Goal: Task Accomplishment & Management: Manage account settings

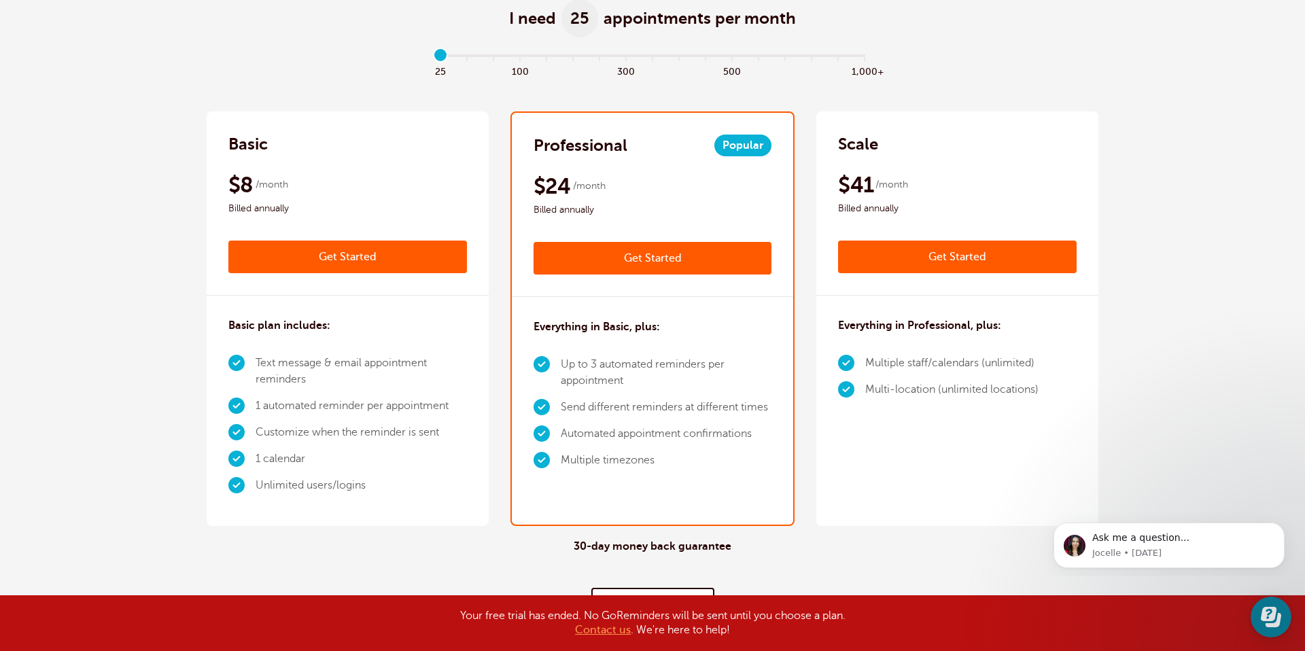
click at [618, 252] on link "Get Started" at bounding box center [652, 258] width 238 height 33
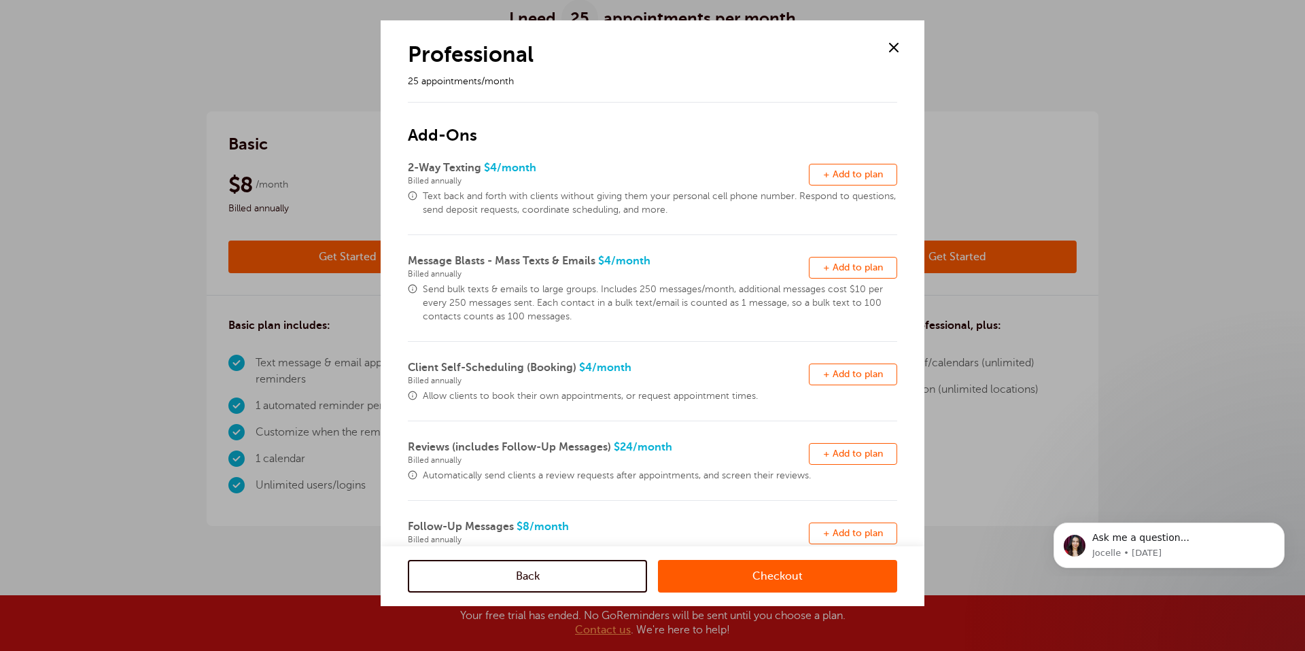
click at [900, 40] on span at bounding box center [893, 47] width 20 height 20
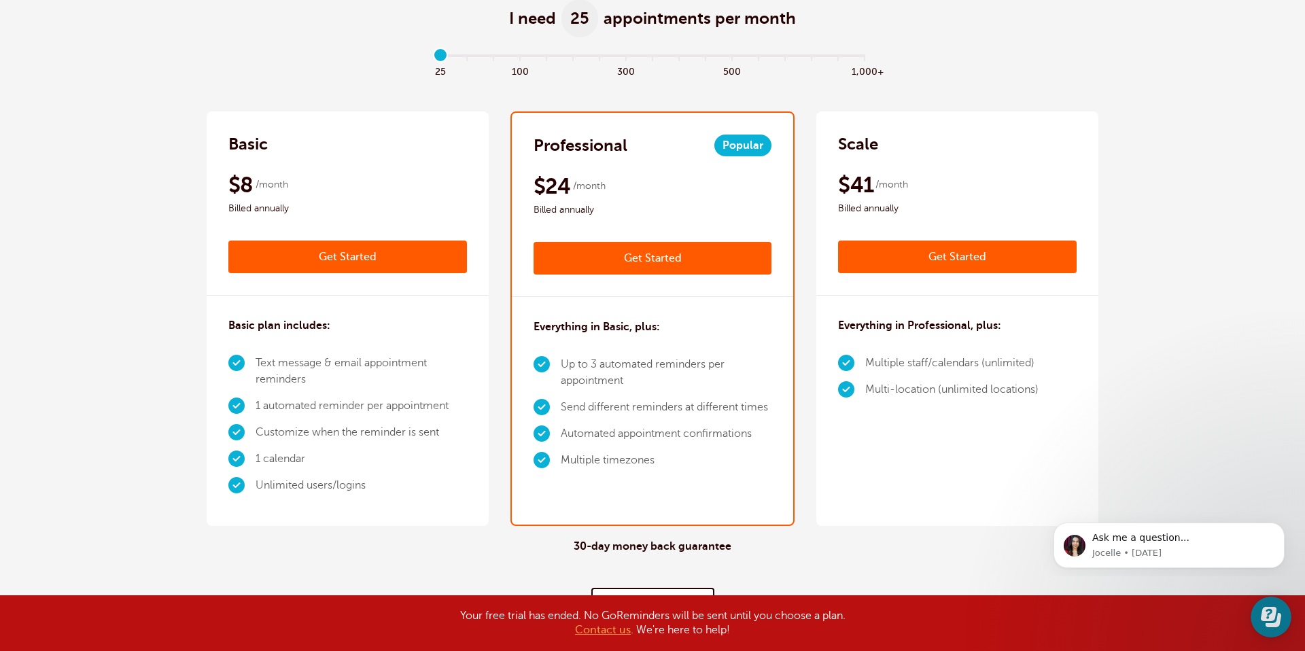
click at [349, 264] on link "Get Started" at bounding box center [347, 257] width 238 height 33
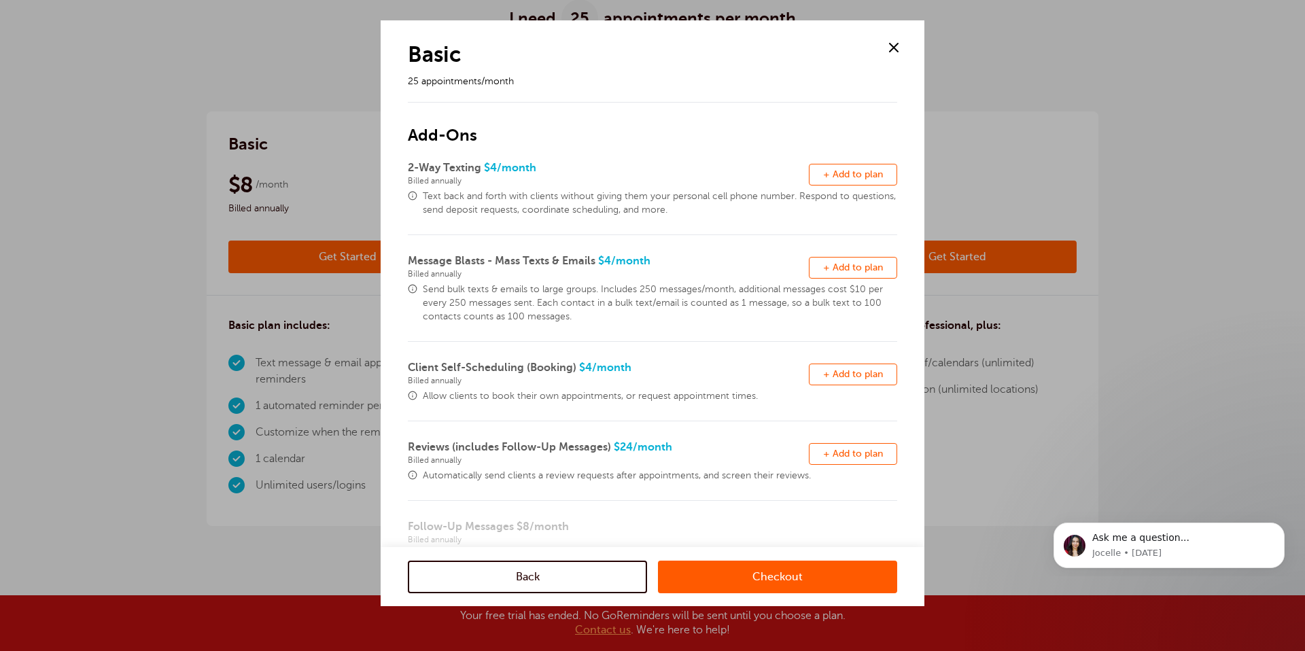
click at [889, 54] on span at bounding box center [893, 47] width 20 height 20
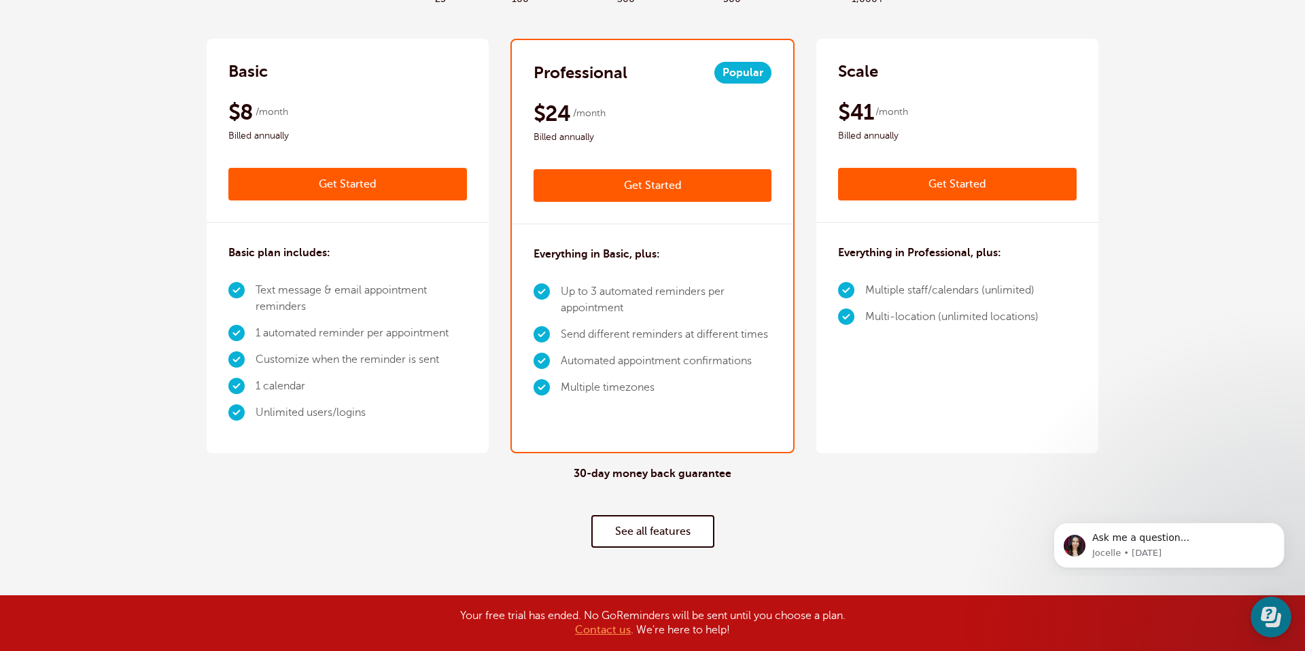
scroll to position [183, 0]
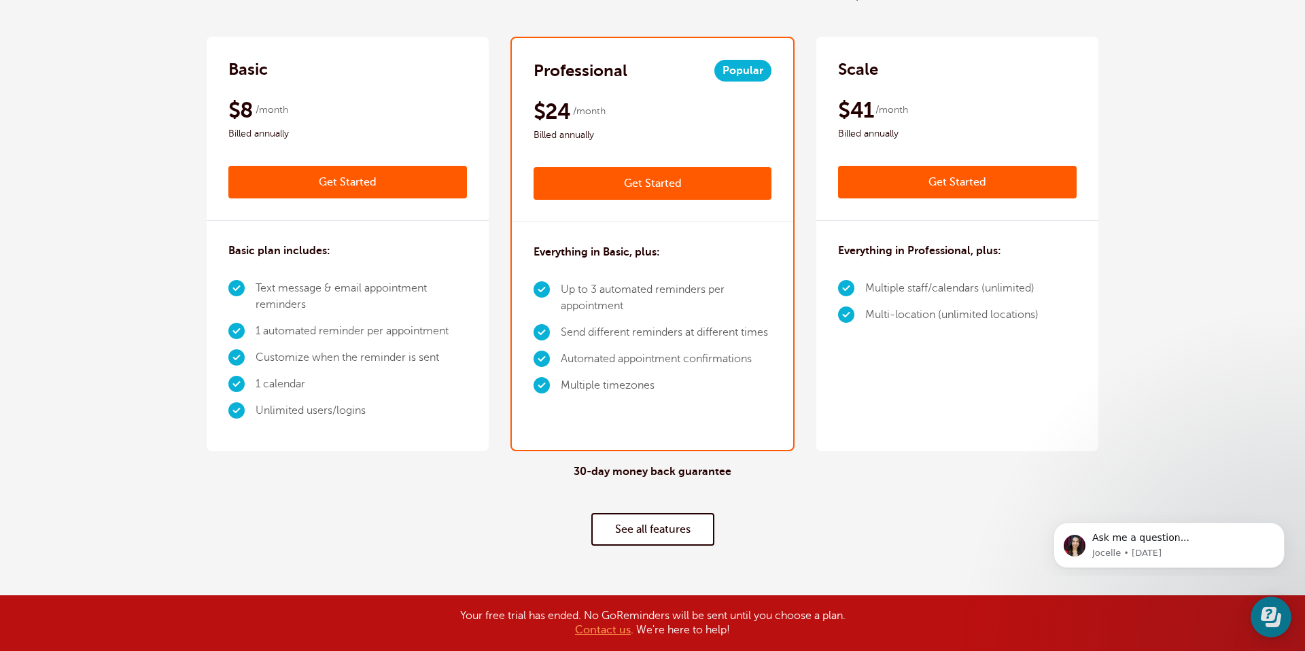
click at [336, 183] on link "Get Started" at bounding box center [347, 182] width 238 height 33
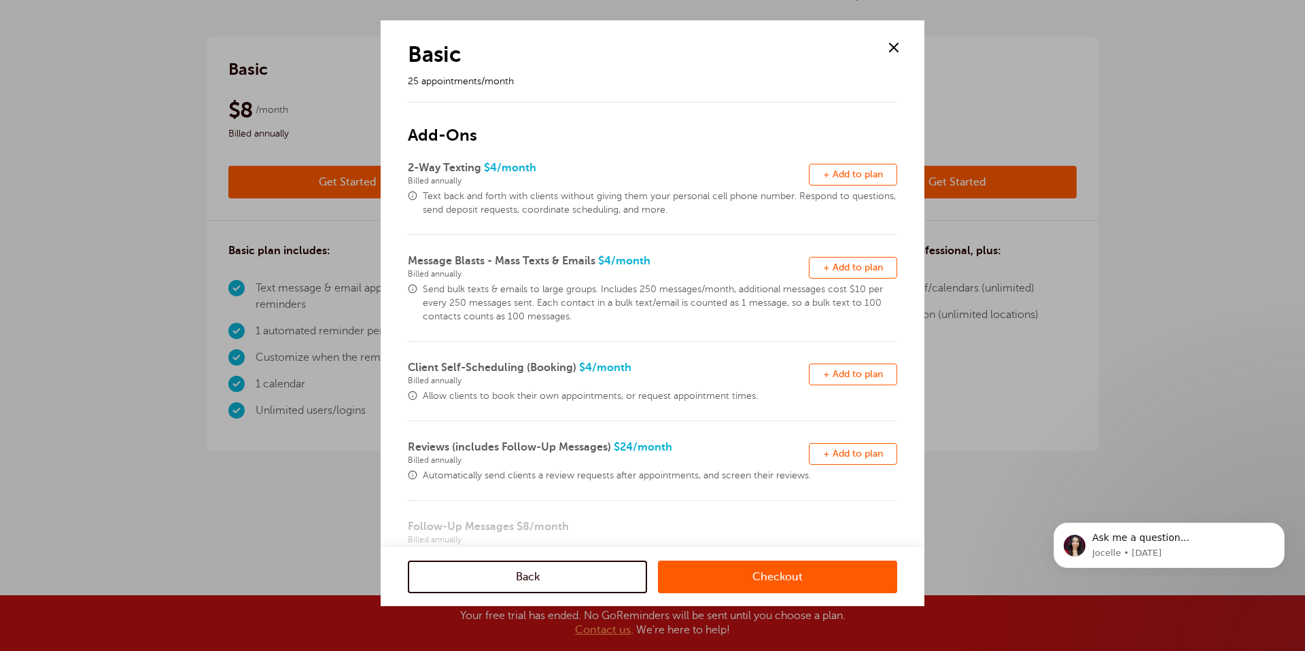
click at [843, 178] on span "+ Add to plan" at bounding box center [853, 174] width 60 height 10
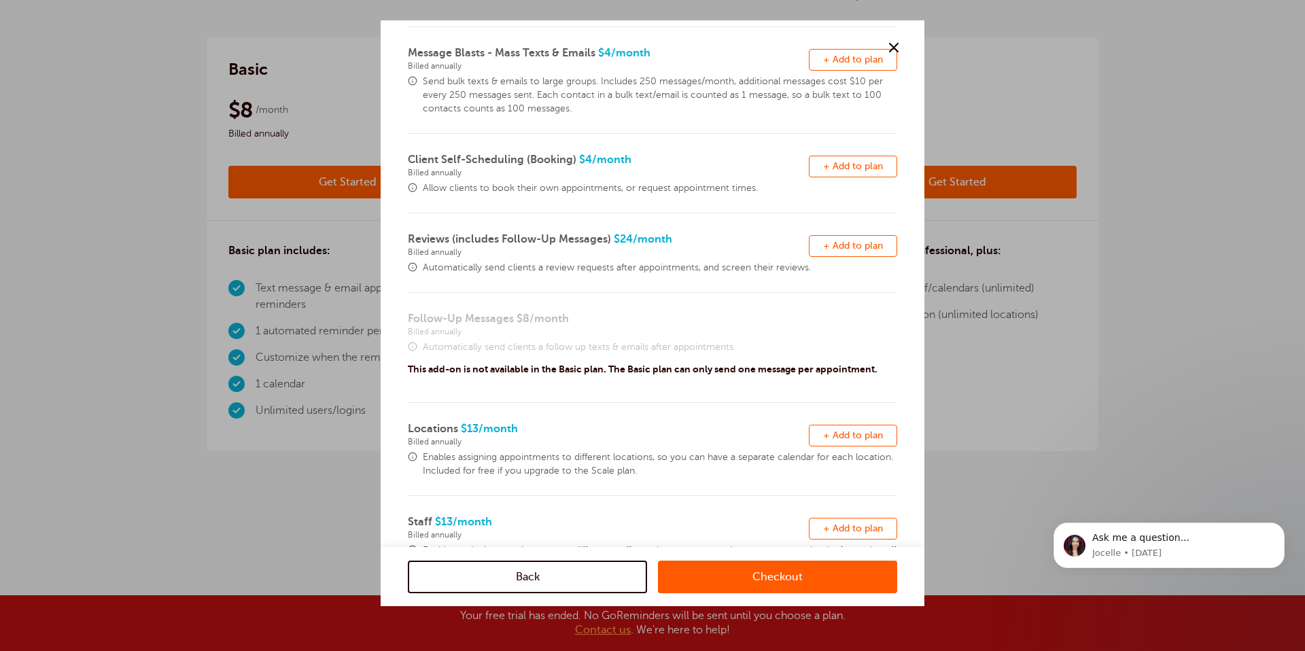
scroll to position [268, 0]
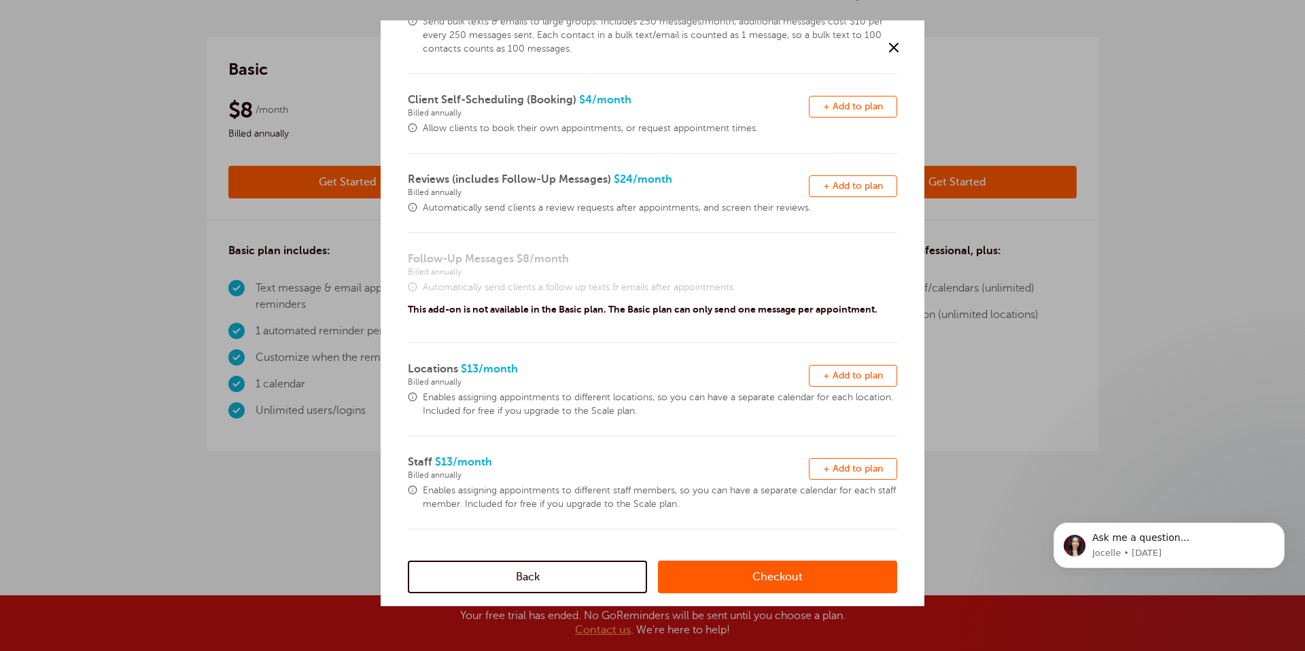
click at [760, 573] on link "Checkout" at bounding box center [777, 576] width 239 height 33
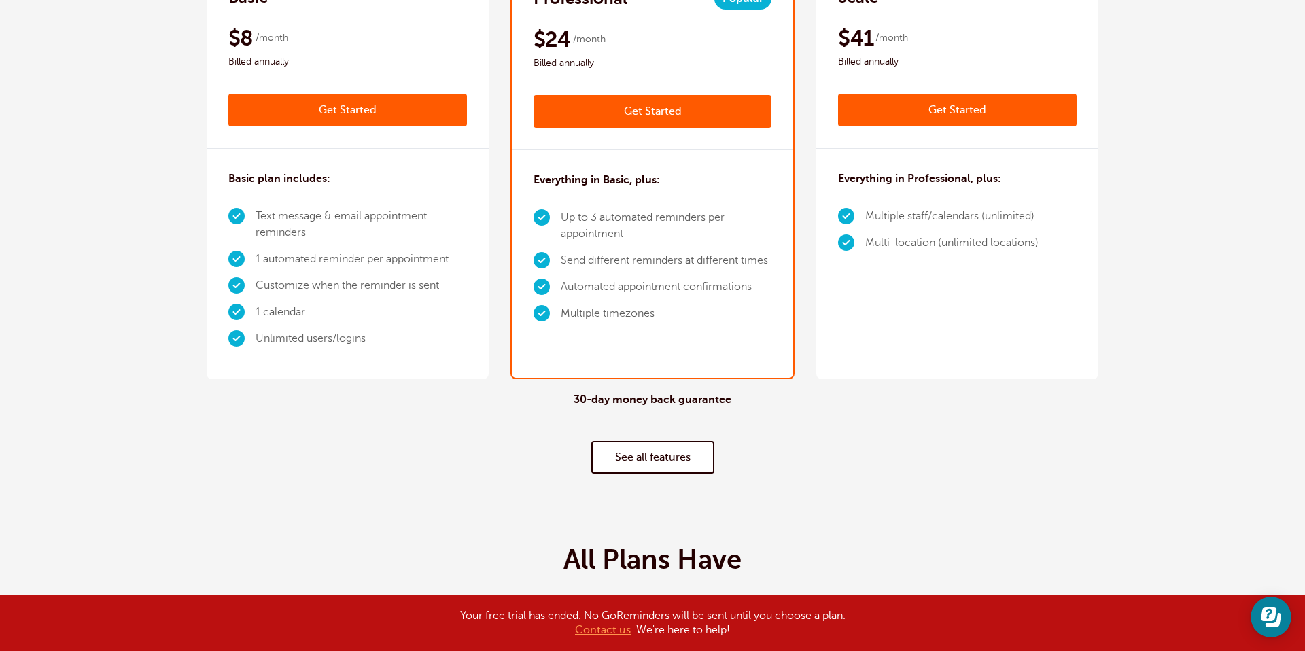
scroll to position [253, 0]
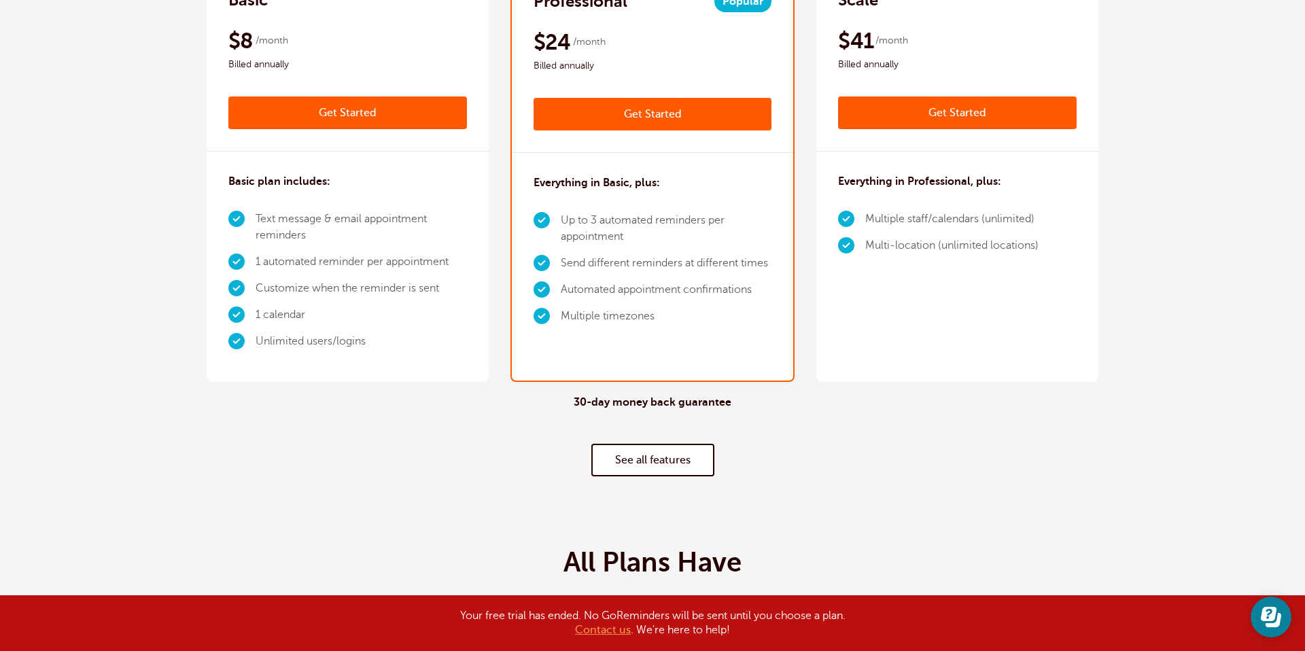
click at [648, 122] on link "Get Started" at bounding box center [652, 114] width 238 height 33
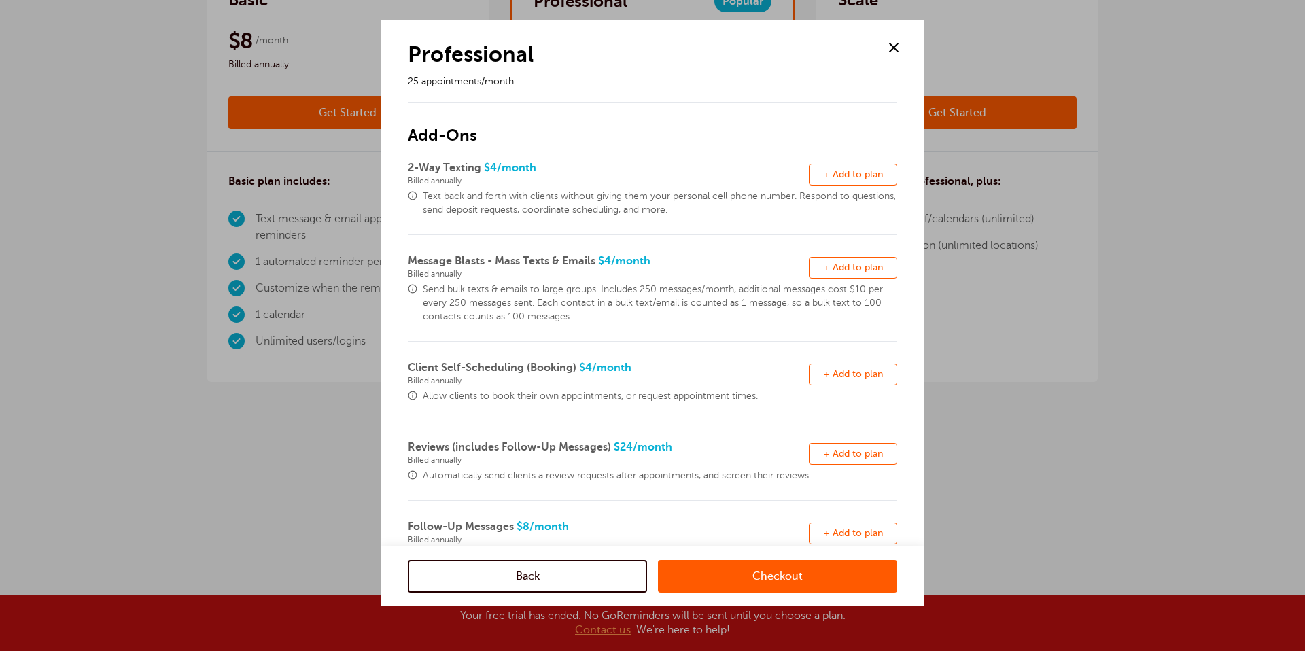
click at [830, 178] on span "+ Add to plan" at bounding box center [853, 174] width 60 height 10
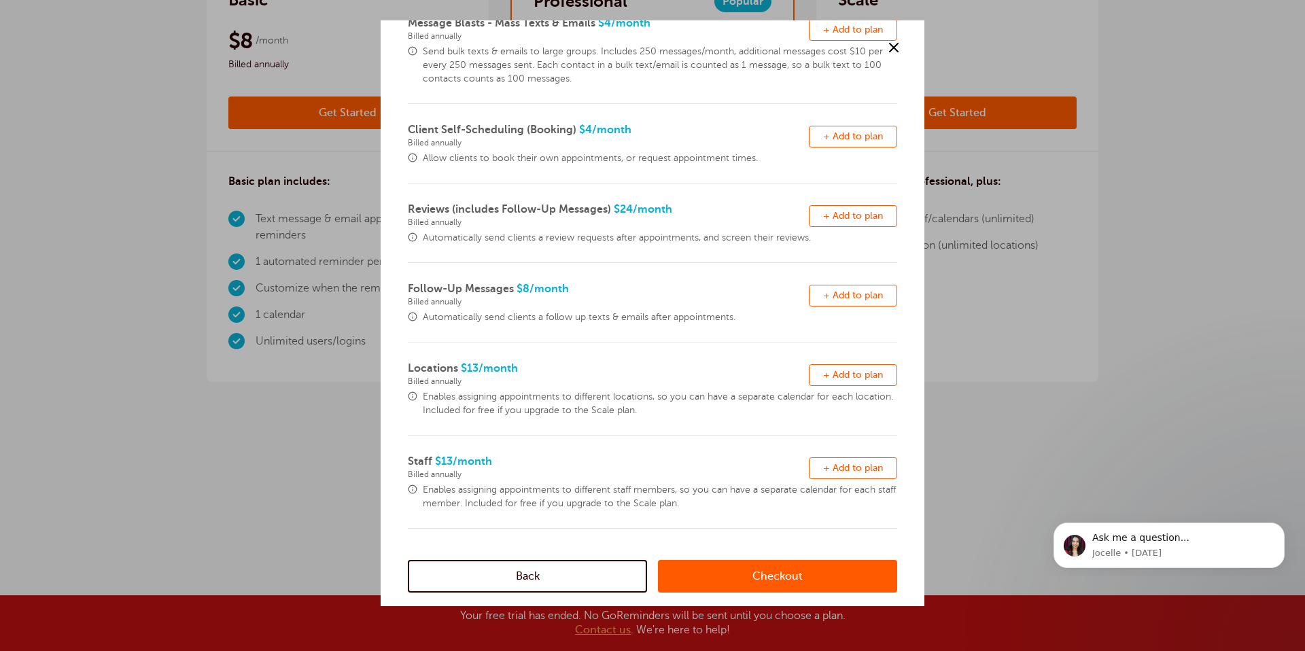
scroll to position [0, 0]
click at [706, 582] on link "Checkout" at bounding box center [777, 576] width 239 height 33
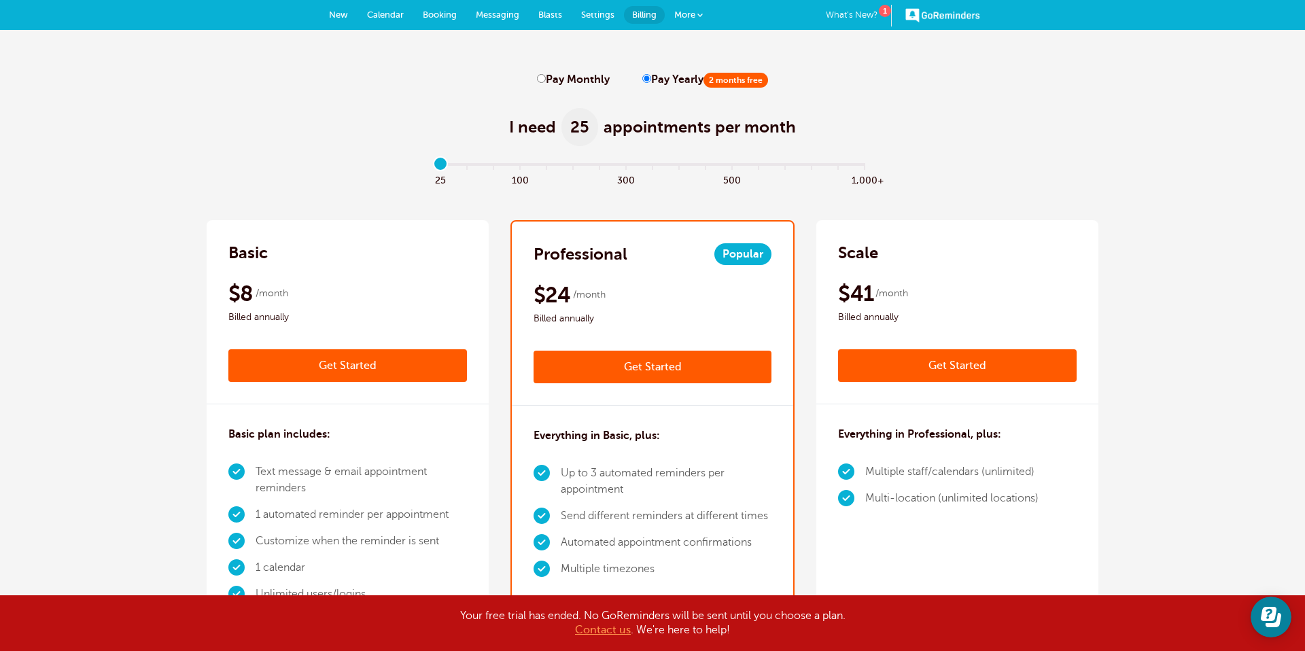
scroll to position [50, 0]
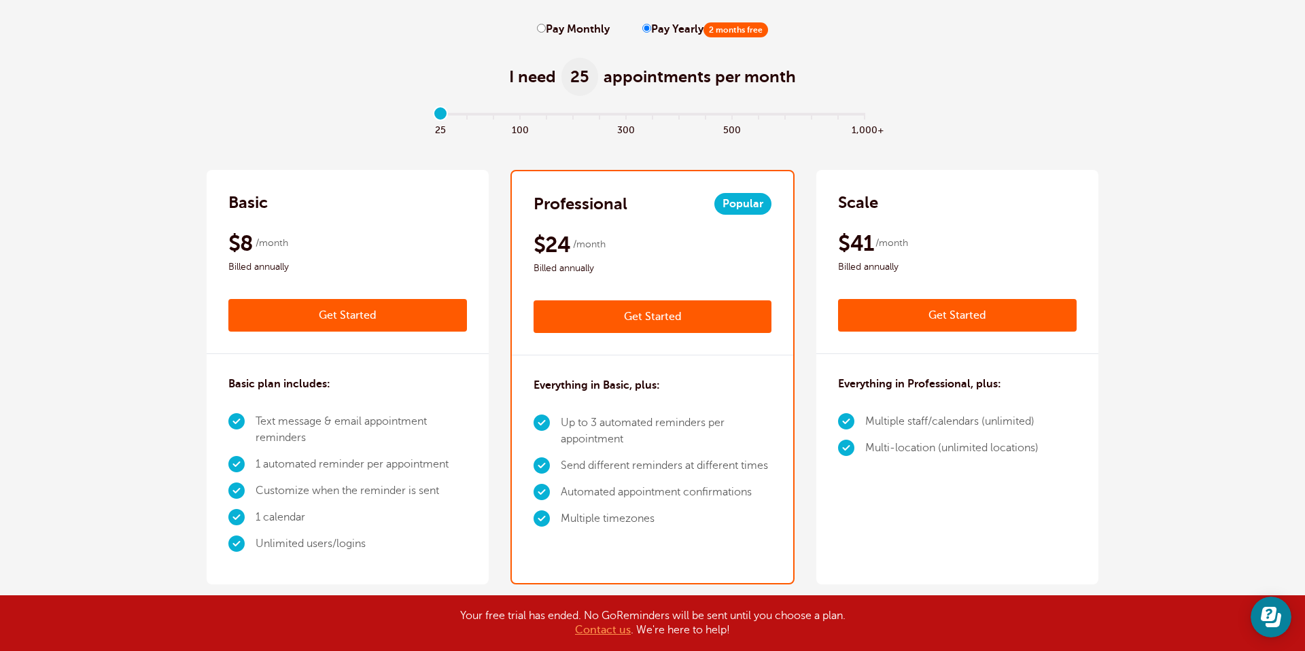
click at [542, 28] on input "Pay Monthly" at bounding box center [541, 28] width 9 height 9
radio input "true"
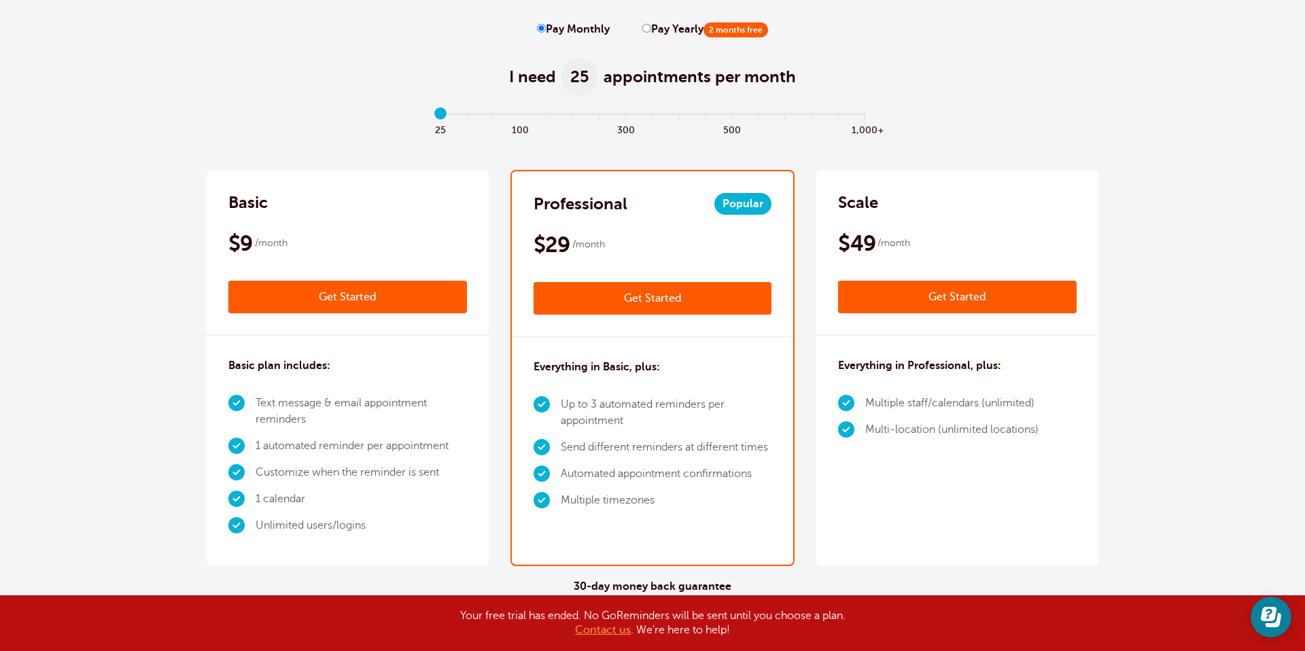
click at [333, 301] on link "Get Started" at bounding box center [347, 297] width 238 height 33
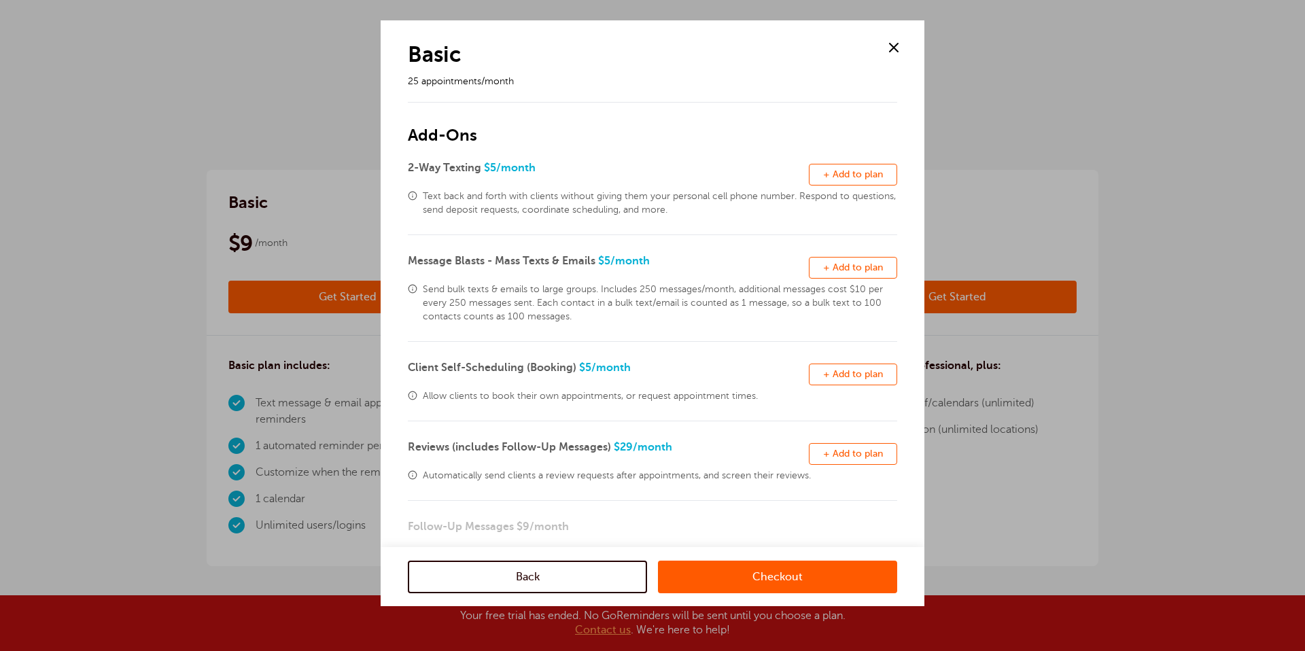
click at [864, 181] on button "Remove + Add to plan" at bounding box center [853, 175] width 88 height 22
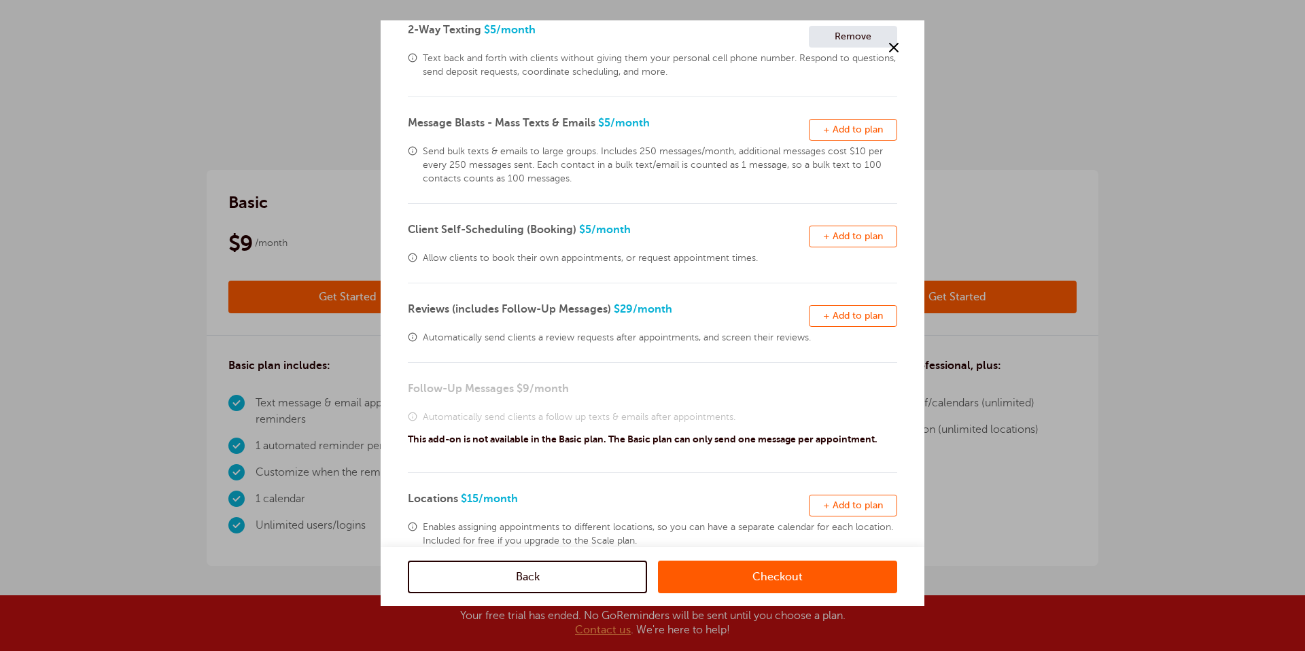
scroll to position [268, 0]
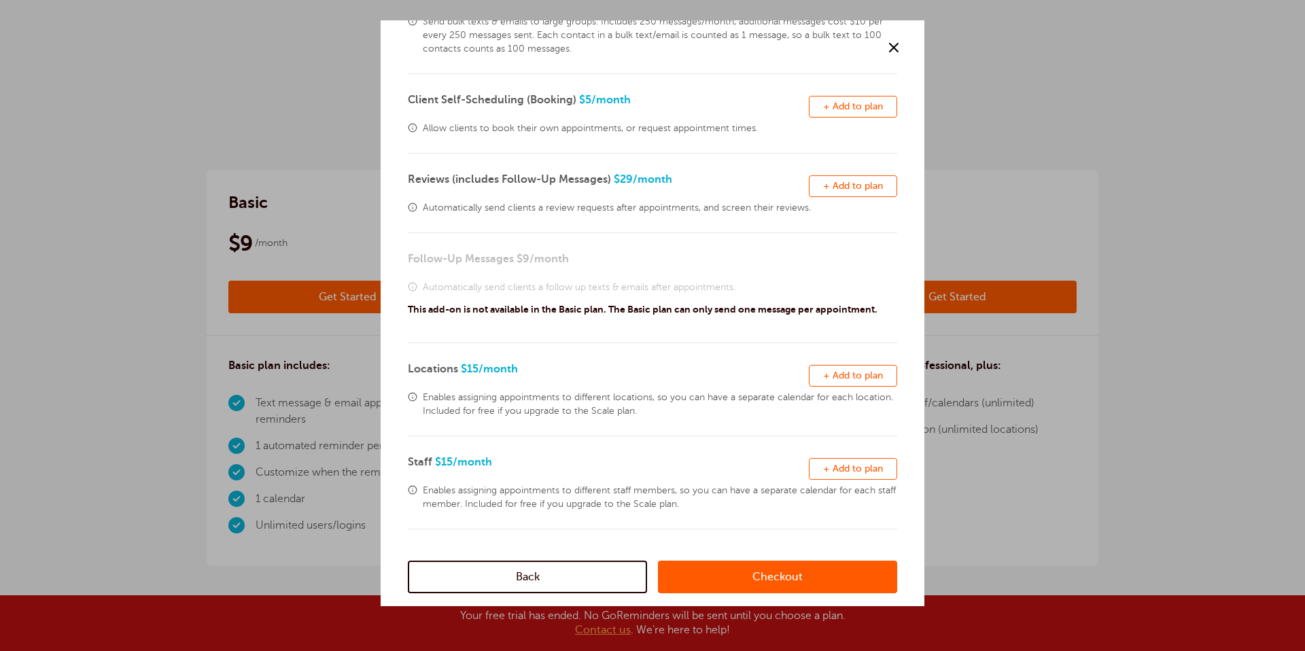
drag, startPoint x: 707, startPoint y: 575, endPoint x: 611, endPoint y: 502, distance: 120.7
click at [707, 575] on link "Checkout" at bounding box center [777, 576] width 239 height 33
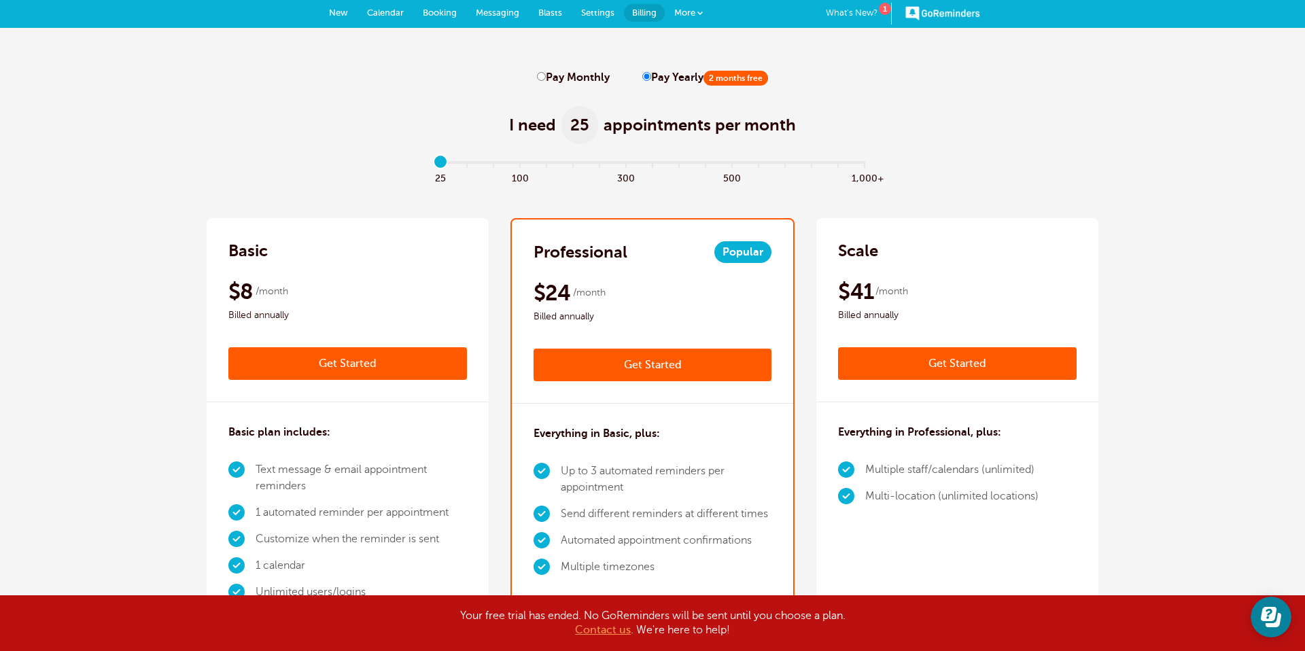
scroll to position [1, 0]
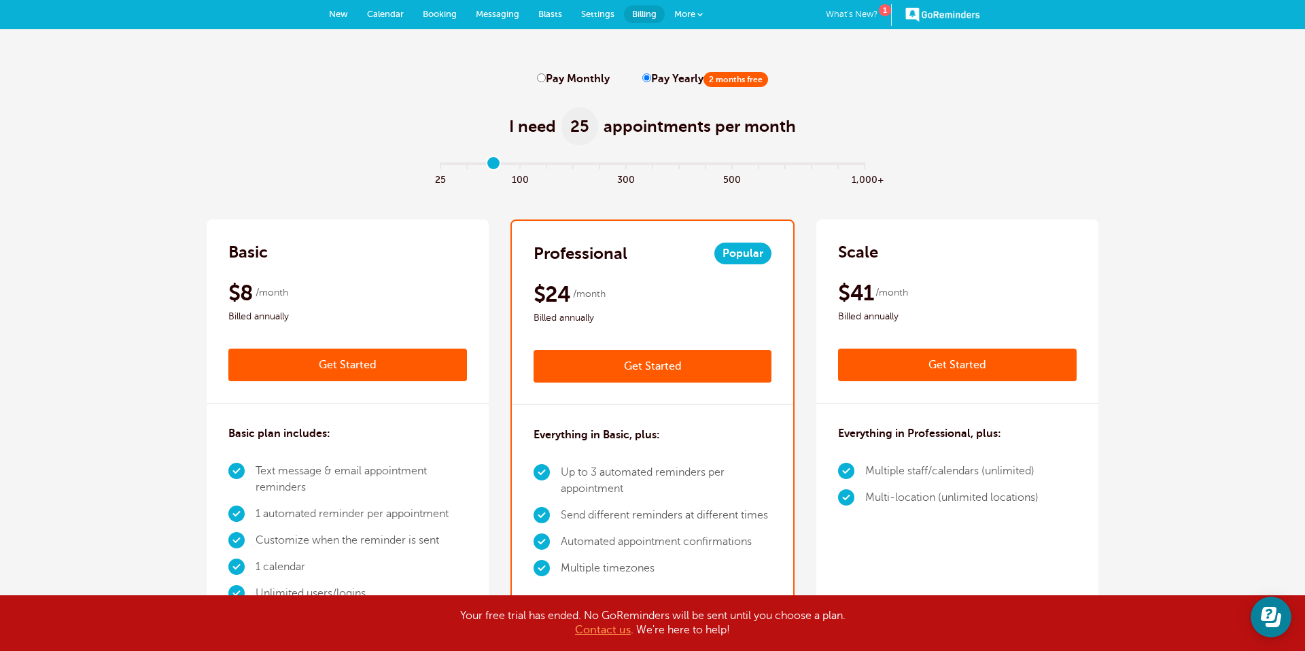
type input "2"
click at [496, 165] on input "range" at bounding box center [653, 166] width 440 height 3
click at [482, 165] on input "range" at bounding box center [653, 166] width 440 height 3
click at [539, 78] on input "Pay Monthly" at bounding box center [541, 77] width 9 height 9
radio input "true"
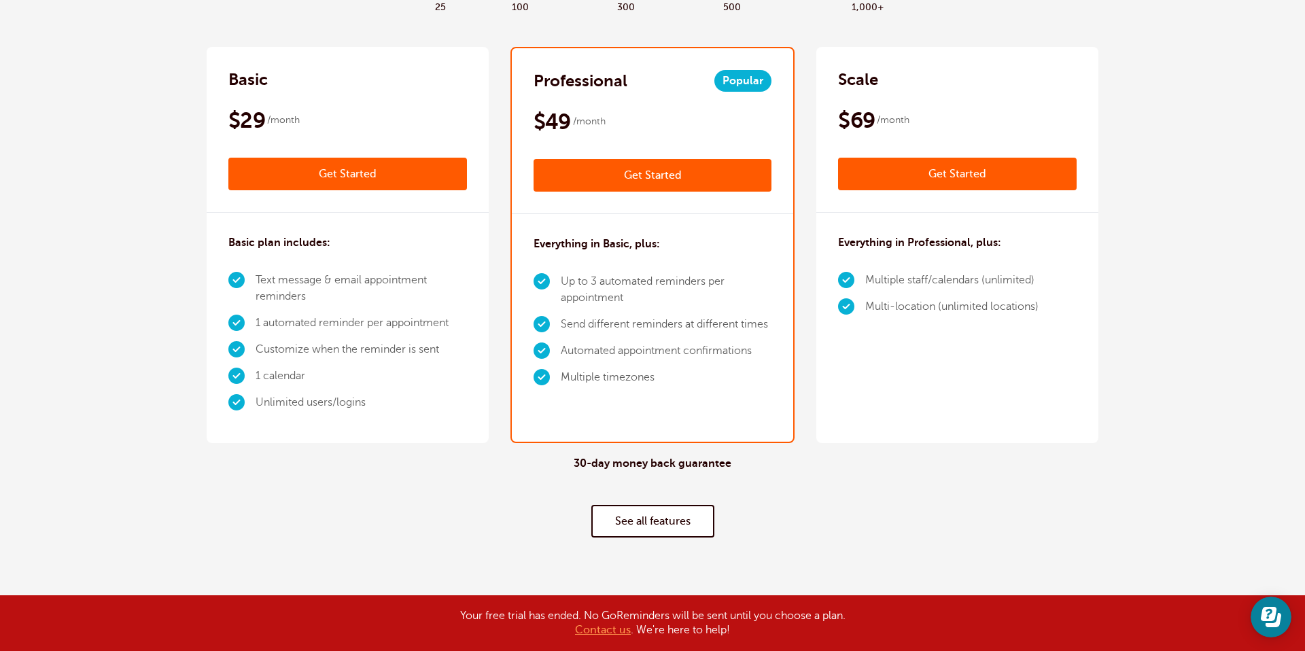
scroll to position [170, 0]
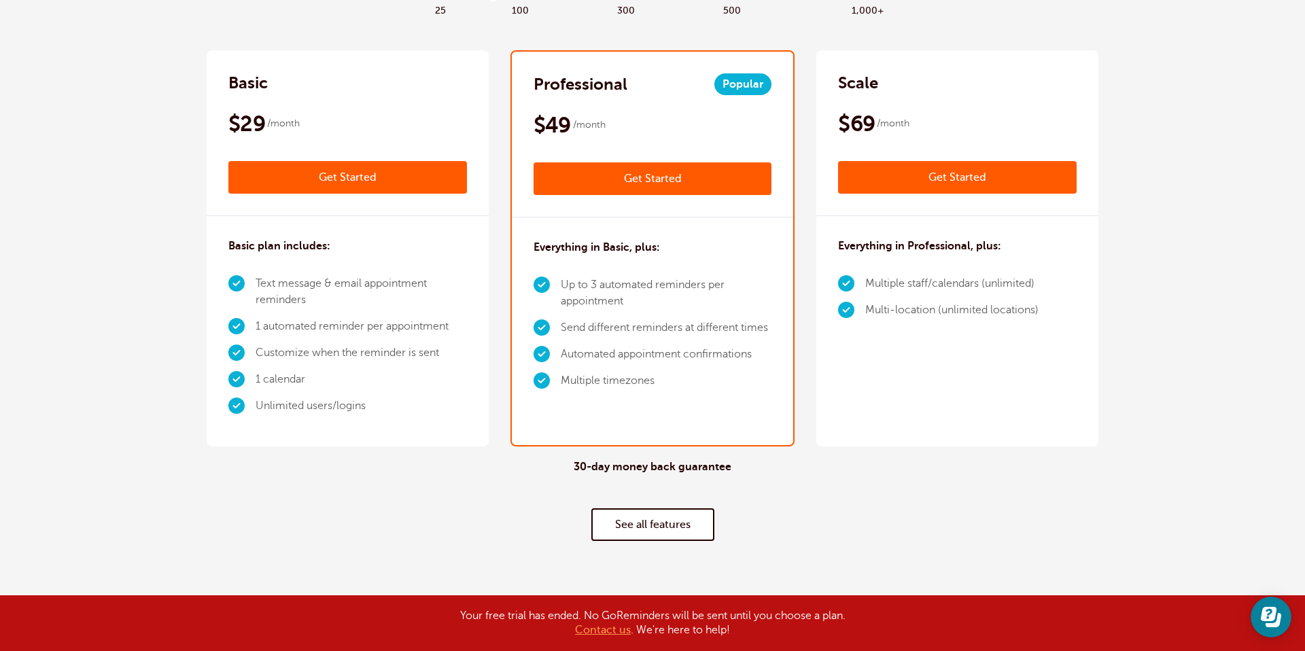
click at [376, 183] on link "Get Started" at bounding box center [347, 177] width 238 height 33
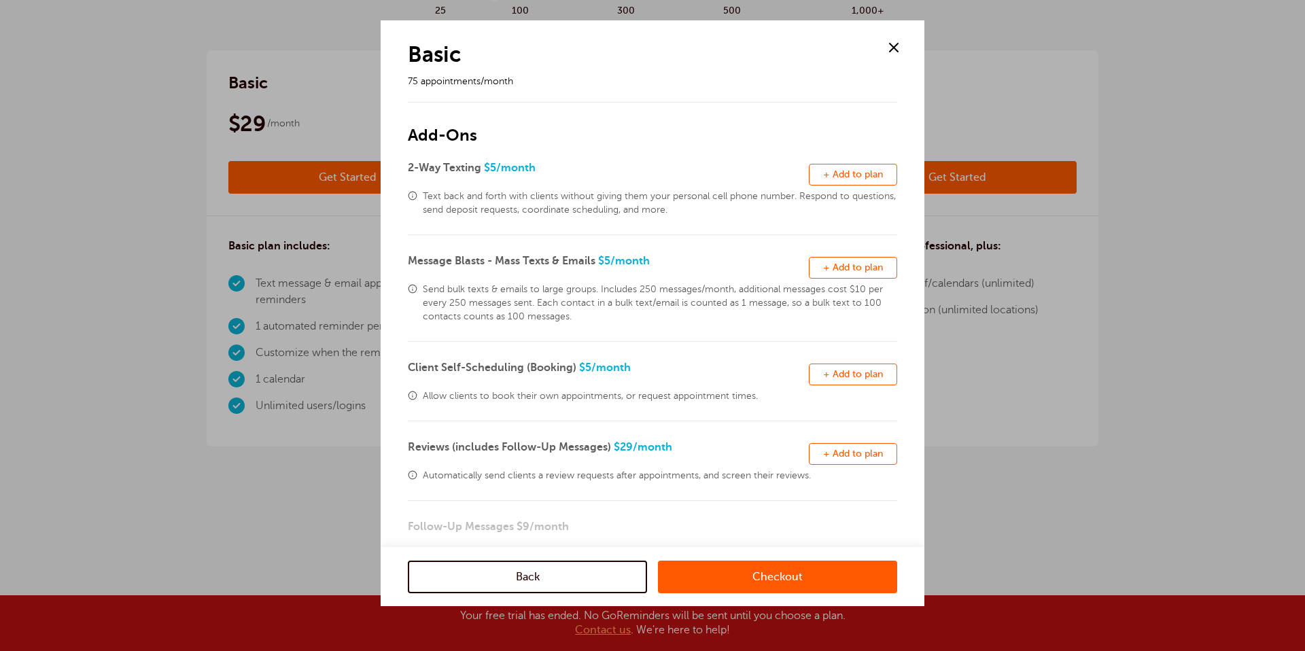
click at [851, 176] on span "+ Add to plan" at bounding box center [853, 174] width 60 height 10
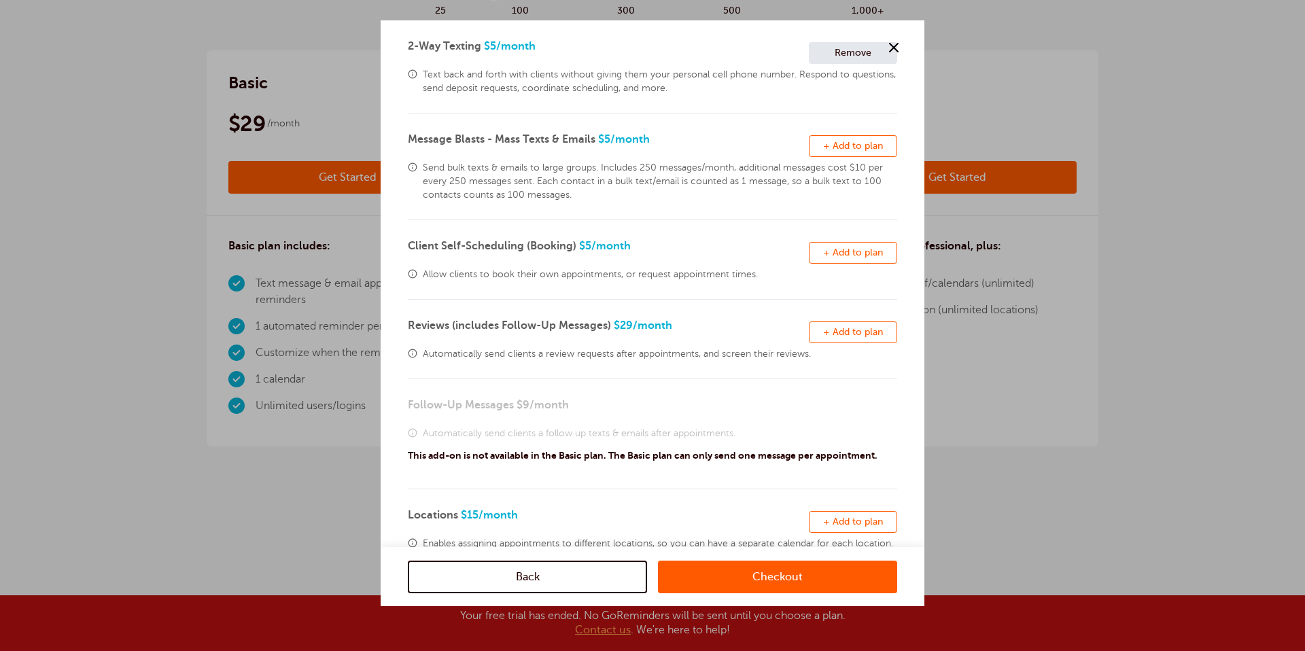
scroll to position [268, 0]
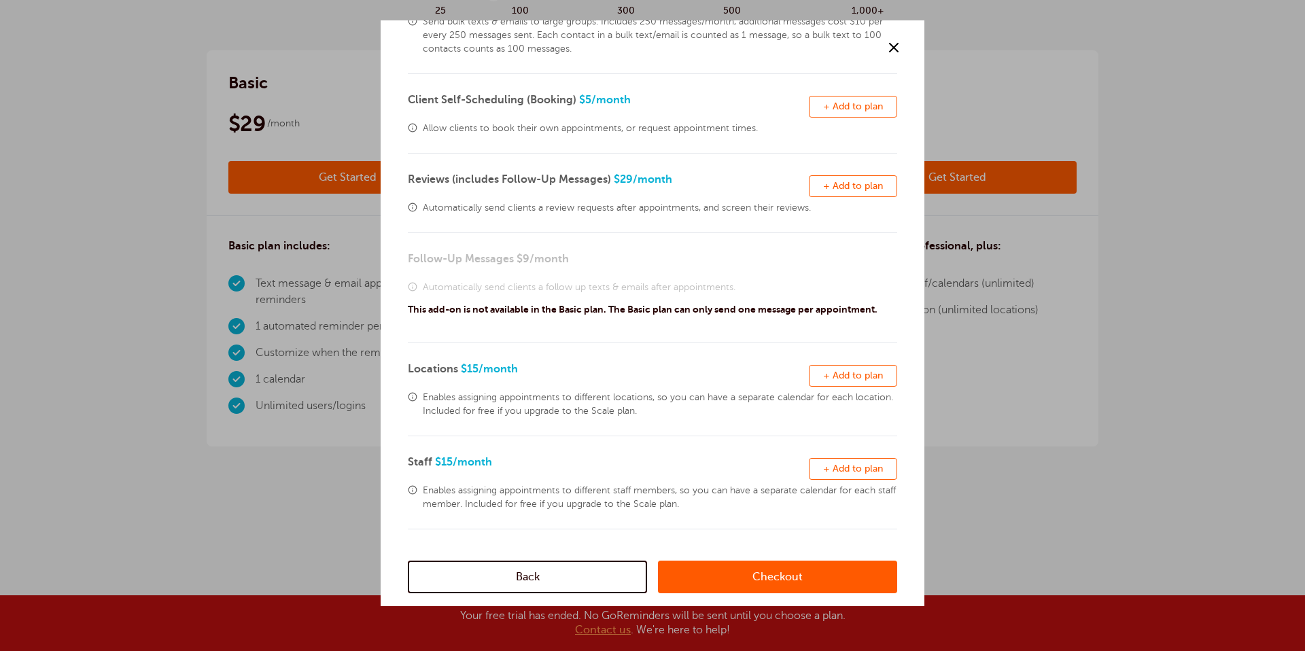
click at [741, 579] on link "Checkout" at bounding box center [777, 576] width 239 height 33
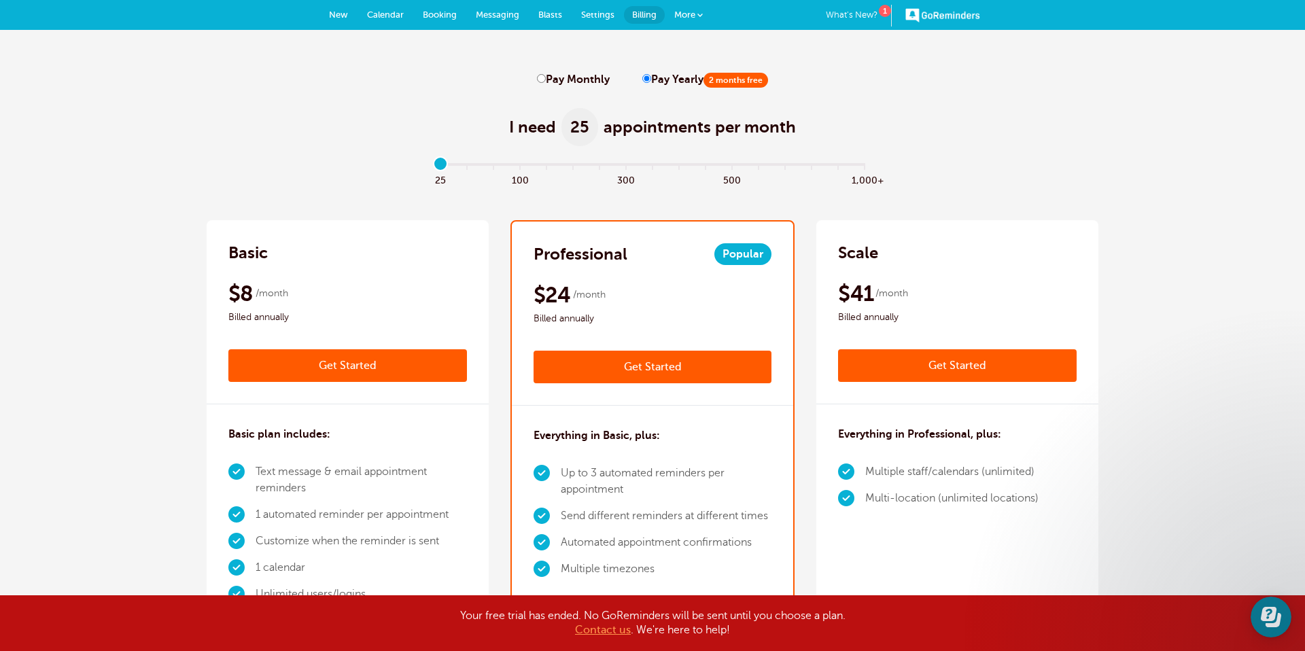
click at [543, 80] on input "Pay Monthly" at bounding box center [541, 78] width 9 height 9
radio input "true"
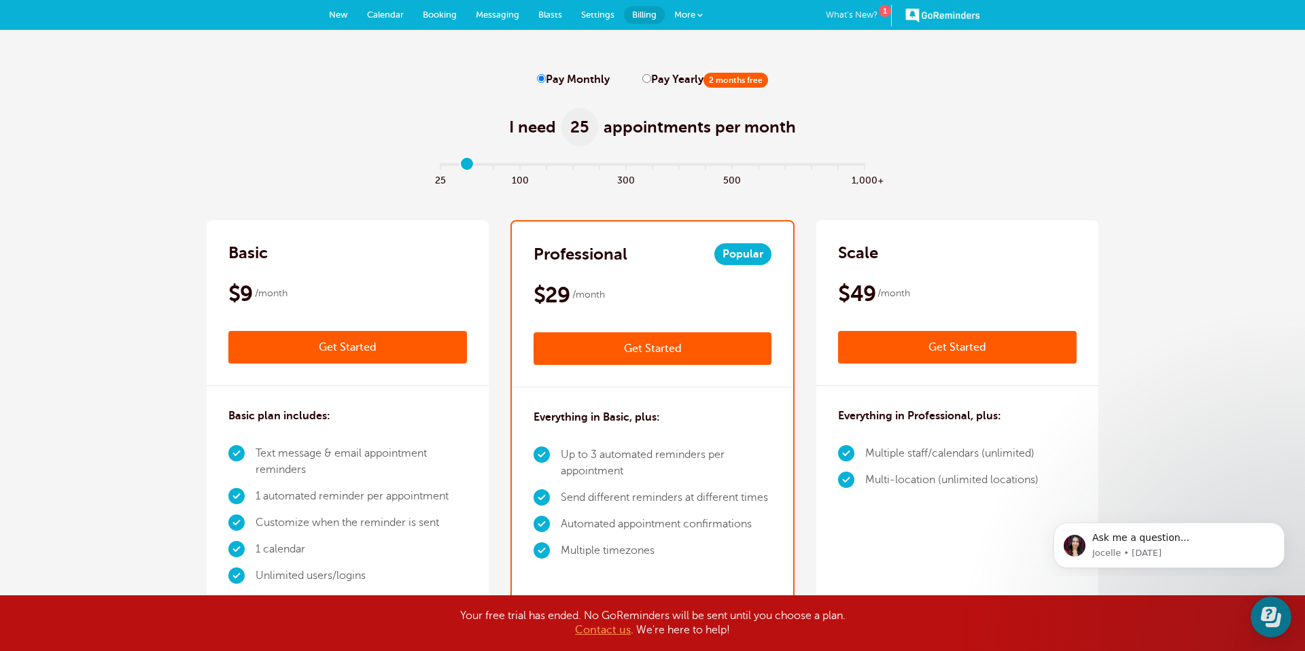
click at [467, 168] on input "range" at bounding box center [653, 167] width 440 height 3
click at [493, 166] on input "range" at bounding box center [653, 167] width 440 height 3
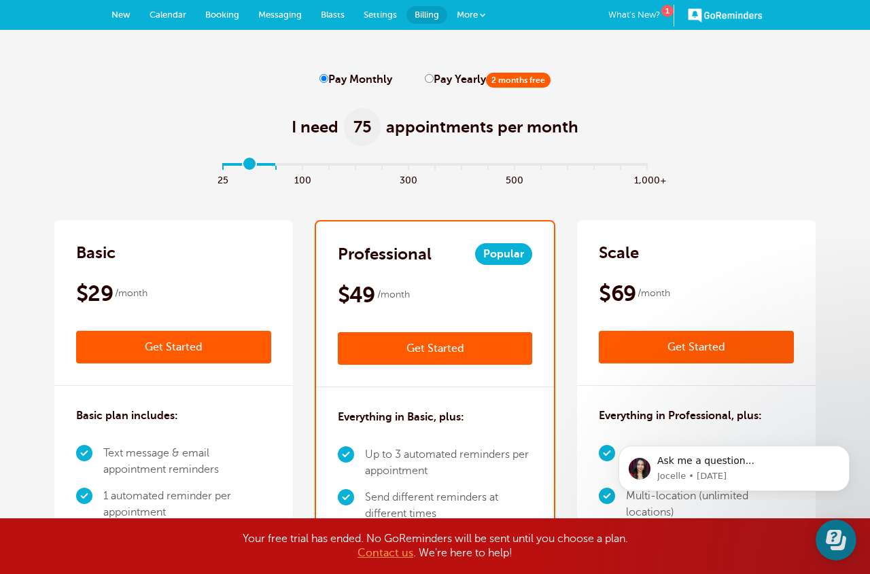
click at [255, 166] on input "range" at bounding box center [435, 167] width 440 height 3
click at [260, 166] on input "range" at bounding box center [435, 167] width 440 height 3
click at [268, 166] on input "range" at bounding box center [435, 167] width 440 height 3
click at [249, 166] on input "range" at bounding box center [435, 167] width 440 height 3
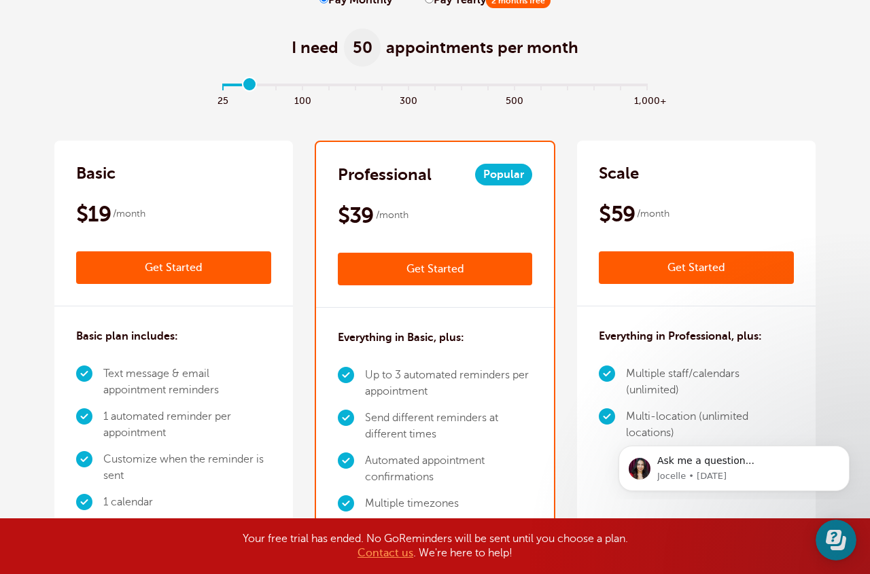
scroll to position [80, 0]
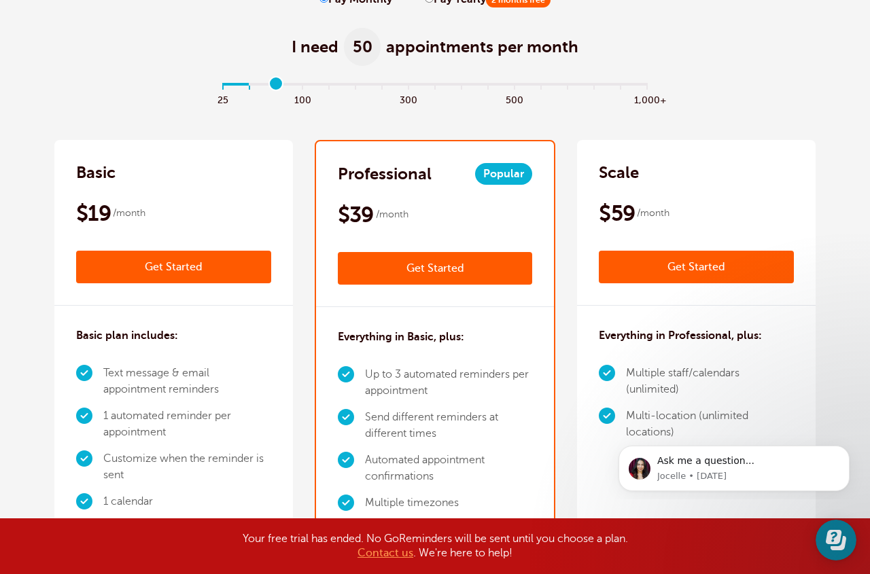
type input "2"
click at [274, 86] on input "range" at bounding box center [435, 87] width 440 height 3
click at [132, 270] on link "Get Started" at bounding box center [173, 267] width 195 height 33
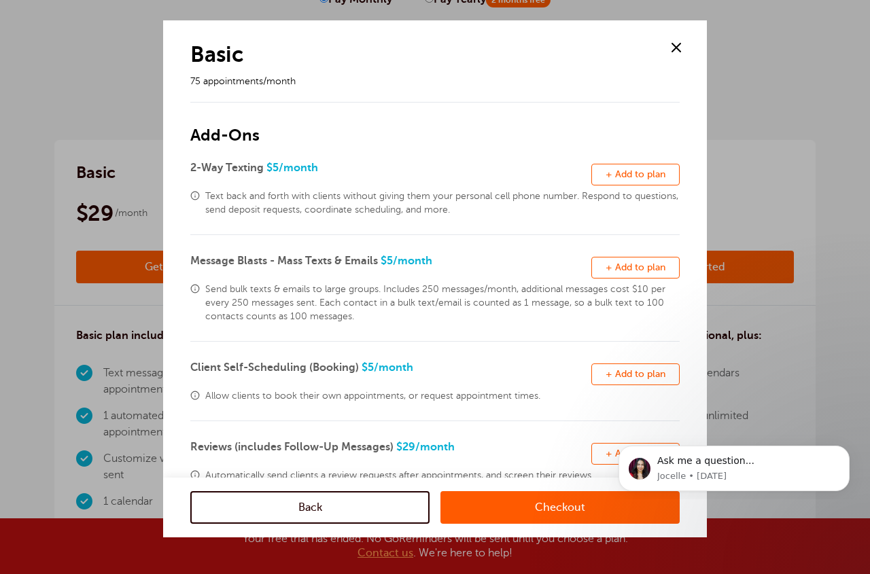
click at [622, 179] on span "+ Add to plan" at bounding box center [635, 174] width 60 height 10
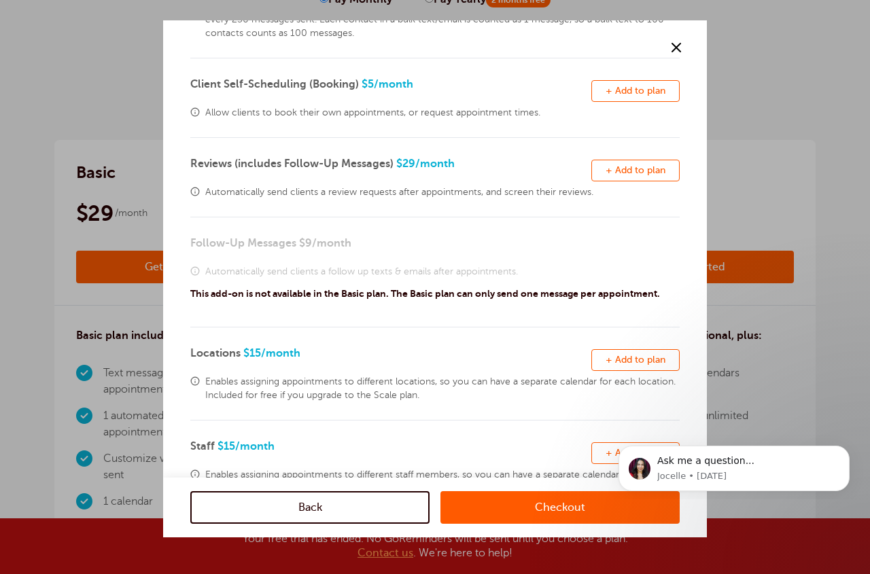
scroll to position [291, 0]
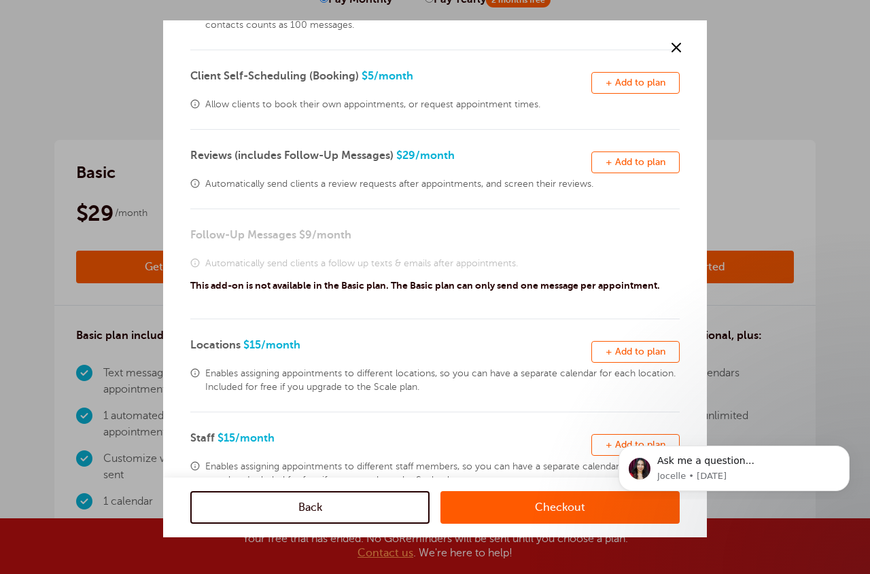
click at [537, 515] on link "Checkout" at bounding box center [559, 507] width 239 height 33
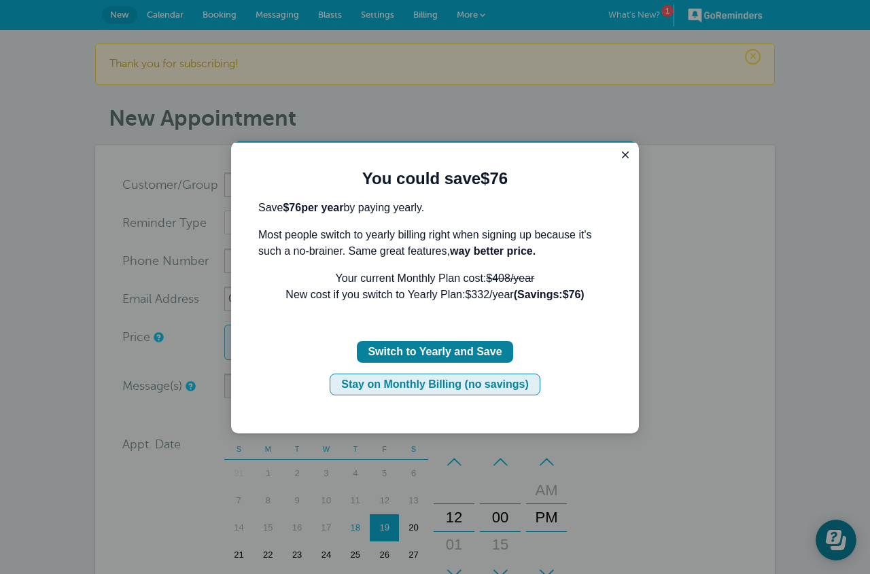
click at [374, 382] on div "Stay on Monthly Billing (no savings)" at bounding box center [435, 384] width 188 height 16
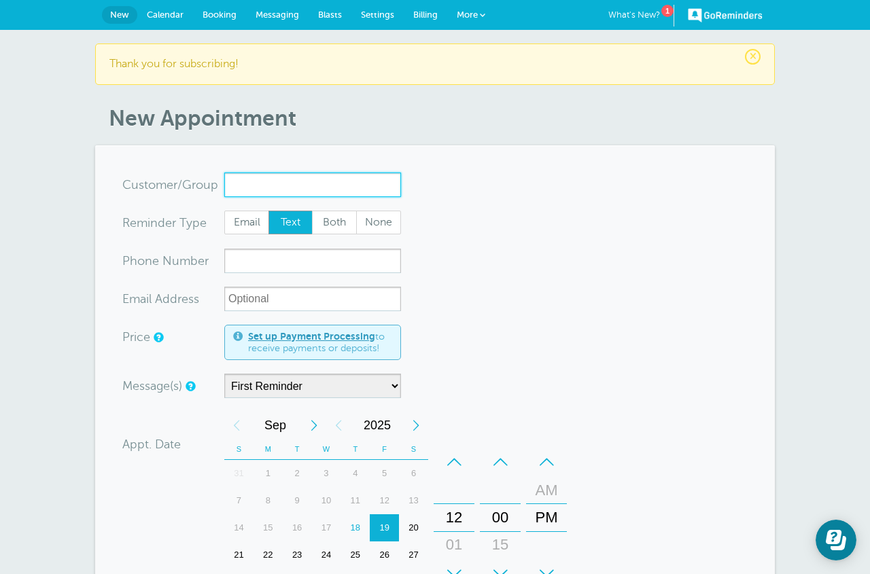
click at [274, 184] on input "x-no-autofill" at bounding box center [312, 185] width 177 height 24
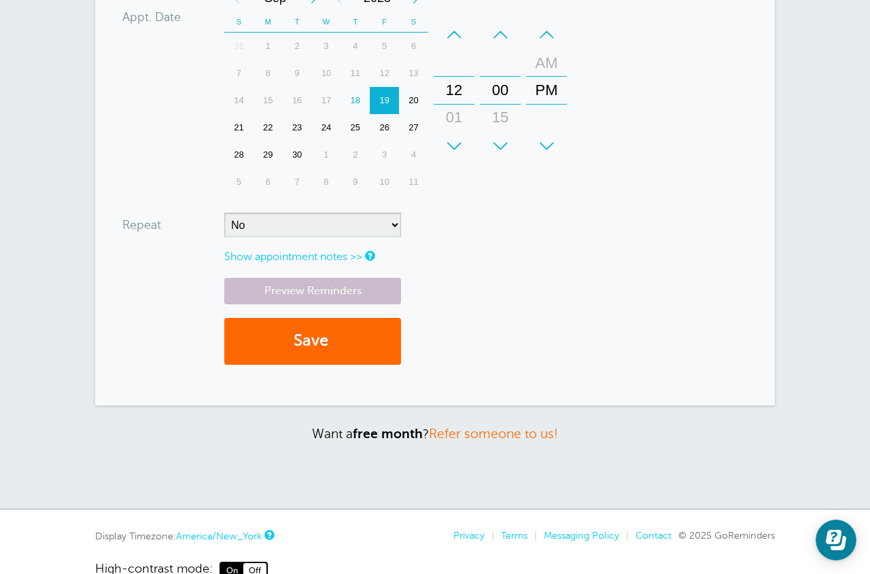
scroll to position [402, 0]
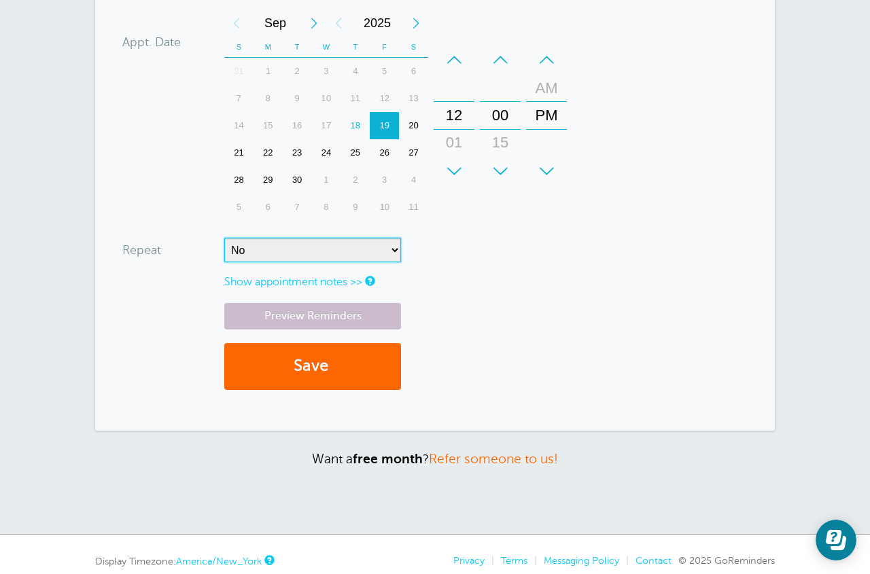
click at [390, 251] on select "No Daily Weekly Every 2 weeks Every 3 weeks Every 4 weeks Monthly Every 5 weeks…" at bounding box center [312, 250] width 177 height 24
click at [224, 238] on select "No Daily Weekly Every 2 weeks Every 3 weeks Every 4 weeks Monthly Every 5 weeks…" at bounding box center [312, 250] width 177 height 24
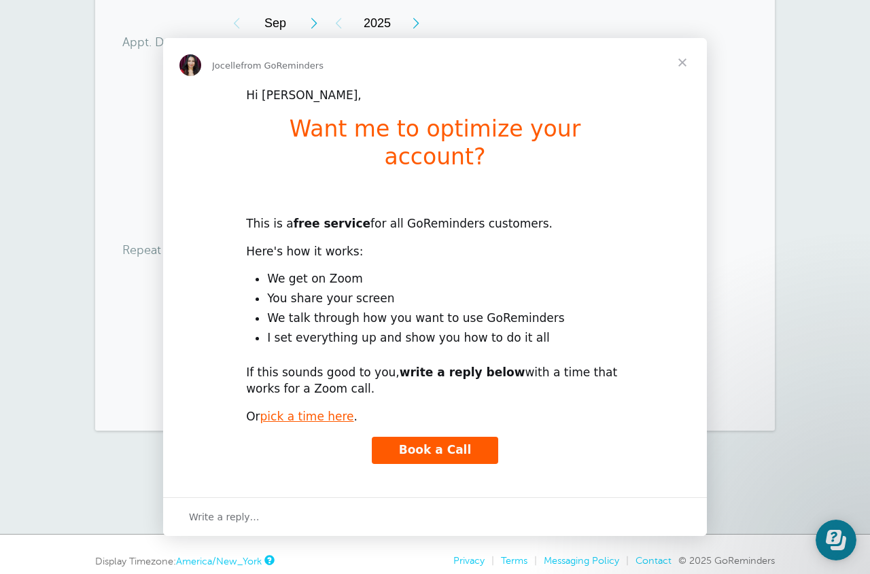
scroll to position [0, 0]
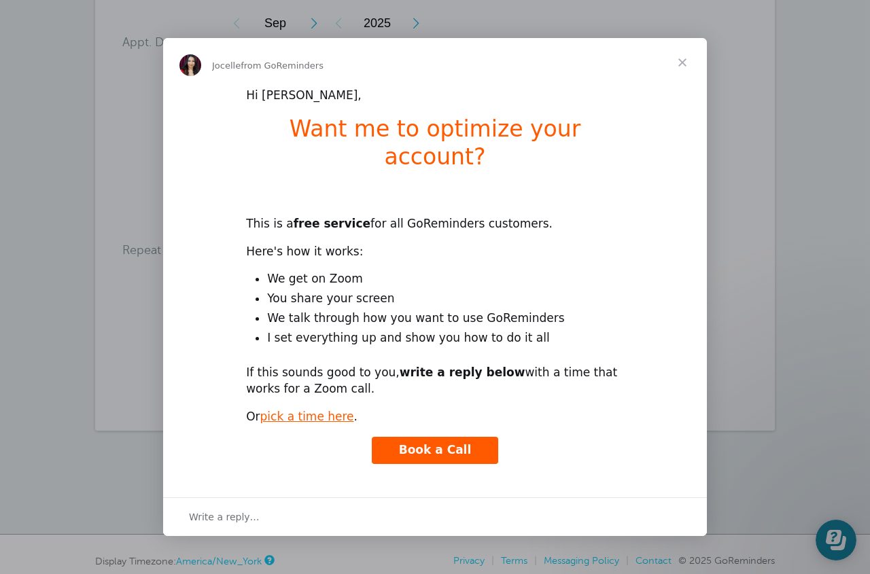
click at [685, 76] on span "Close" at bounding box center [682, 62] width 49 height 49
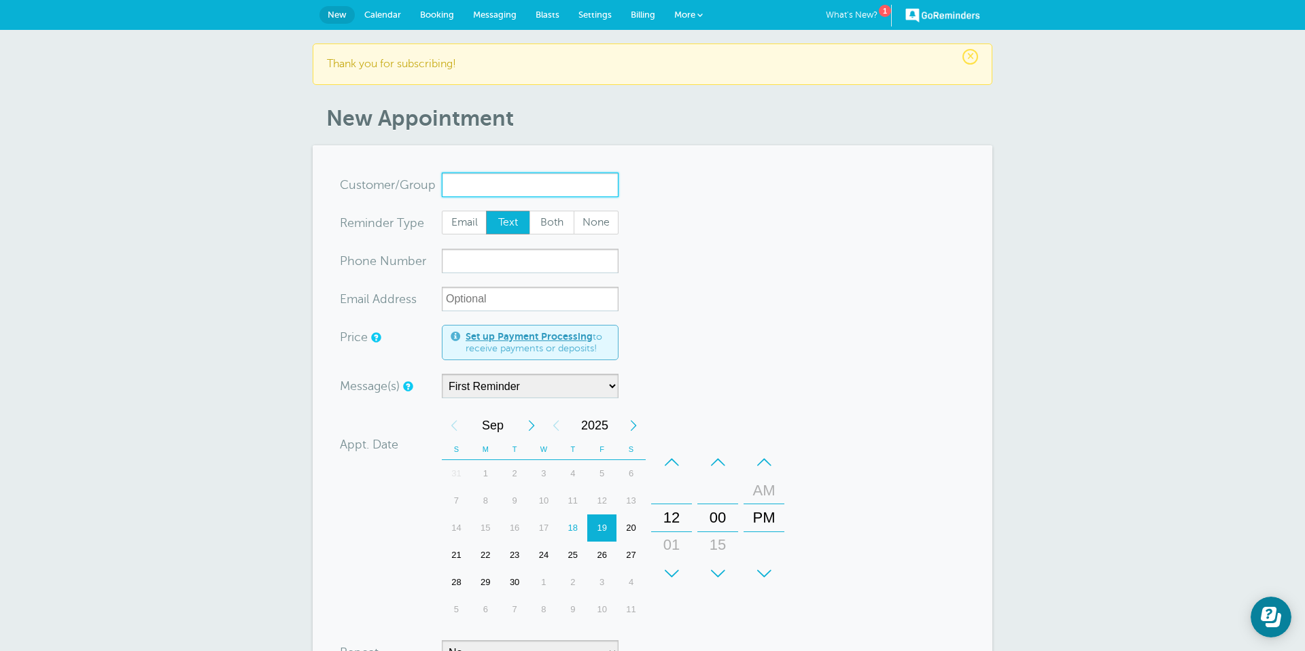
click at [489, 183] on input "x-no-autofill" at bounding box center [530, 185] width 177 height 24
click at [855, 18] on link "What's New? 1" at bounding box center [859, 16] width 66 height 22
click at [862, 13] on link "What's New? 1" at bounding box center [859, 16] width 66 height 22
click at [869, 58] on span "×" at bounding box center [970, 57] width 16 height 16
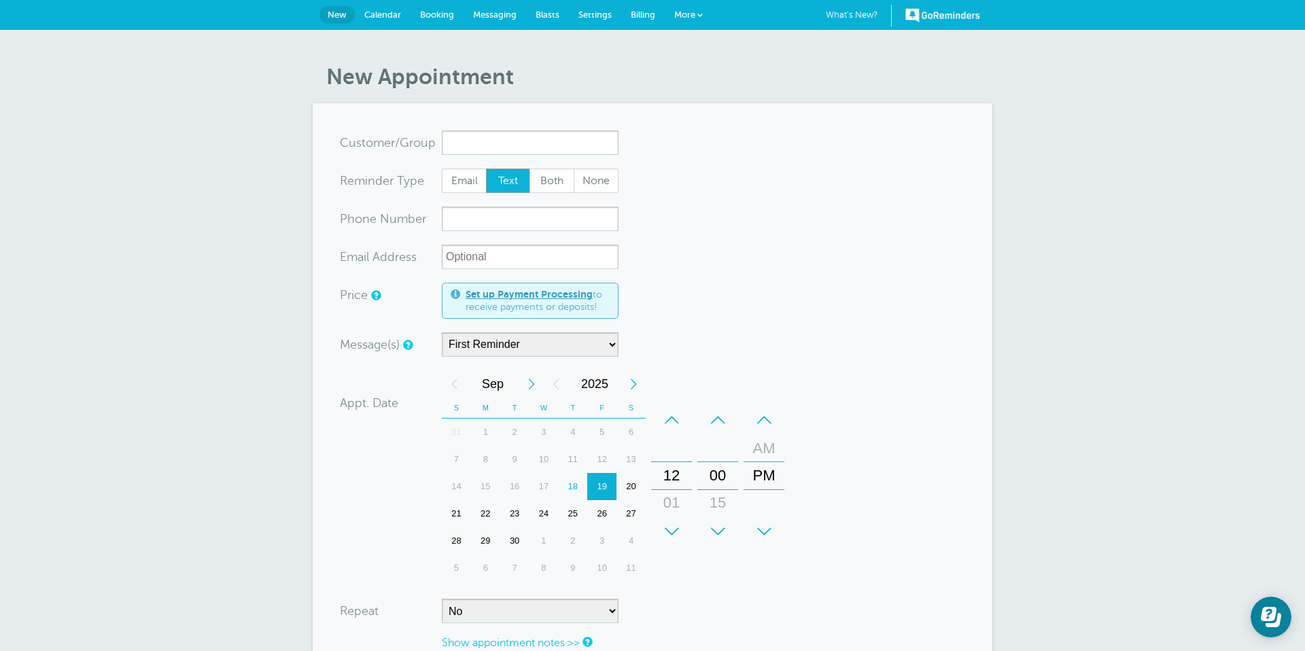
click at [695, 19] on link "More" at bounding box center [688, 15] width 48 height 31
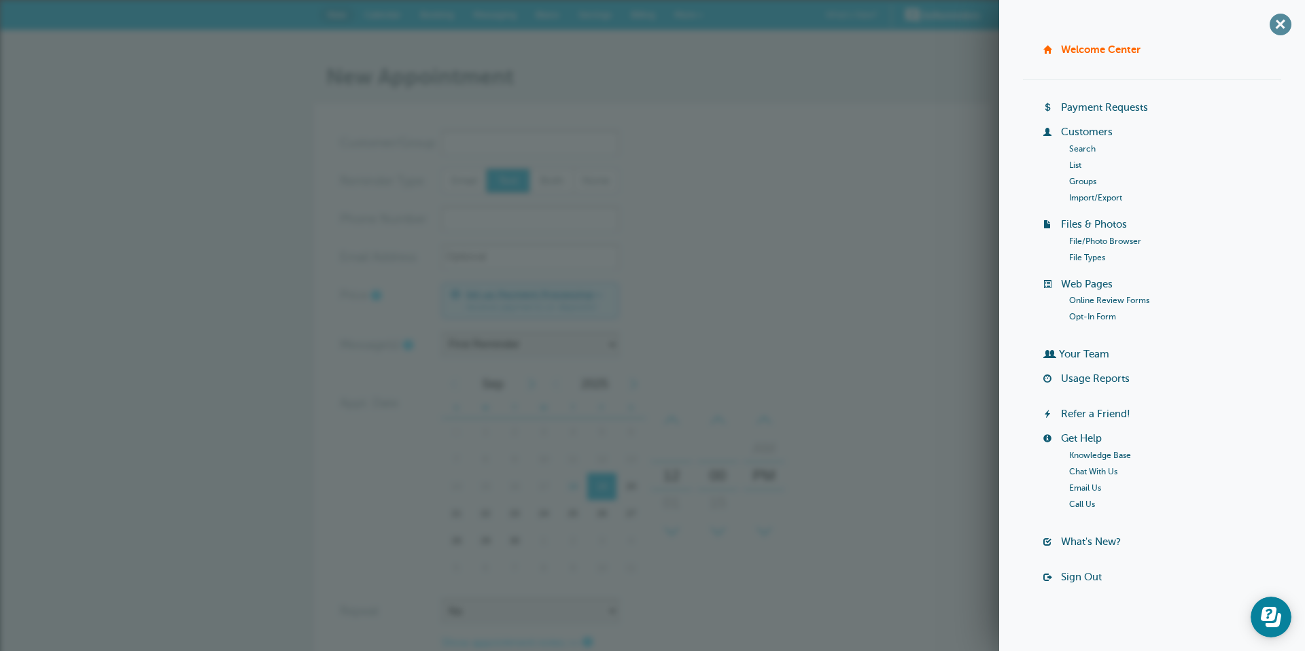
click at [869, 29] on span "+" at bounding box center [1279, 24] width 31 height 31
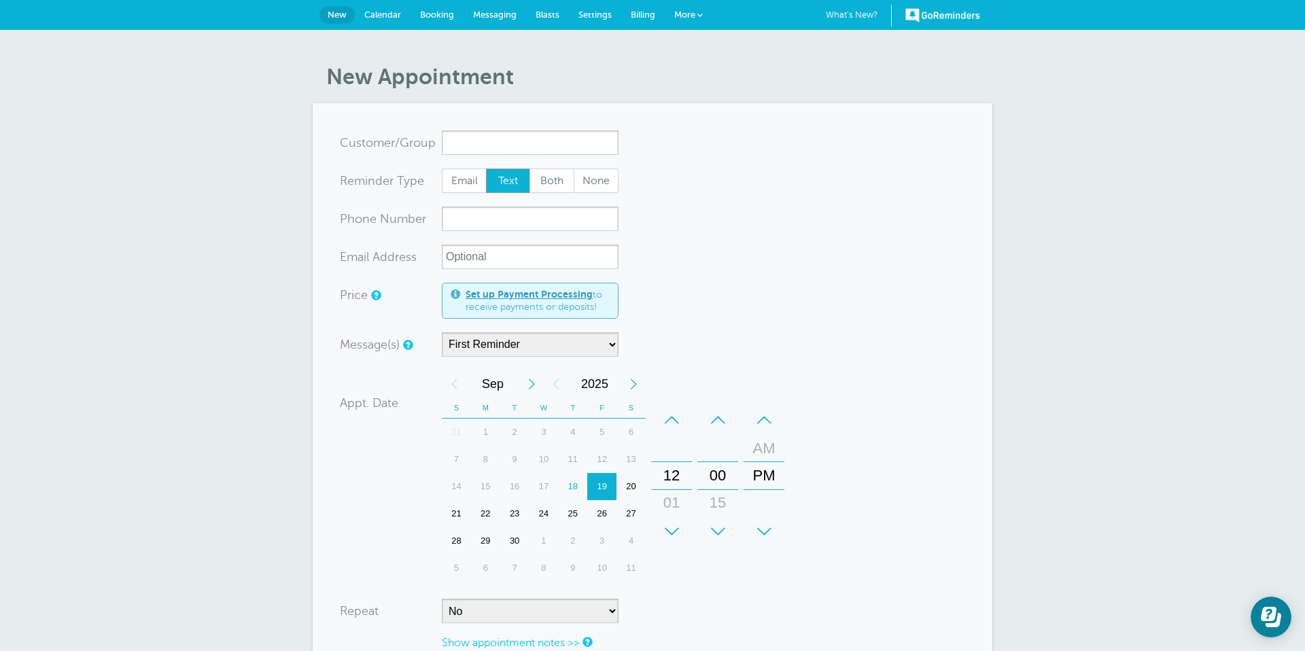
click at [374, 16] on span "Calendar" at bounding box center [382, 15] width 37 height 10
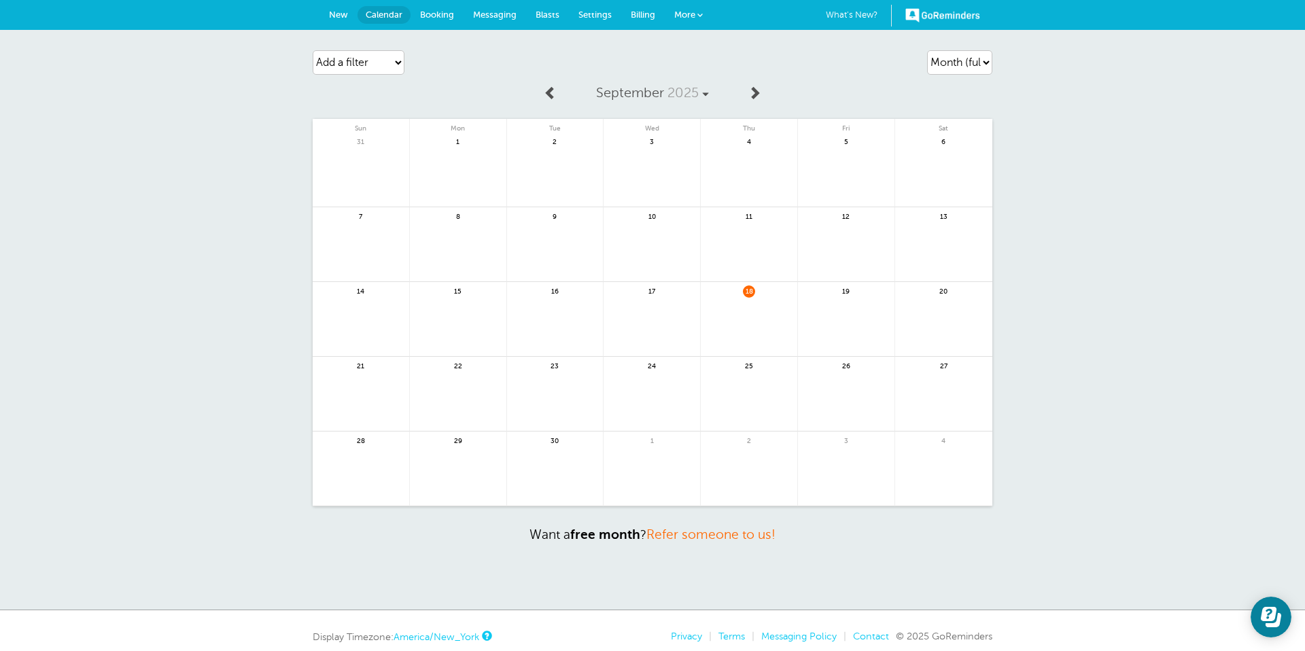
click at [342, 16] on span "New" at bounding box center [338, 15] width 19 height 10
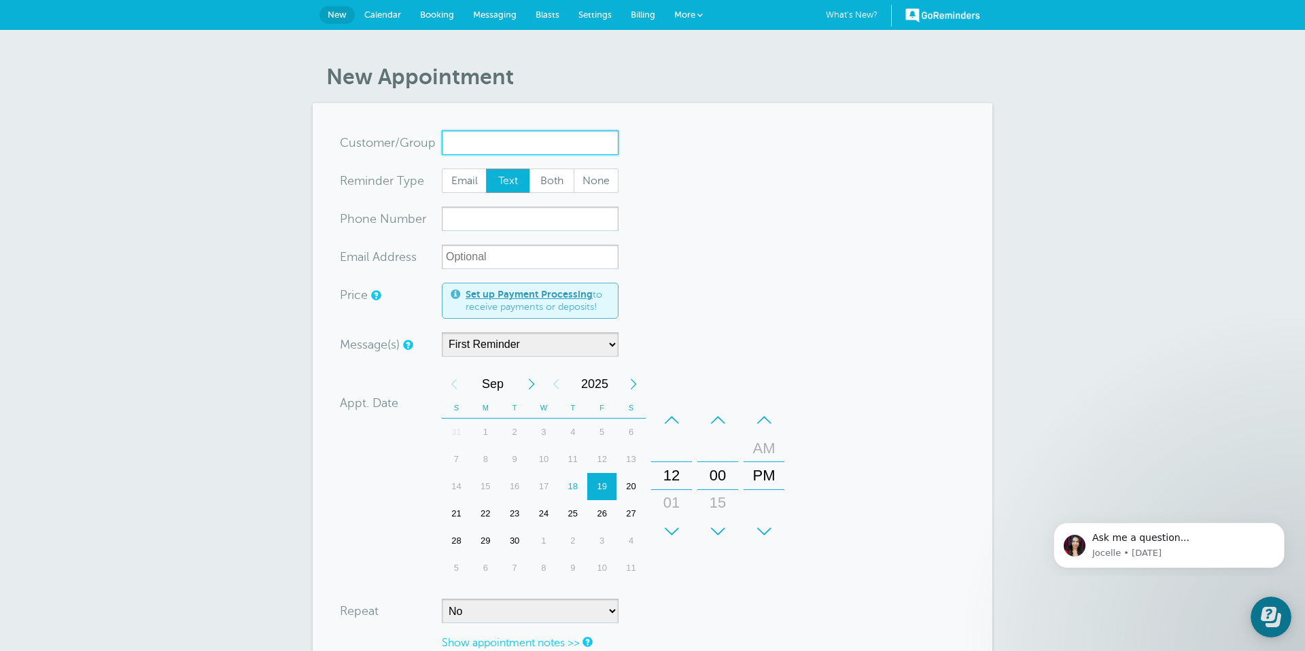
click at [509, 146] on input "x-no-autofill" at bounding box center [530, 142] width 177 height 24
click at [476, 146] on input "x-no-autofill" at bounding box center [530, 142] width 177 height 24
click at [380, 16] on span "Calendar" at bounding box center [382, 15] width 37 height 10
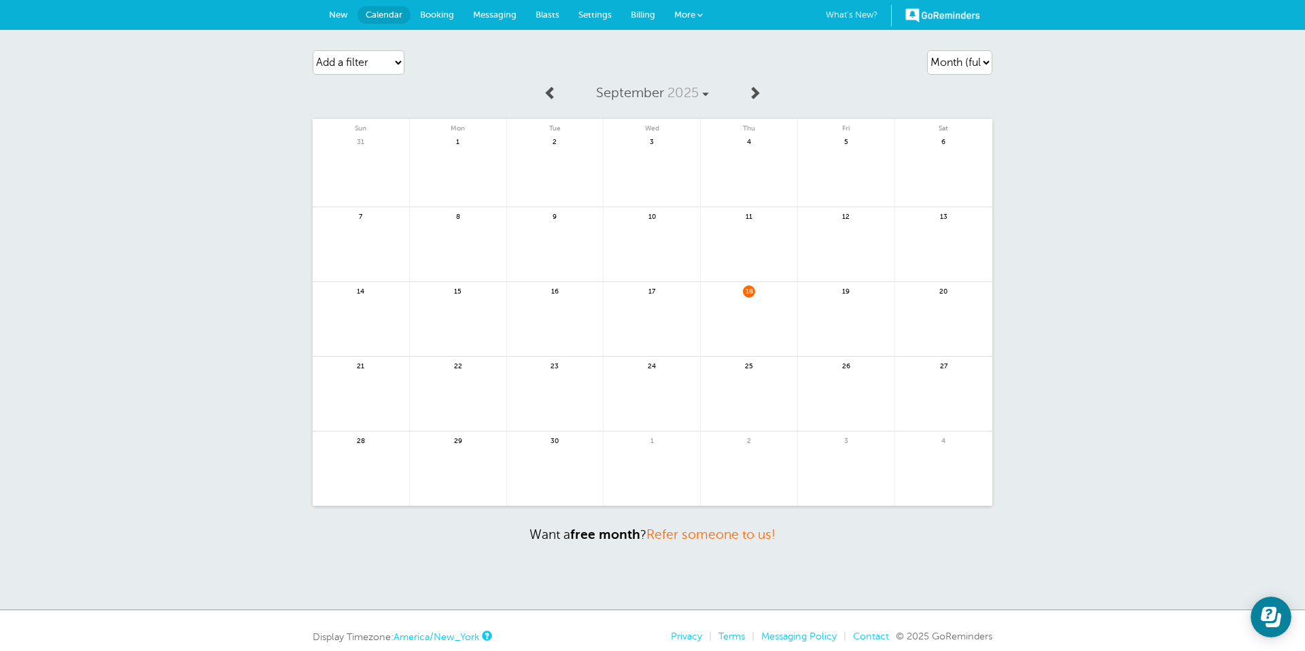
click at [340, 13] on span "New" at bounding box center [338, 15] width 19 height 10
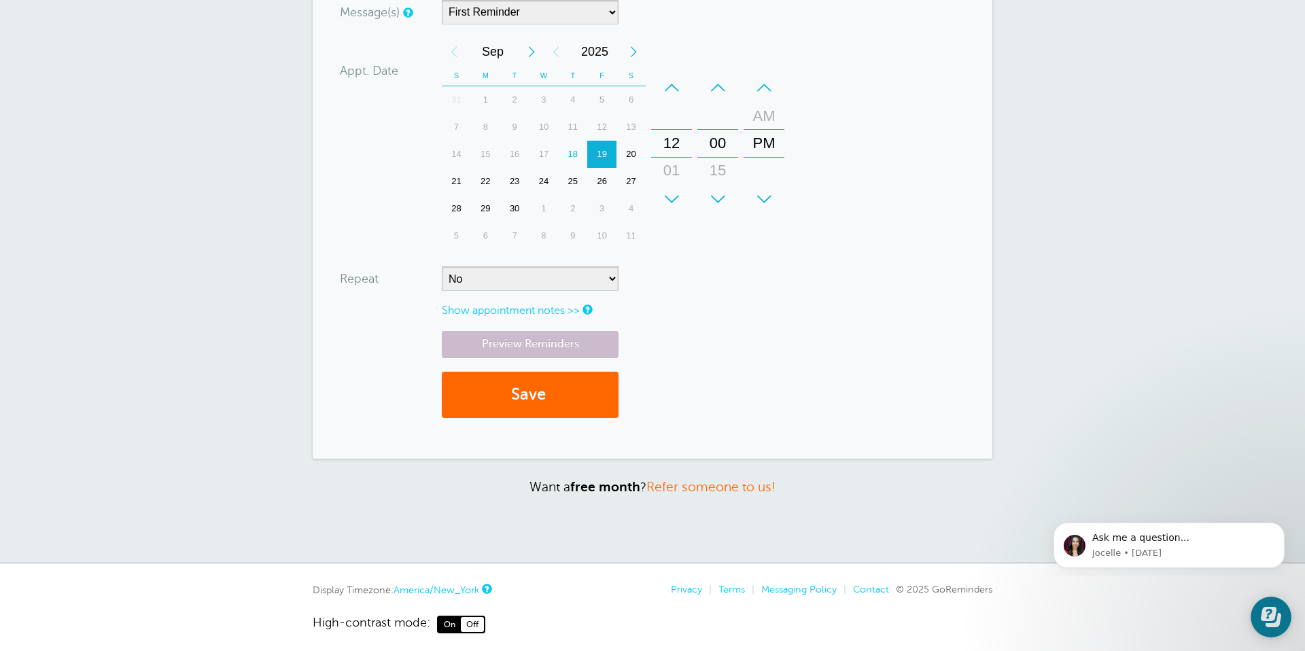
click at [541, 313] on link "Show appointment notes >>" at bounding box center [511, 310] width 138 height 12
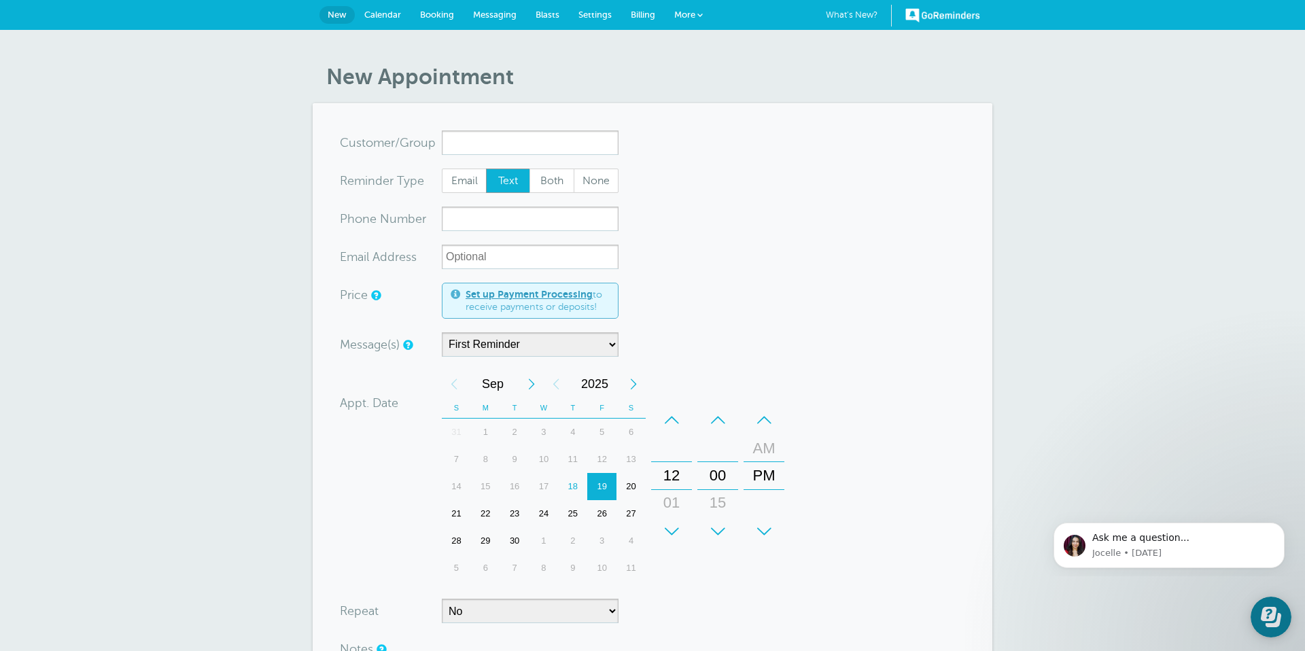
click at [597, 11] on span "Settings" at bounding box center [594, 15] width 33 height 10
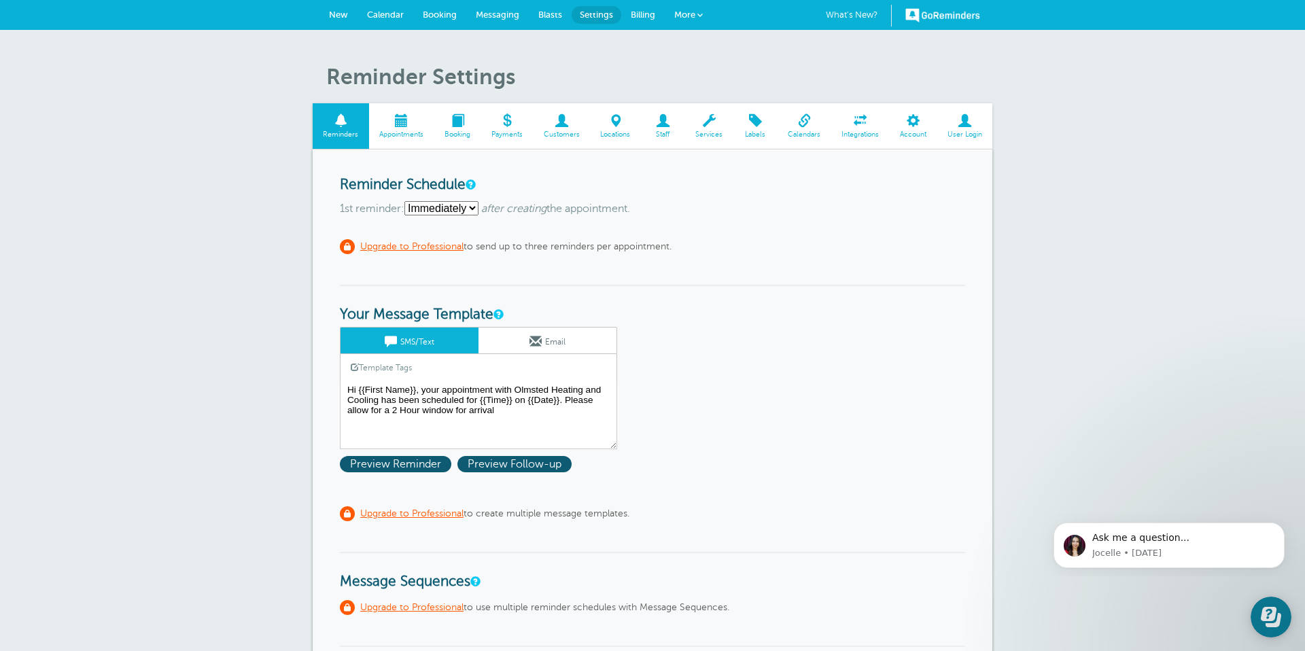
click at [405, 128] on link "Appointments" at bounding box center [401, 126] width 65 height 46
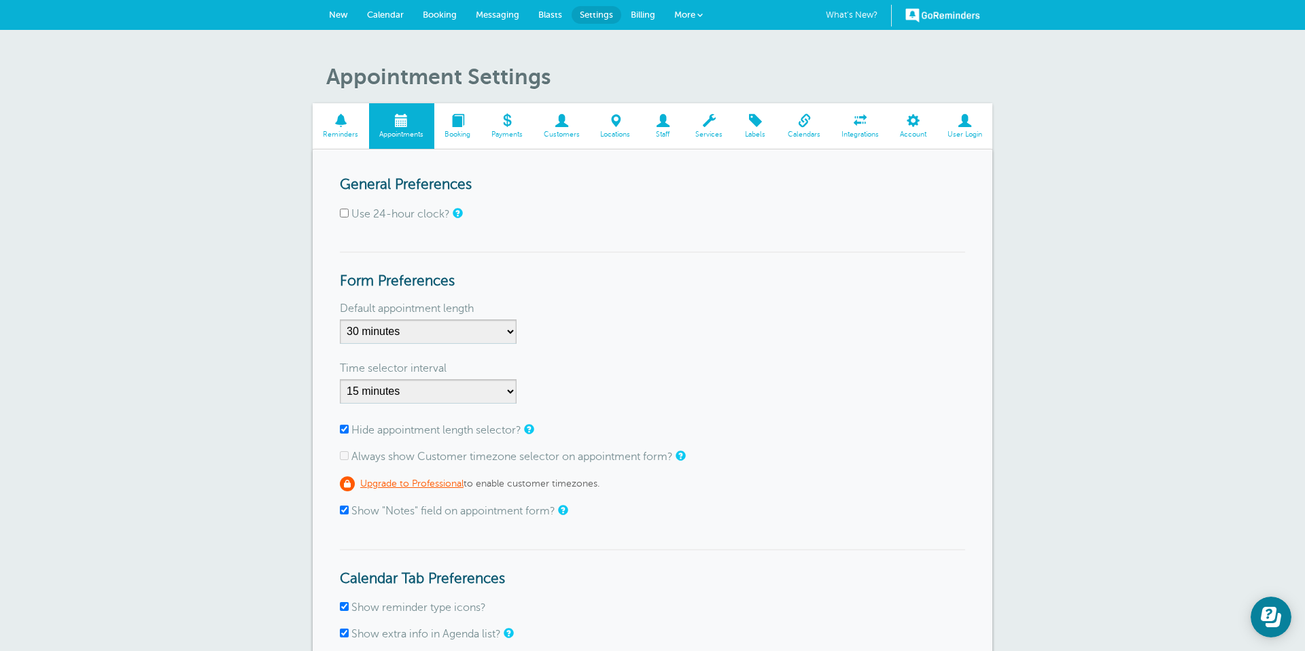
click at [300, 128] on div "Appointment Settings Reminders Appointments Booking Payments Customers Location…" at bounding box center [652, 465] width 1305 height 870
click at [323, 128] on link "Reminders" at bounding box center [341, 126] width 56 height 46
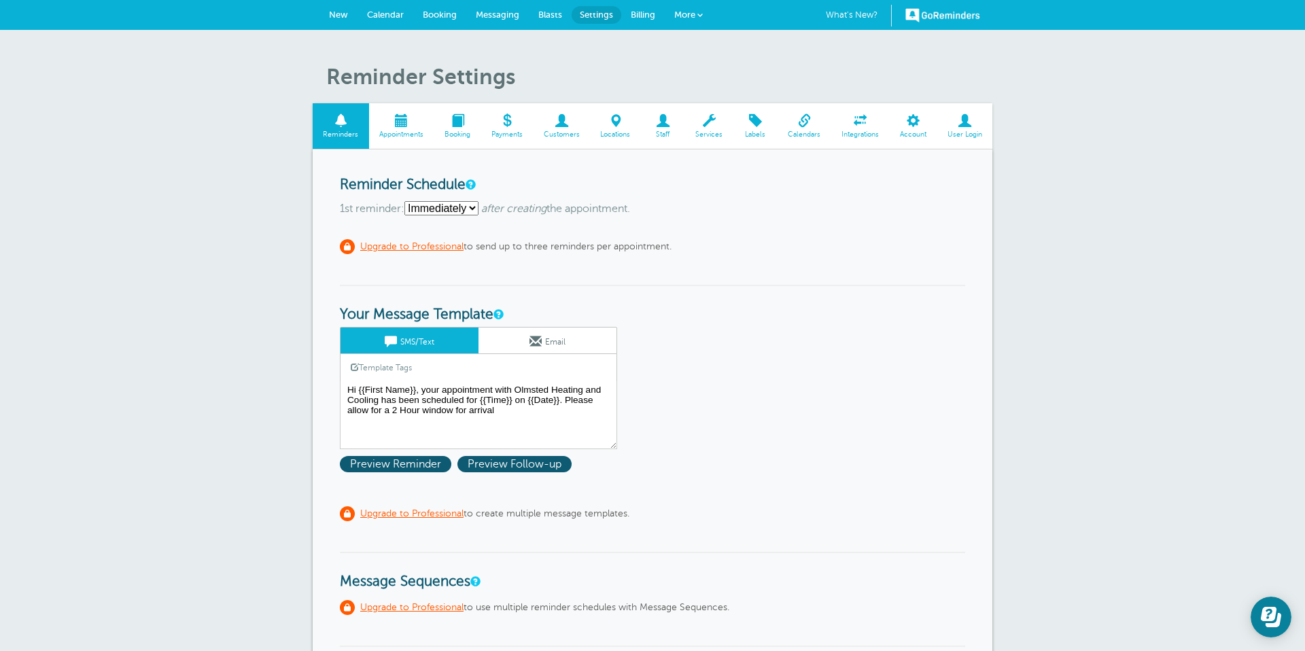
click at [474, 209] on select "Immediately 1 2 3 4 5 6 7 8 9 10 11 12 13 14 15 16 17 18 19 20 21 22 23 24 25 2…" at bounding box center [441, 208] width 74 height 14
click at [407, 201] on select "Immediately 1 2 3 4 5 6 7 8 9 10 11 12 13 14 15 16 17 18 19 20 21 22 23 24 25 2…" at bounding box center [441, 208] width 74 height 14
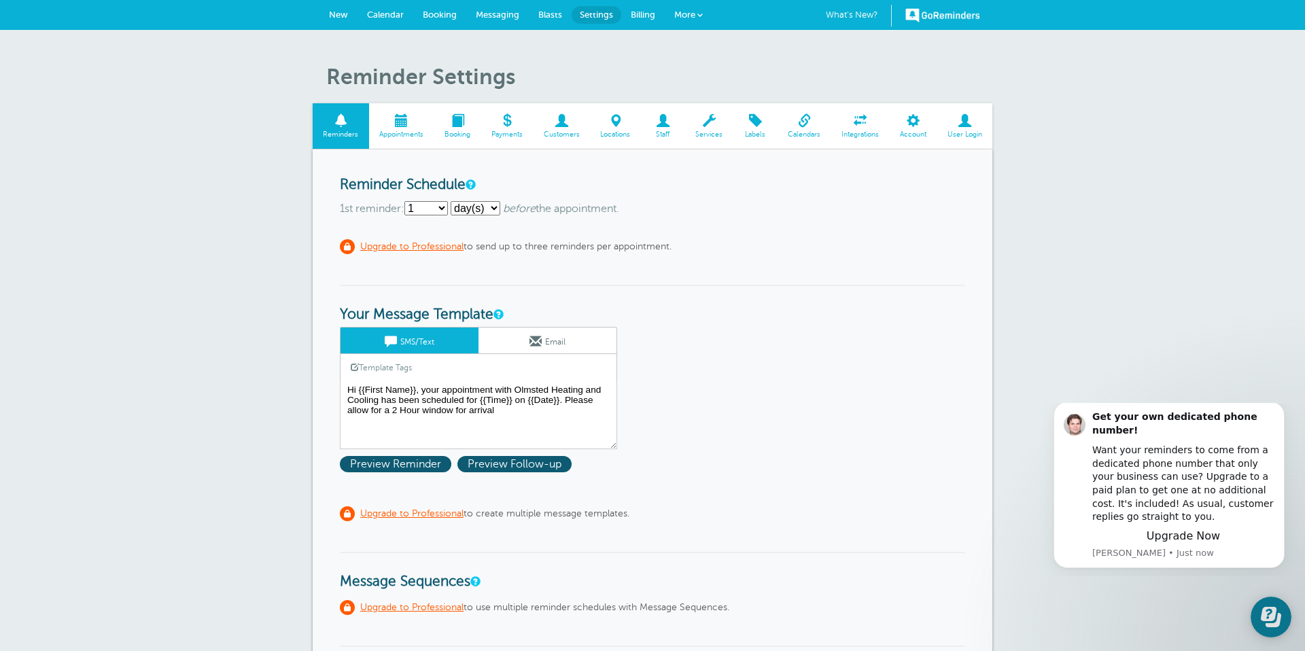
click at [445, 207] on select "Immediately 1 2 3 4 5 6 7 8 9 10 11 12 13 14 15 16 17 18 19 20 21 22 23 24 25 2…" at bounding box center [425, 208] width 43 height 14
select select "0"
click at [407, 201] on select "Immediately 1 2 3 4 5 6 7 8 9 10 11 12 13 14 15 16 17 18 19 20 21 22 23 24 25 2…" at bounding box center [425, 208] width 43 height 14
click at [404, 132] on span "Appointments" at bounding box center [402, 134] width 52 height 8
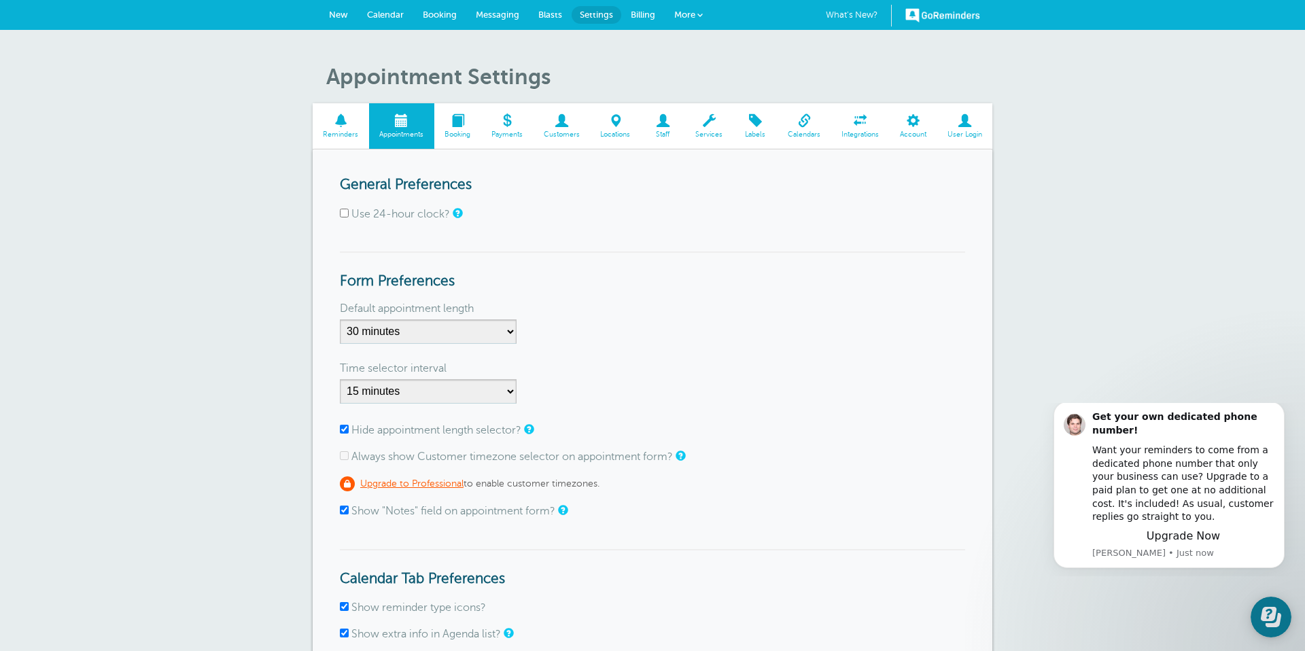
click at [329, 124] on span at bounding box center [341, 120] width 56 height 13
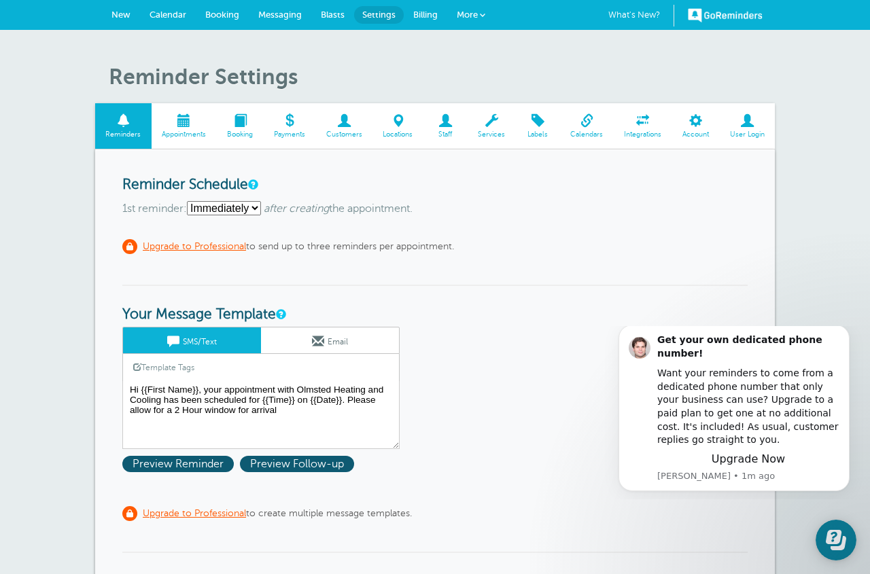
click at [176, 120] on span at bounding box center [184, 120] width 65 height 13
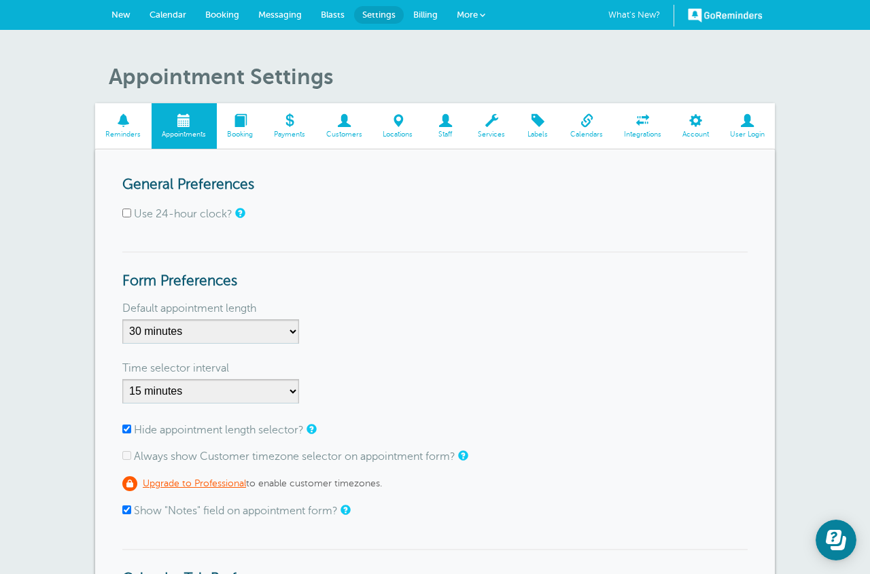
click at [166, 15] on span "Calendar" at bounding box center [167, 15] width 37 height 10
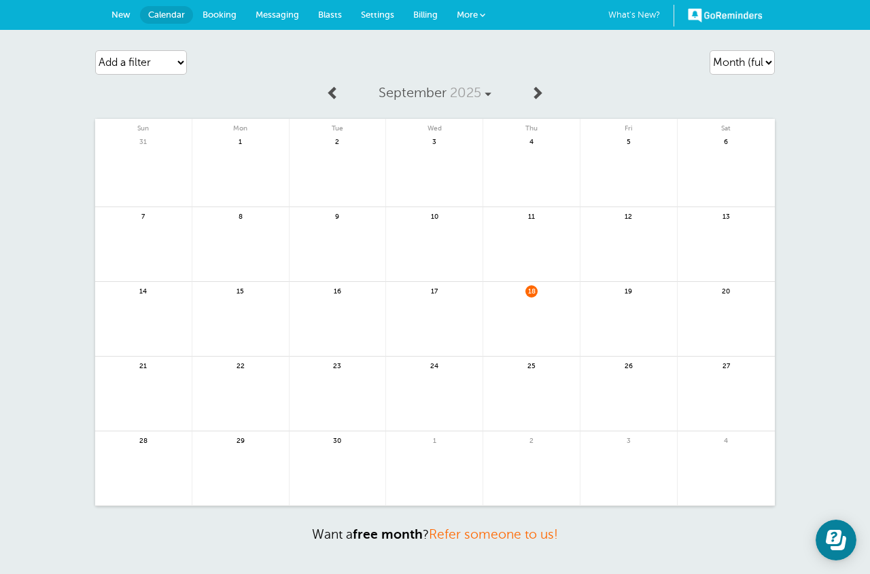
click at [239, 366] on span "22" at bounding box center [240, 365] width 12 height 10
click at [236, 382] on link at bounding box center [240, 401] width 96 height 59
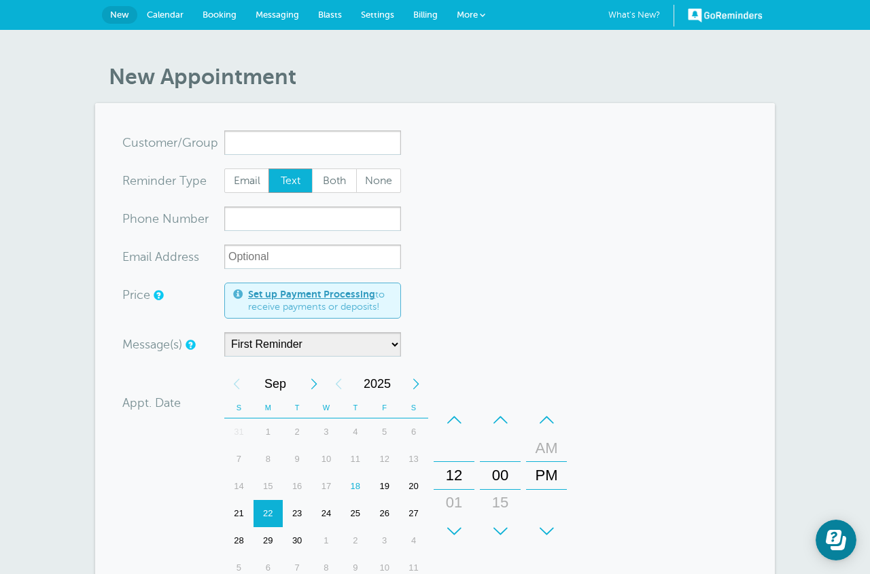
click at [278, 141] on input "x-no-autofill" at bounding box center [312, 142] width 177 height 24
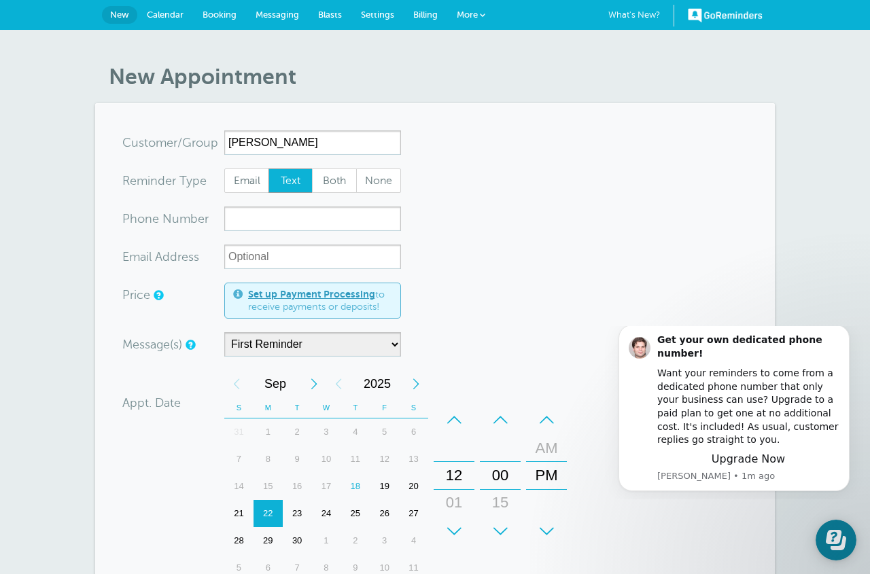
type input "[PERSON_NAME]"
click at [259, 213] on input "xxx-no-autofill" at bounding box center [312, 219] width 177 height 24
click at [274, 221] on input "xxx-no-autofill" at bounding box center [312, 219] width 177 height 24
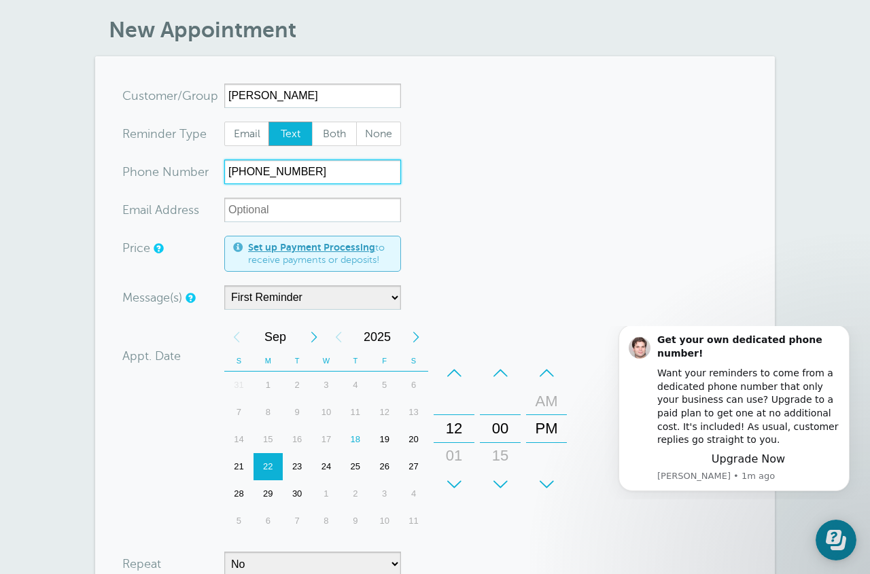
scroll to position [51, 0]
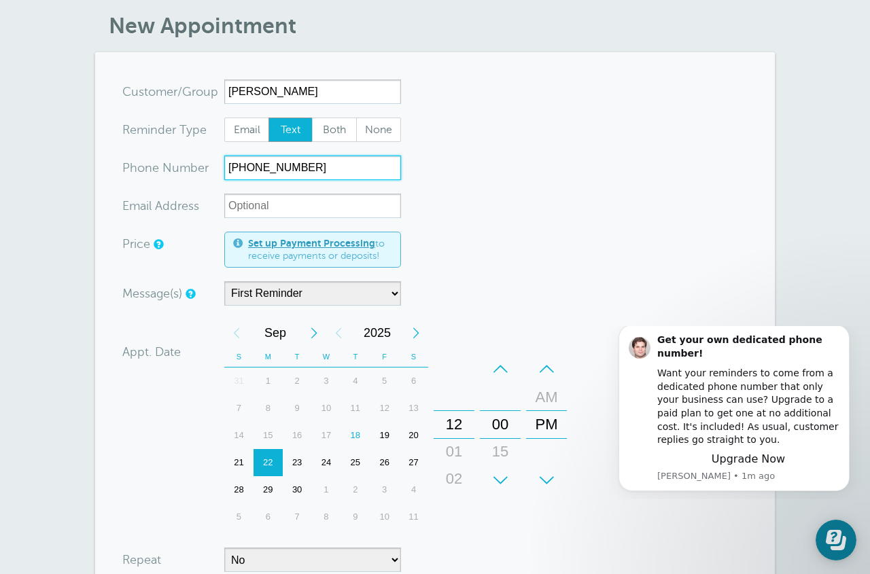
click at [457, 431] on div "12" at bounding box center [454, 424] width 33 height 27
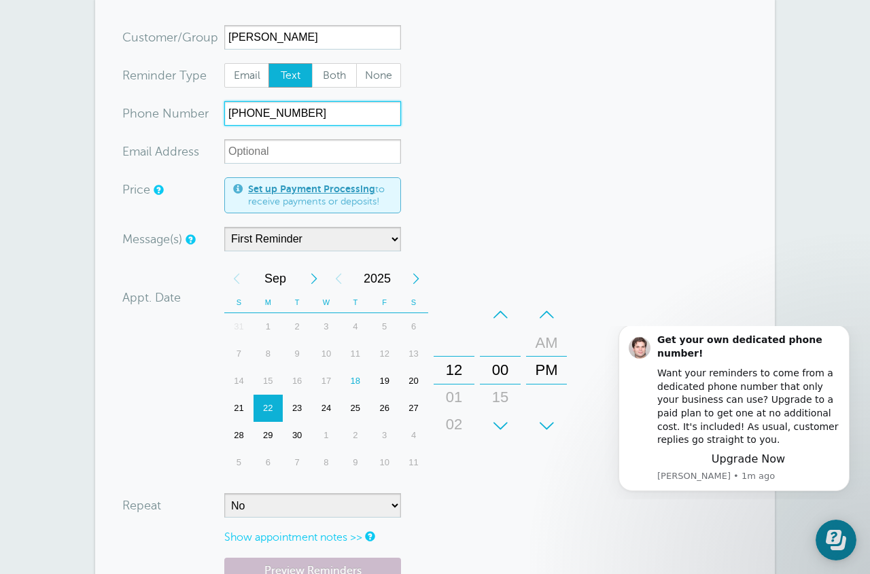
scroll to position [108, 0]
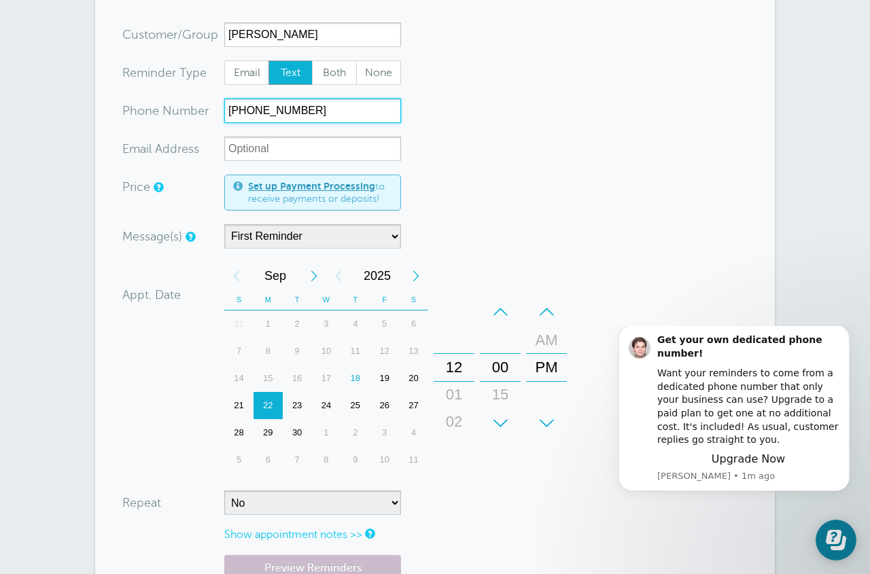
click at [453, 425] on div "+" at bounding box center [453, 423] width 41 height 27
click at [461, 372] on div "12" at bounding box center [454, 367] width 33 height 27
click at [457, 367] on div "12" at bounding box center [454, 367] width 33 height 27
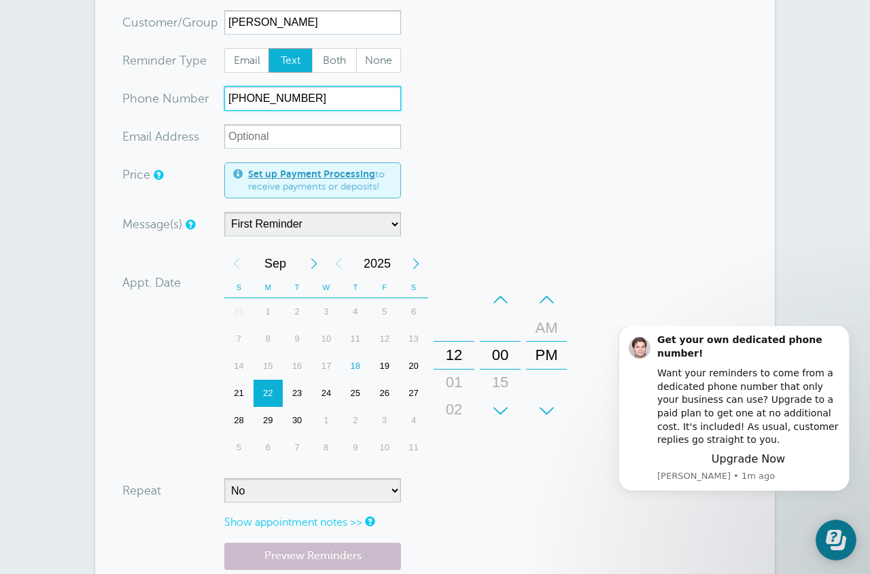
scroll to position [132, 0]
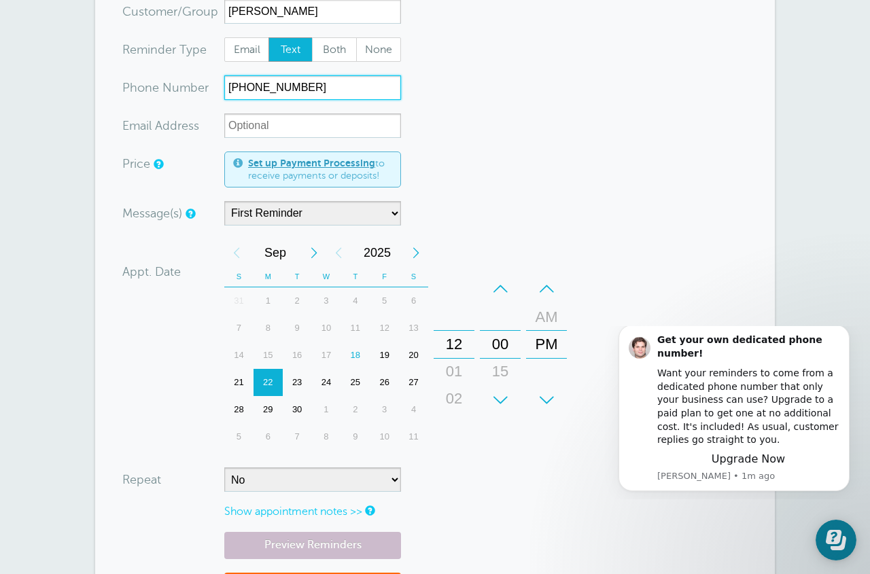
click at [456, 408] on div "+" at bounding box center [453, 400] width 41 height 27
click at [457, 393] on div "+" at bounding box center [453, 399] width 41 height 27
click at [539, 319] on div "AM" at bounding box center [546, 316] width 33 height 27
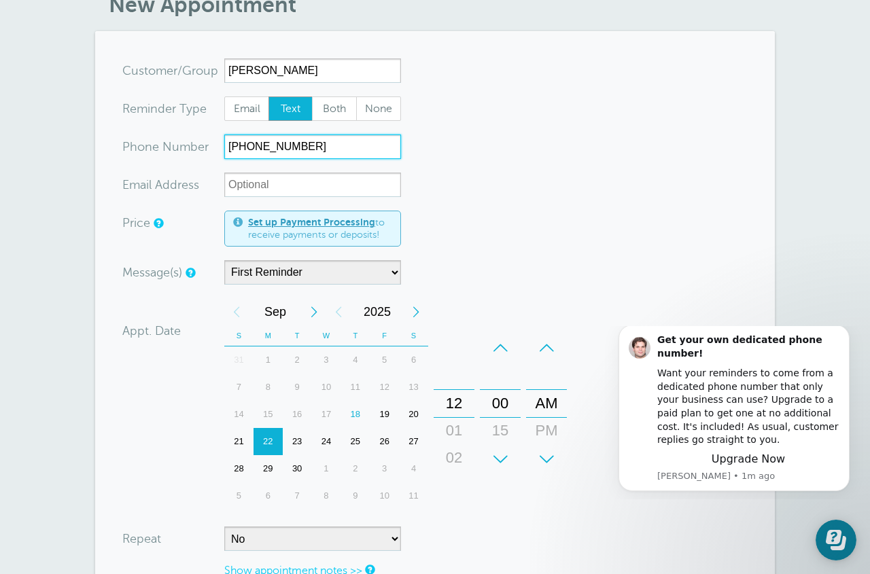
scroll to position [67, 0]
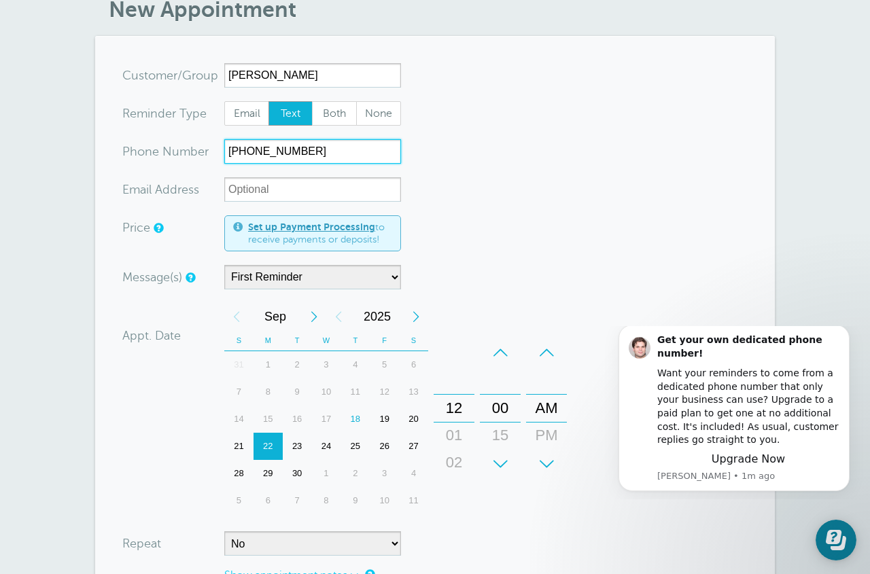
click at [454, 436] on div "01" at bounding box center [454, 435] width 33 height 27
click at [451, 459] on div "+" at bounding box center [453, 463] width 41 height 27
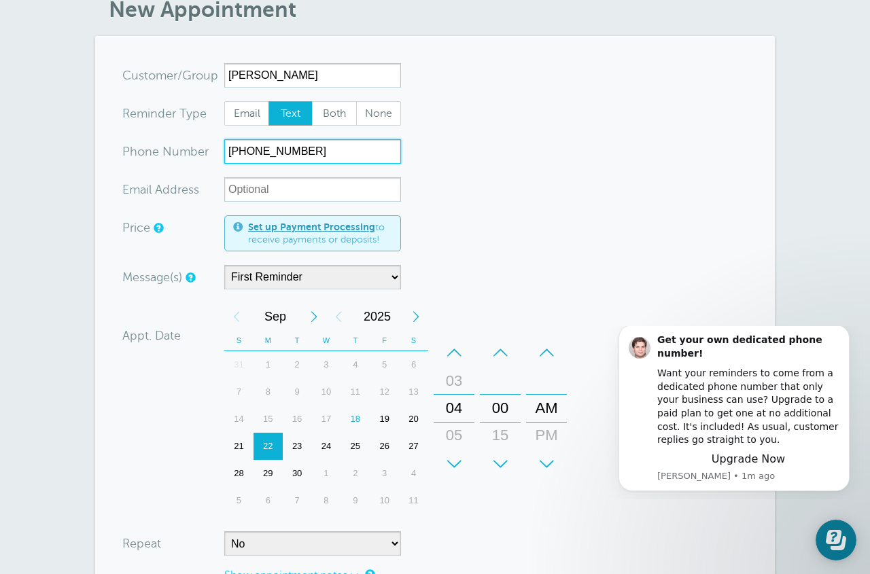
click at [451, 459] on div "+" at bounding box center [453, 463] width 41 height 27
click at [457, 435] on div "10" at bounding box center [454, 435] width 33 height 27
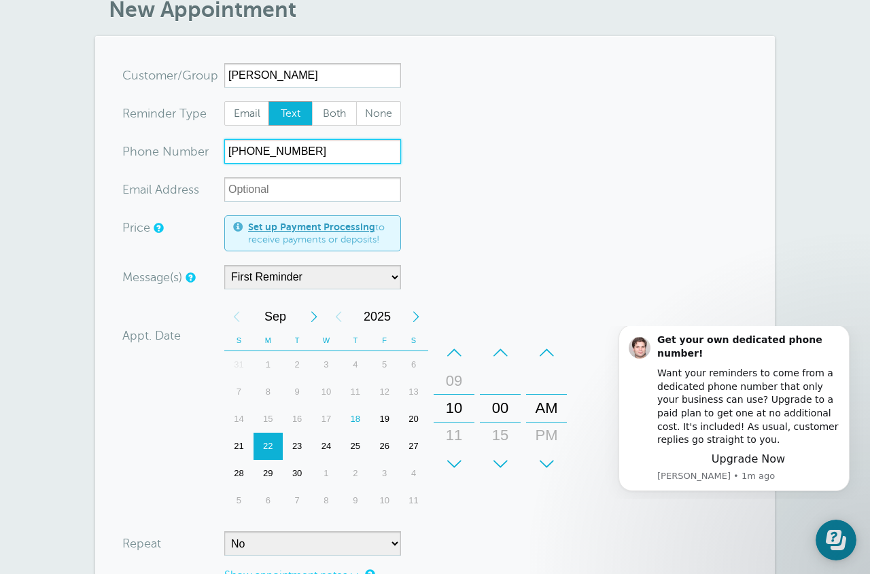
click at [511, 306] on div "+ – Month January February March April May June July August September October N…" at bounding box center [398, 408] width 348 height 211
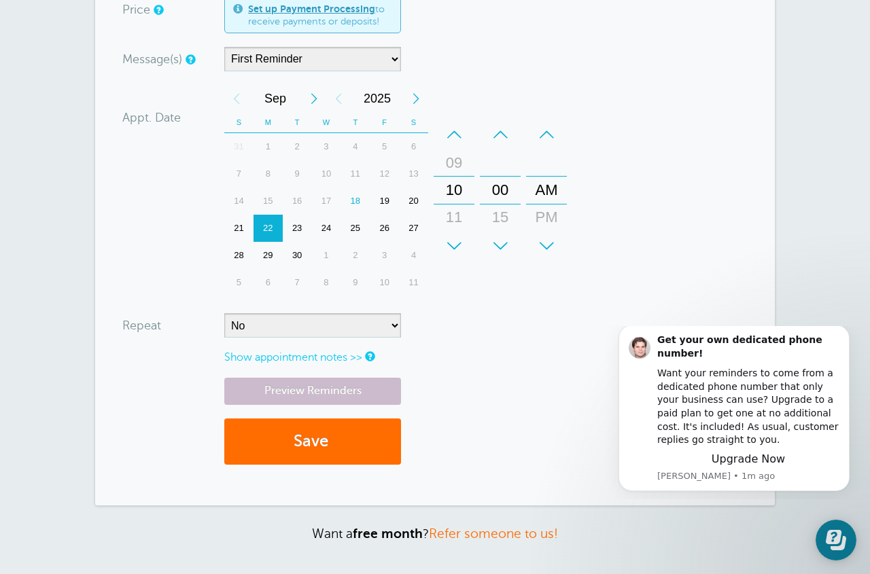
scroll to position [288, 0]
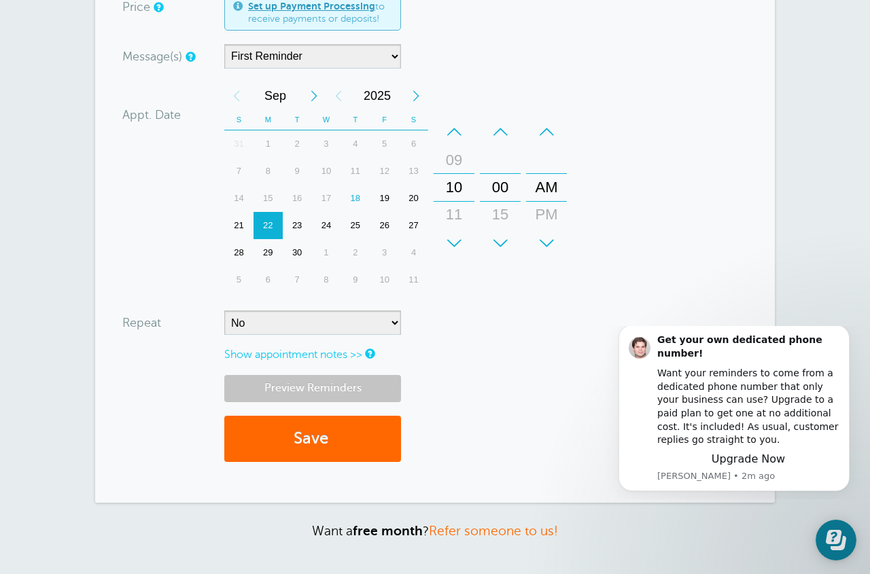
type input "216-650-08661010"
click at [306, 392] on link "Preview Reminders" at bounding box center [312, 388] width 177 height 26
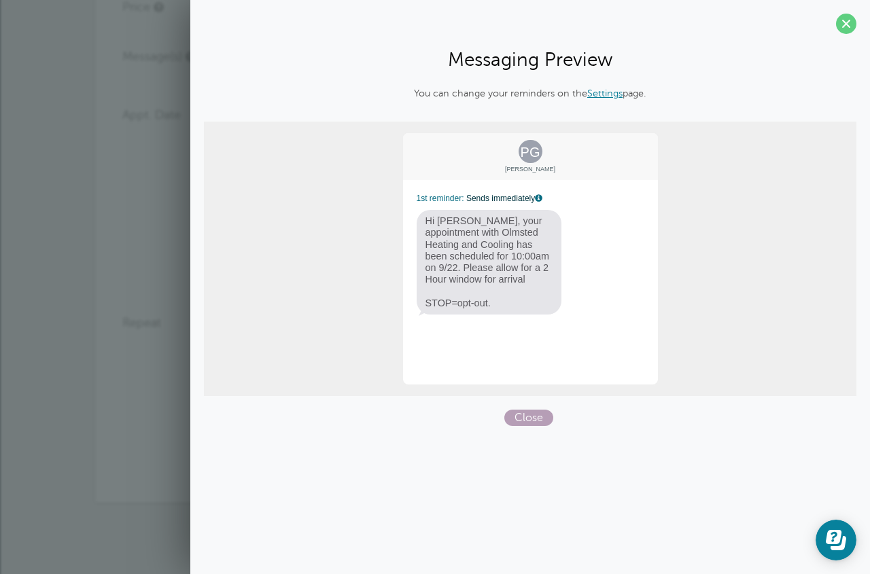
click at [512, 419] on span "Close" at bounding box center [528, 418] width 49 height 16
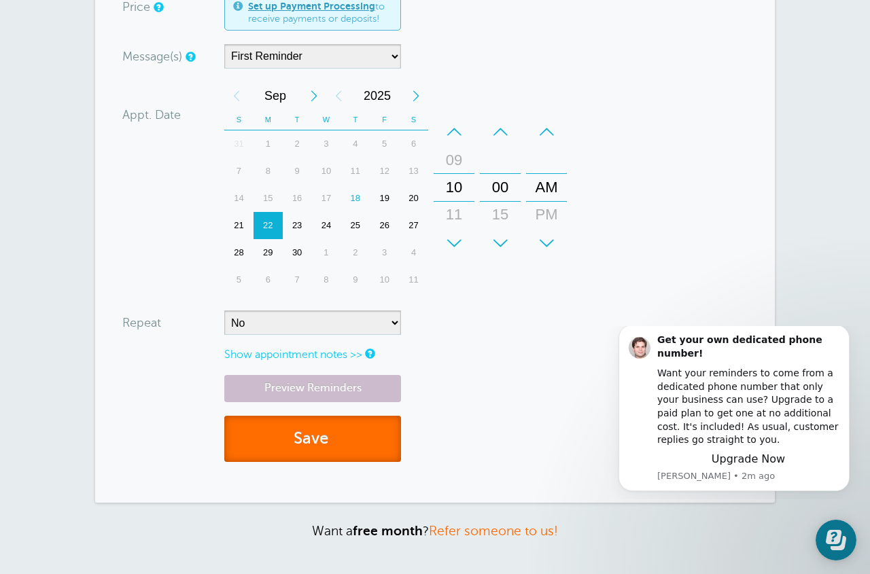
click at [281, 445] on button "Save" at bounding box center [312, 439] width 177 height 47
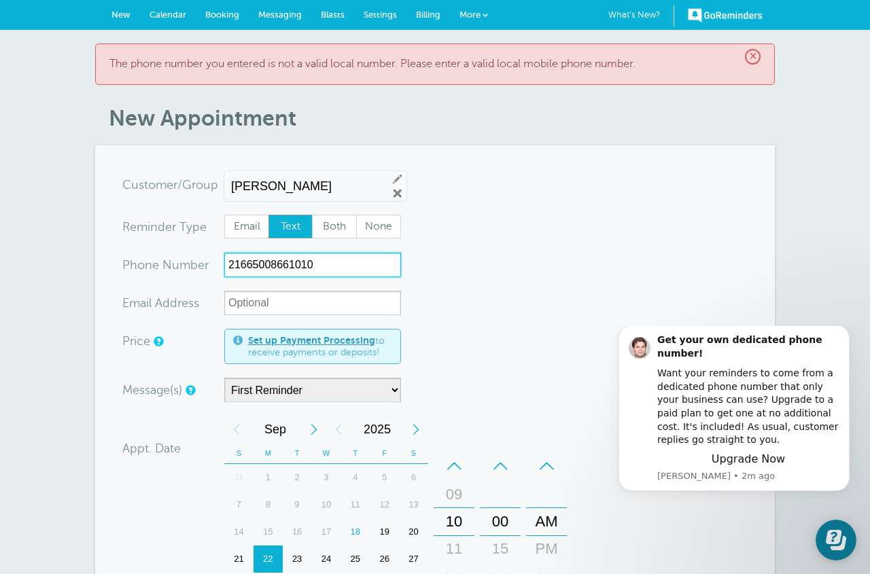
drag, startPoint x: 322, startPoint y: 268, endPoint x: 221, endPoint y: 266, distance: 101.3
click at [221, 266] on div "xxx-no-autofill Pho ne Nu mber 21665008661010" at bounding box center [261, 265] width 279 height 24
type input "2166500866"
click at [501, 310] on form "You are creating a new customer. To use an existing customer select one from th…" at bounding box center [434, 491] width 625 height 637
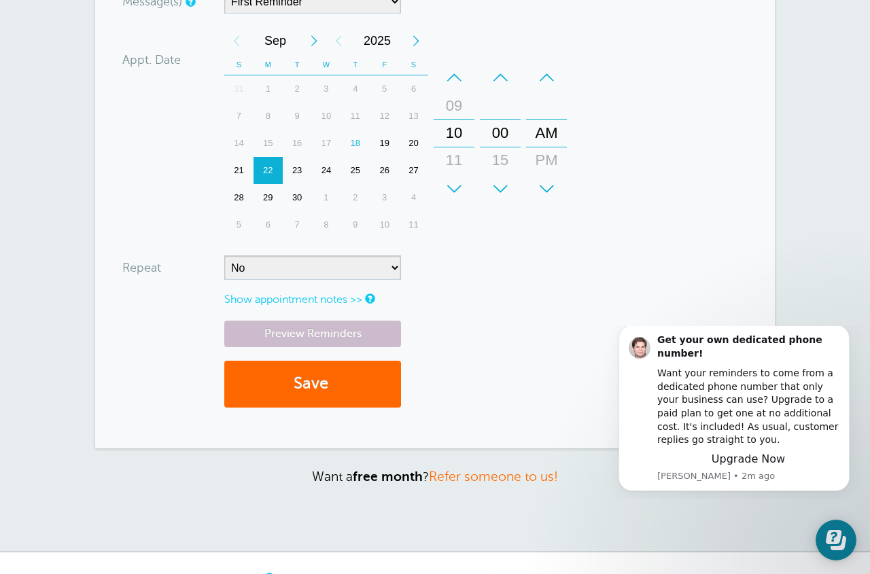
scroll to position [478, 0]
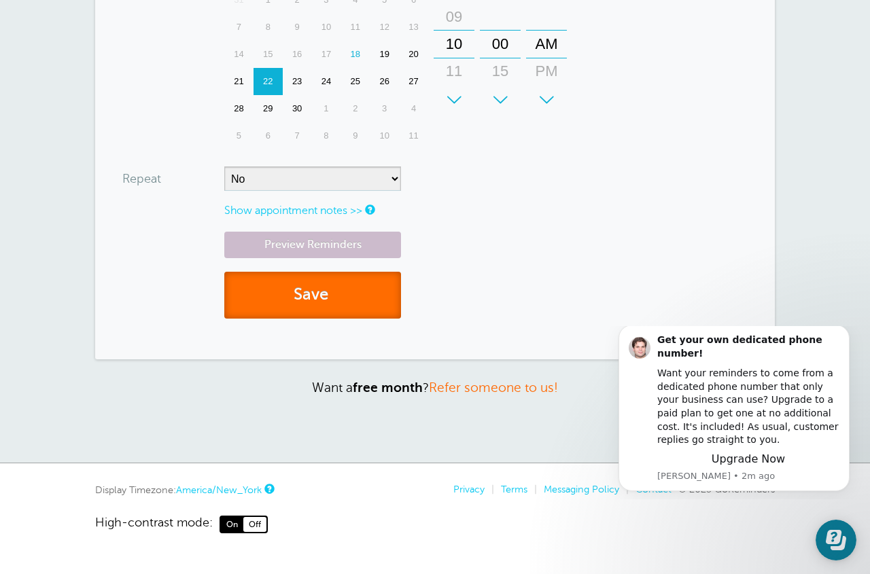
click at [313, 287] on button "Save" at bounding box center [312, 295] width 177 height 47
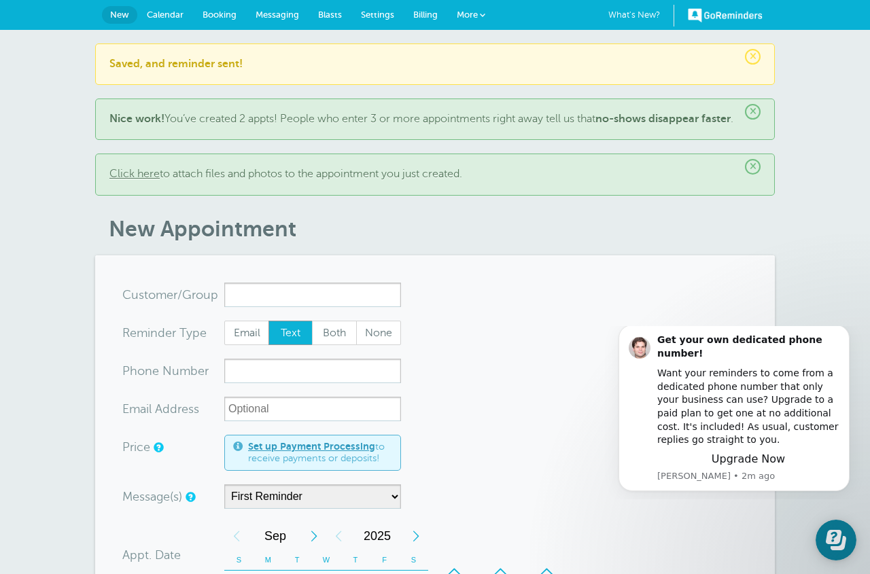
click at [290, 307] on input "x-no-autofill" at bounding box center [312, 295] width 177 height 24
click at [258, 307] on input "x-no-autofill" at bounding box center [312, 295] width 177 height 24
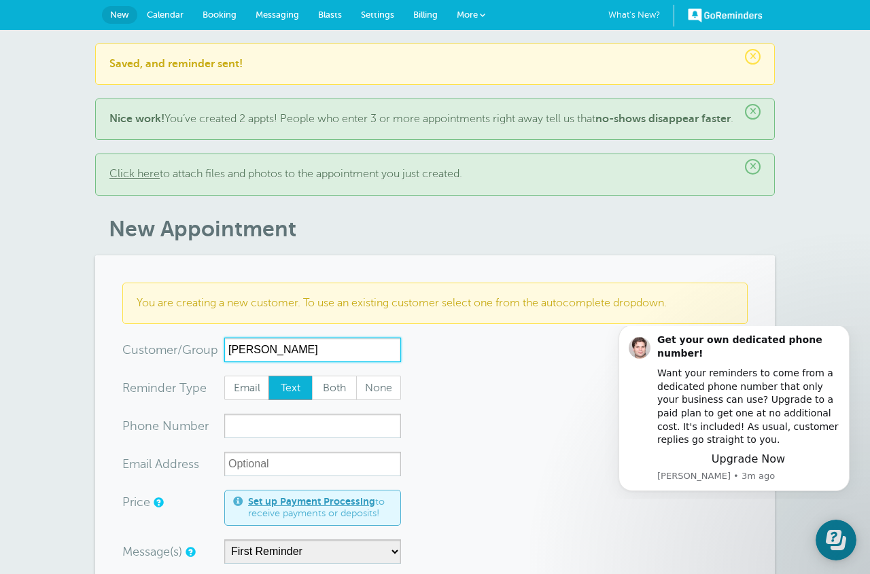
type input "[PERSON_NAME]"
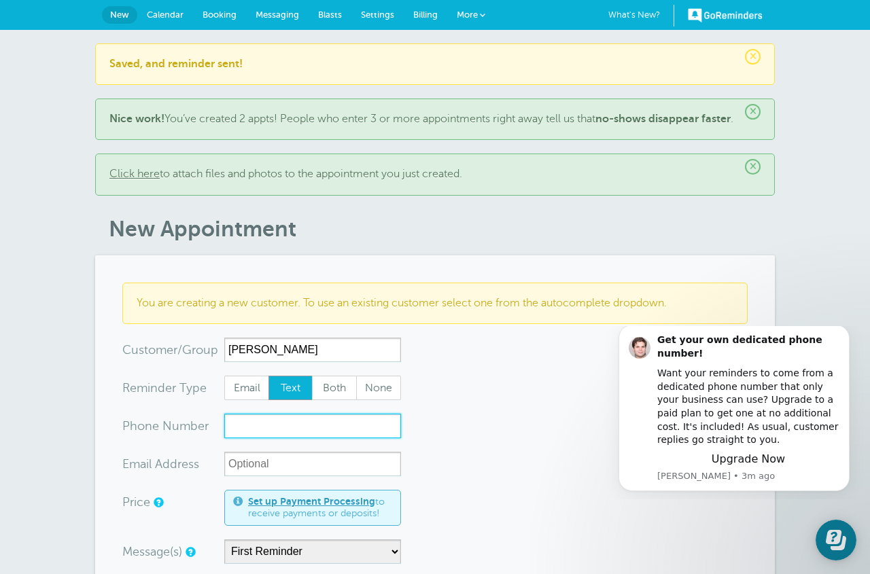
click at [237, 438] on input "xxx-no-autofill" at bounding box center [312, 426] width 177 height 24
type input "4405021034"
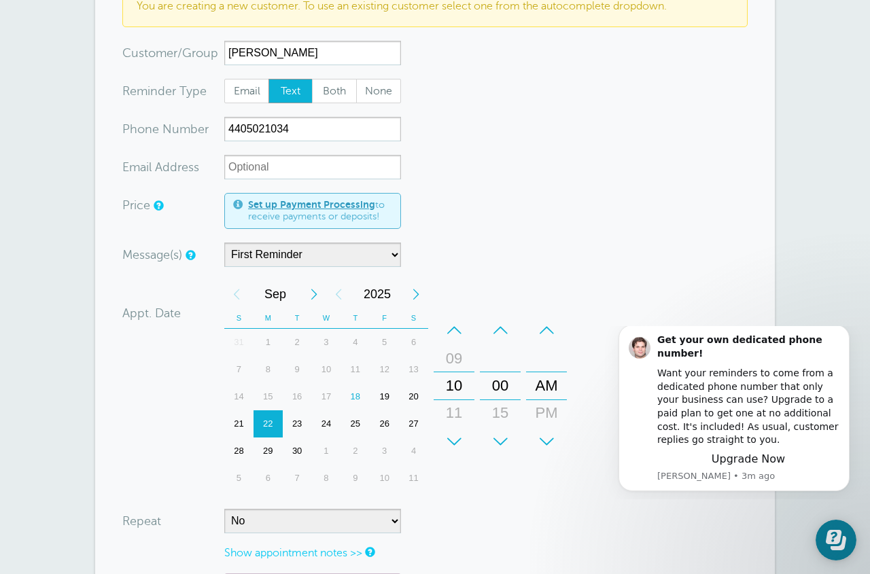
scroll to position [298, 0]
click at [459, 425] on div "11" at bounding box center [454, 411] width 33 height 27
click at [459, 431] on div "12 01 02 03 04 05 06 07 08 09 10 11" at bounding box center [453, 384] width 39 height 137
click at [460, 371] on div "10" at bounding box center [454, 357] width 33 height 27
click at [460, 371] on div "09" at bounding box center [454, 357] width 33 height 27
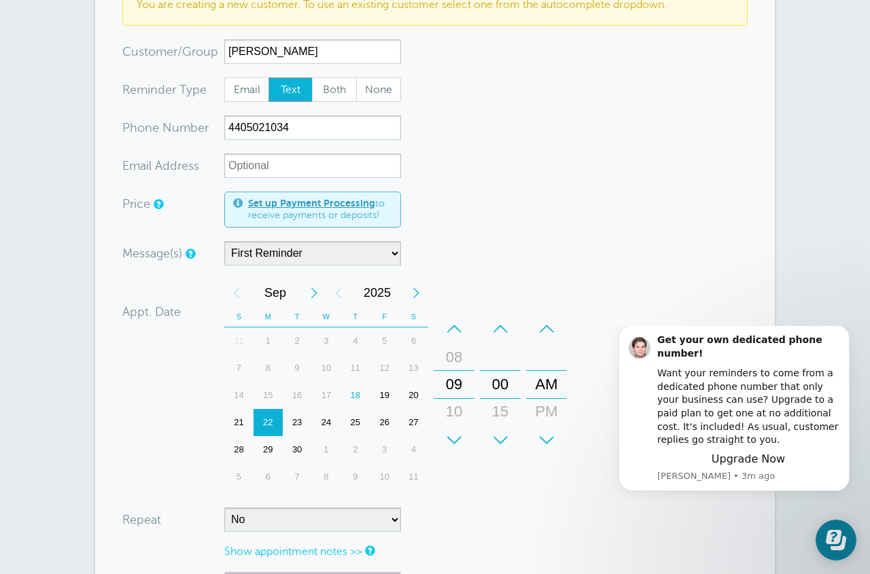
click at [460, 371] on div "08" at bounding box center [454, 357] width 33 height 27
click at [460, 371] on div "07" at bounding box center [454, 357] width 33 height 27
click at [460, 371] on div "06" at bounding box center [454, 357] width 33 height 27
click at [460, 371] on div "05" at bounding box center [454, 357] width 33 height 27
click at [460, 371] on div "04" at bounding box center [454, 357] width 33 height 27
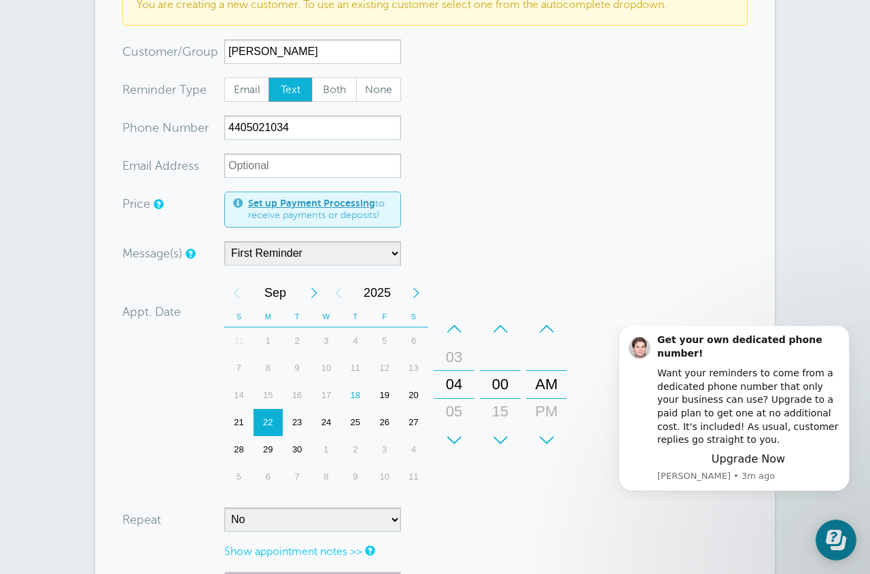
click at [460, 371] on div "03" at bounding box center [454, 357] width 33 height 27
click at [558, 425] on div "PM" at bounding box center [546, 411] width 33 height 27
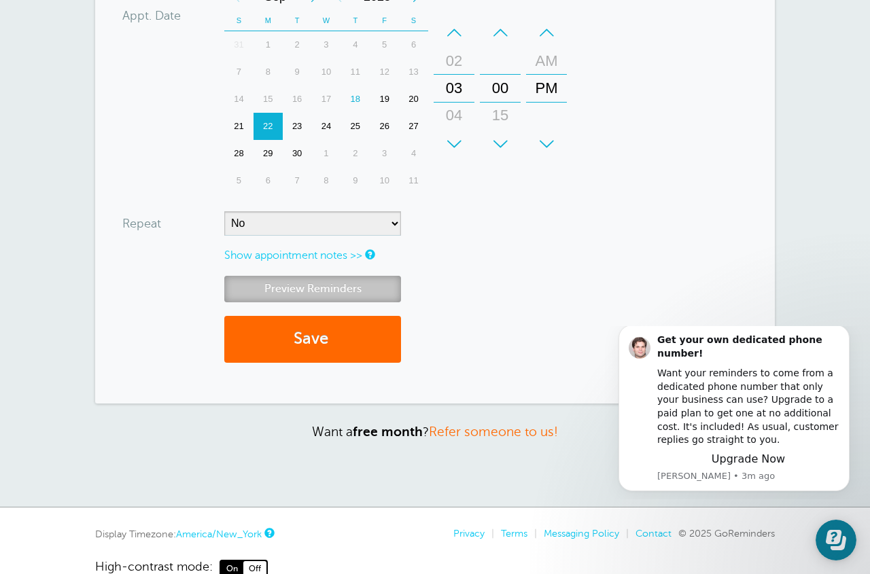
click at [315, 302] on link "Preview Reminders" at bounding box center [312, 289] width 177 height 26
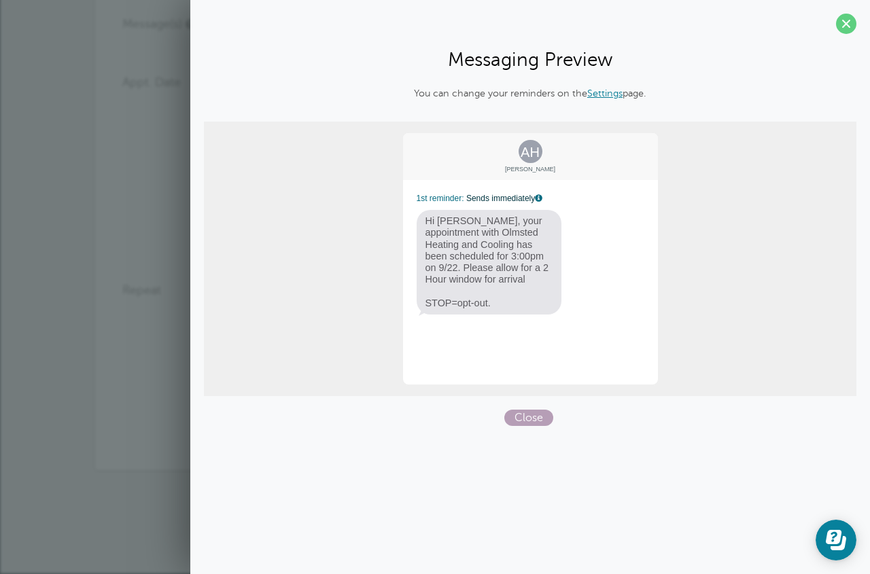
click at [512, 414] on span "Close" at bounding box center [528, 418] width 49 height 16
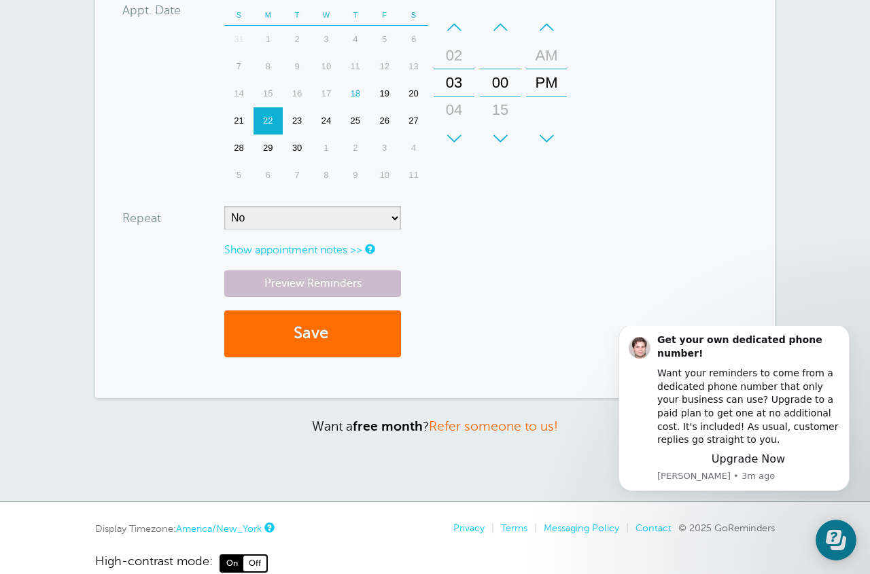
scroll to position [603, 0]
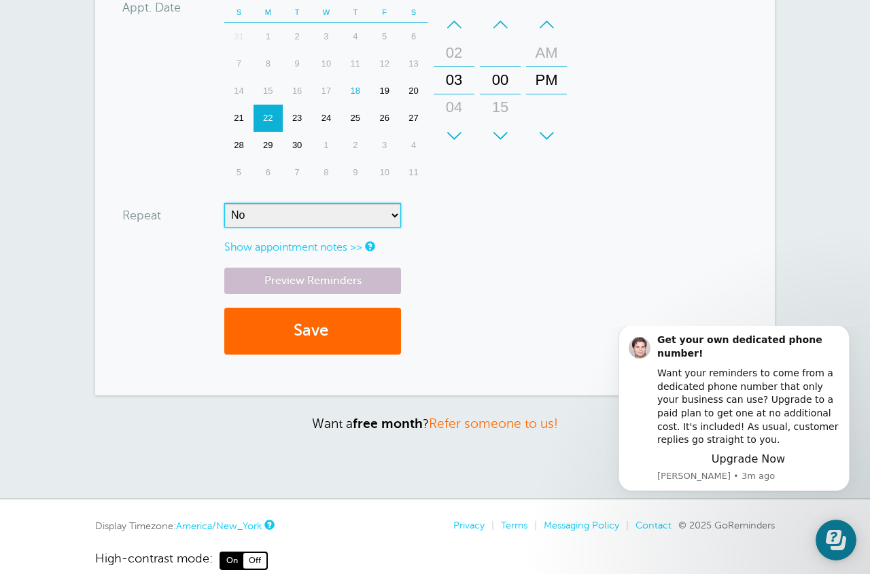
click at [393, 228] on select "No Daily Weekly Every 2 weeks Every 3 weeks Every 4 weeks Monthly Every 5 weeks…" at bounding box center [312, 215] width 177 height 24
click at [224, 217] on select "No Daily Weekly Every 2 weeks Every 3 weeks Every 4 weeks Monthly Every 5 weeks…" at bounding box center [312, 215] width 177 height 24
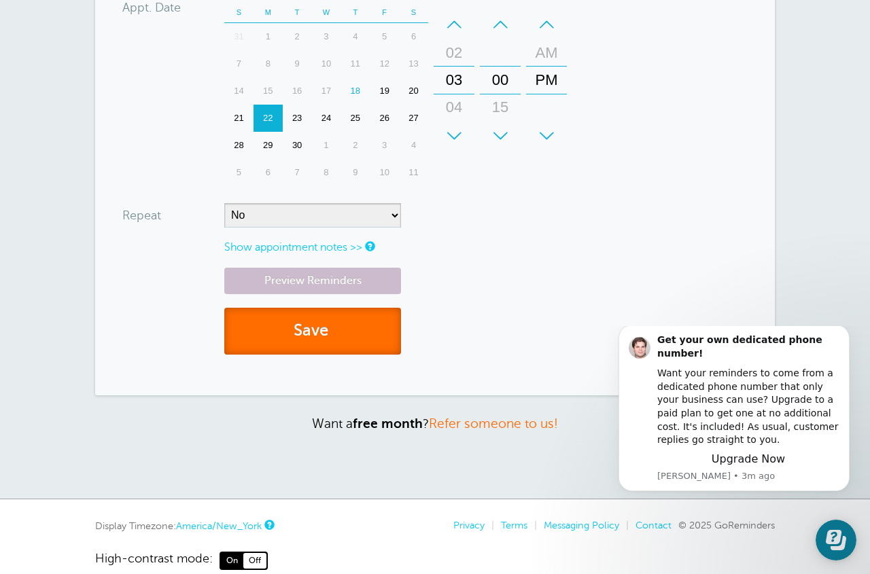
click at [308, 344] on button "Save" at bounding box center [312, 331] width 177 height 47
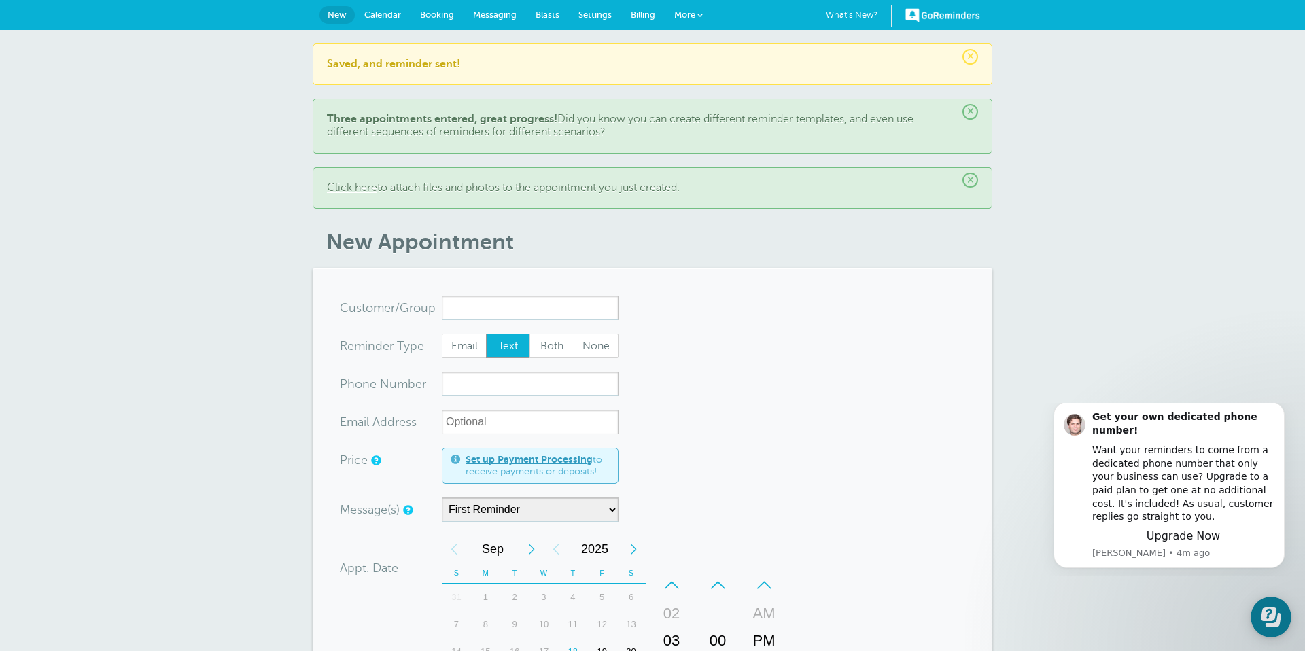
click at [684, 12] on span "More" at bounding box center [684, 15] width 21 height 10
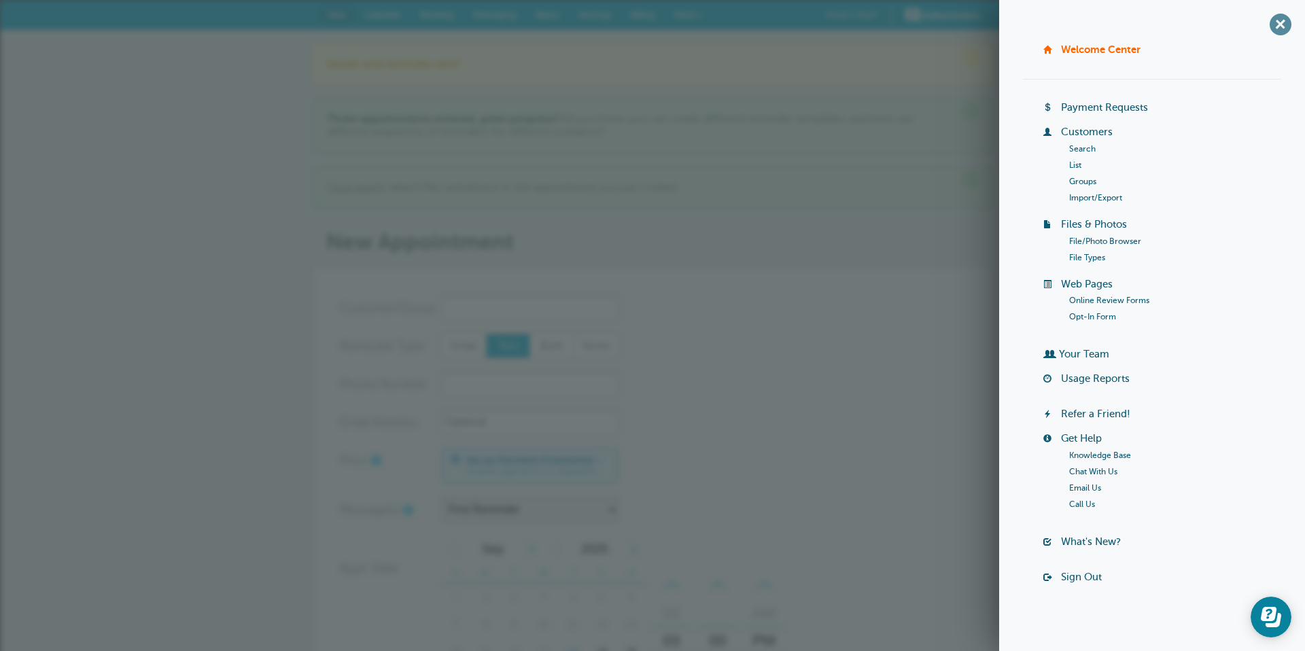
click at [869, 22] on span "+" at bounding box center [1279, 24] width 31 height 31
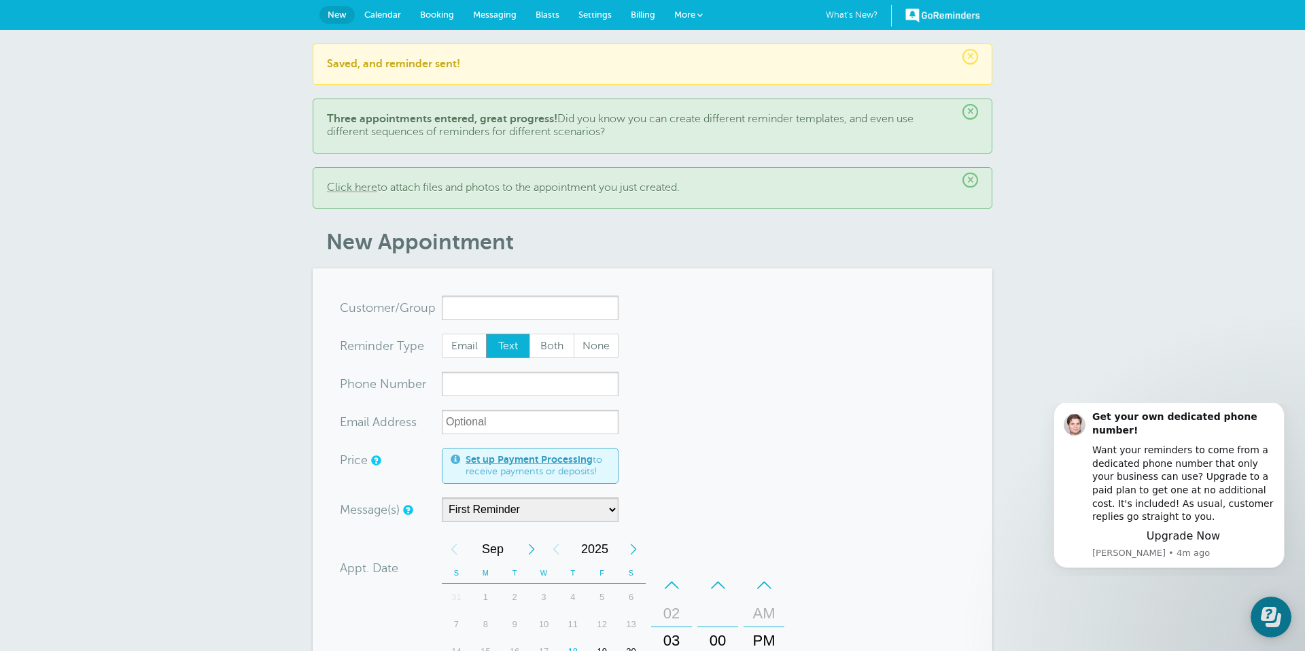
click at [395, 15] on span "Calendar" at bounding box center [382, 15] width 37 height 10
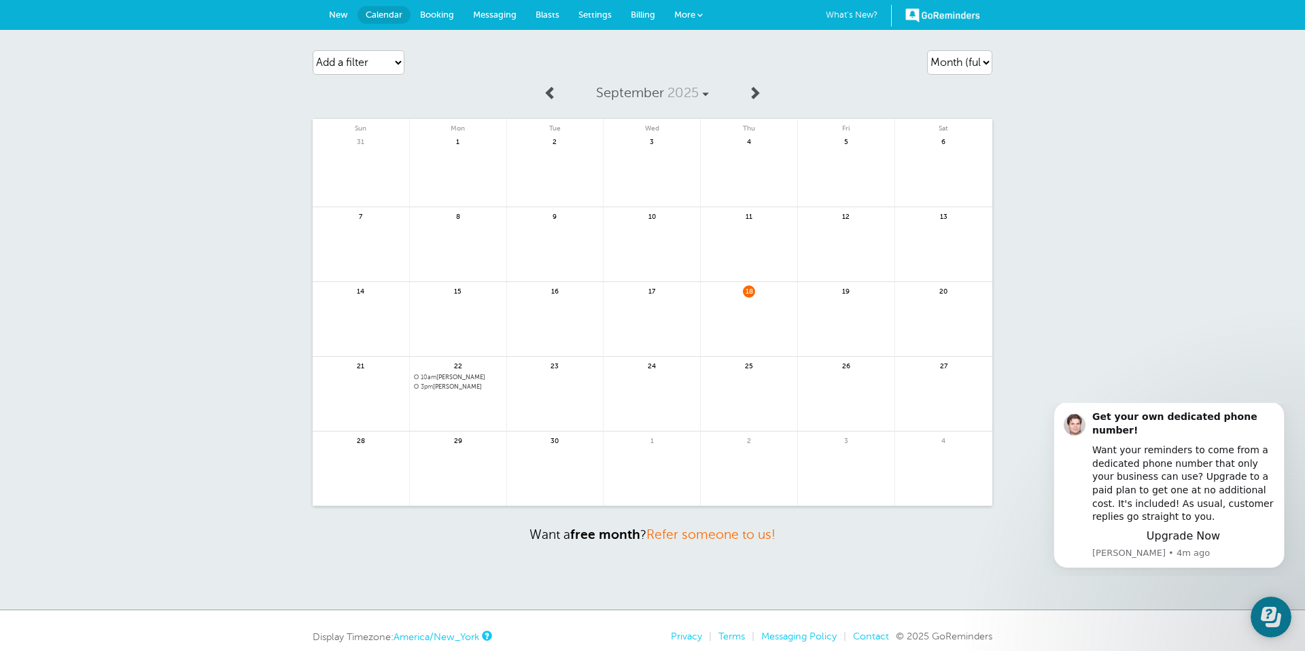
click at [441, 14] on span "Booking" at bounding box center [437, 15] width 34 height 10
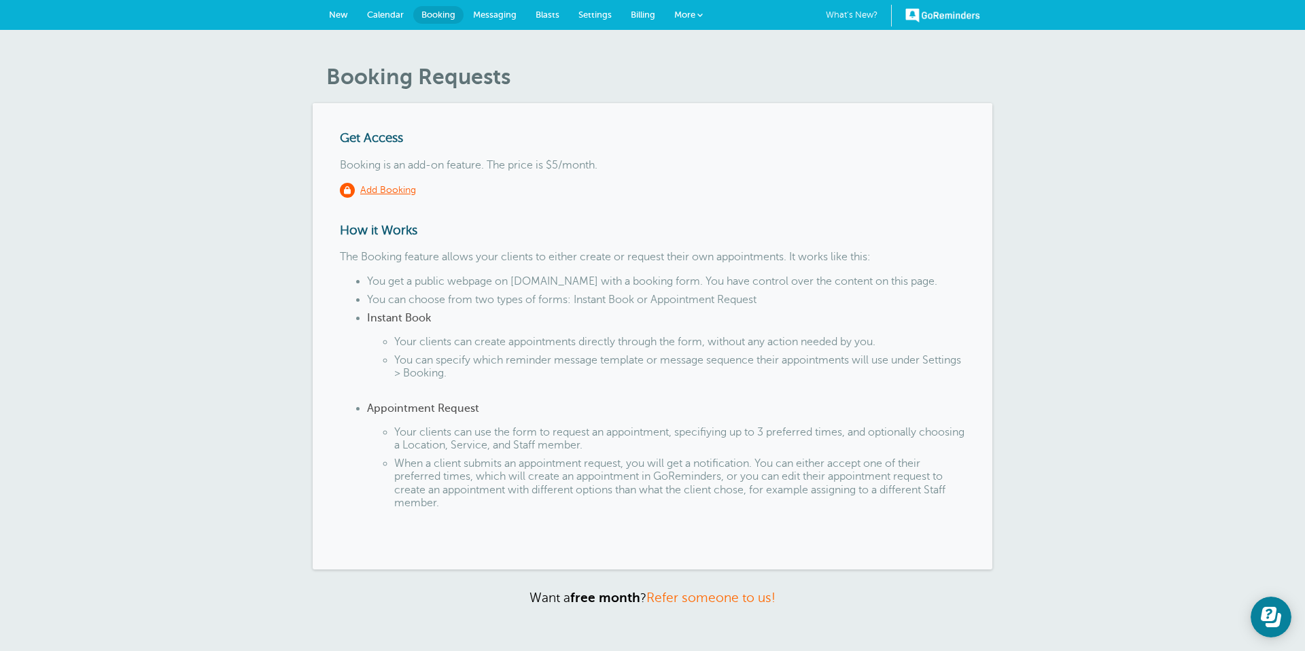
click at [383, 14] on span "Calendar" at bounding box center [385, 15] width 37 height 10
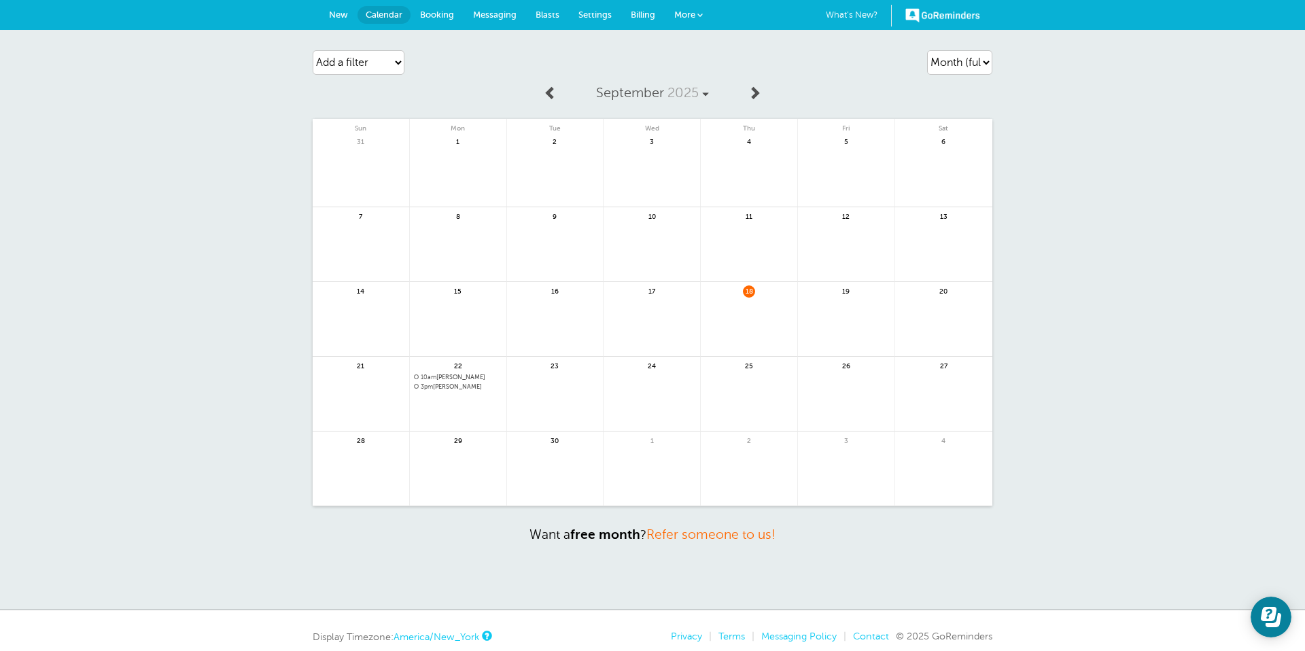
click at [502, 16] on span "Messaging" at bounding box center [494, 15] width 43 height 10
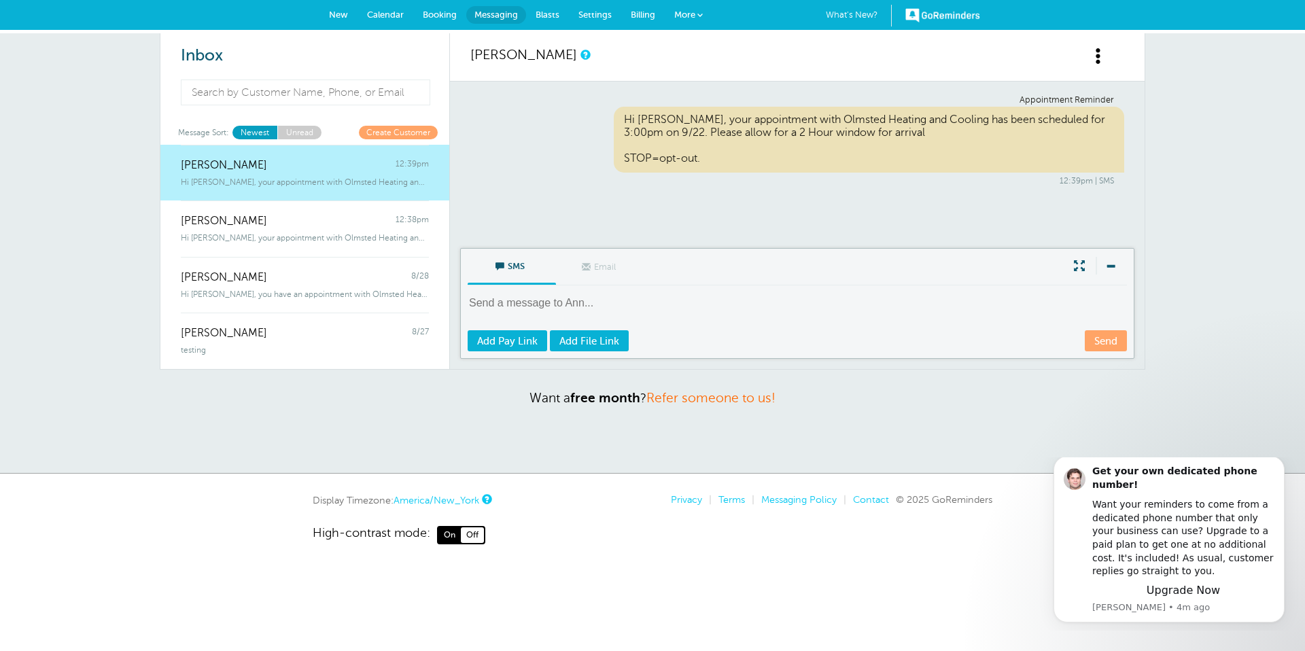
click at [397, 133] on link "Create Customer" at bounding box center [398, 132] width 79 height 13
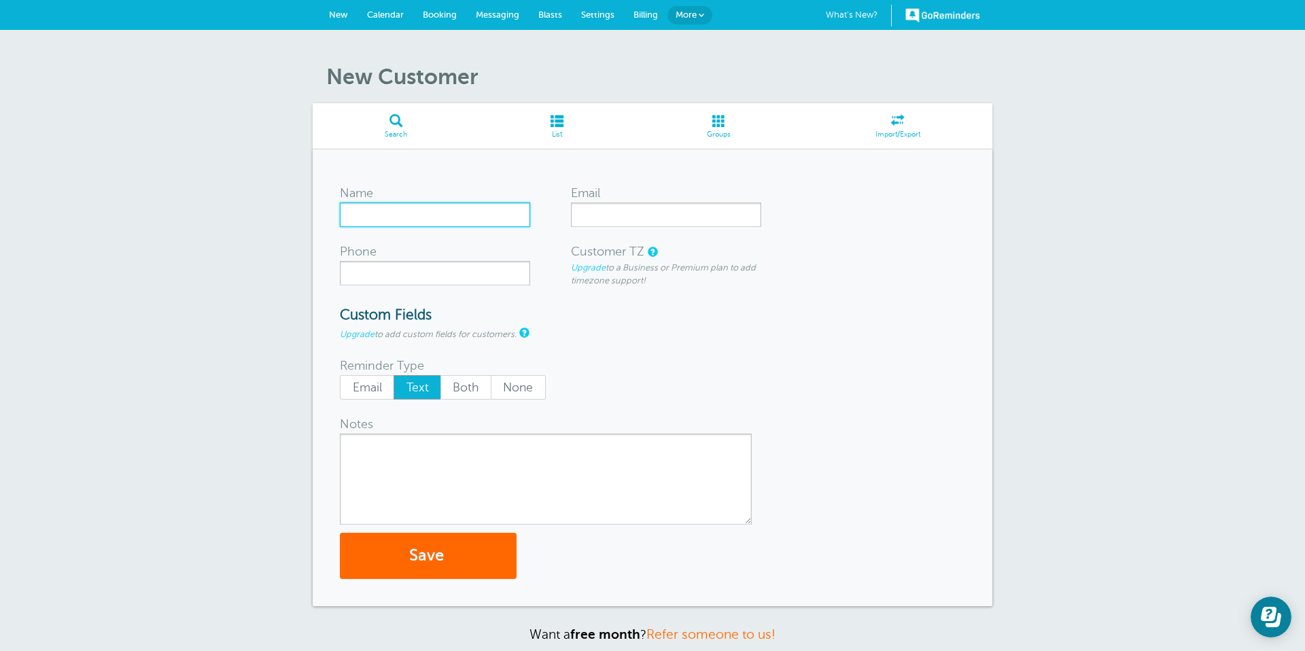
click at [380, 213] on input "Name" at bounding box center [435, 214] width 190 height 24
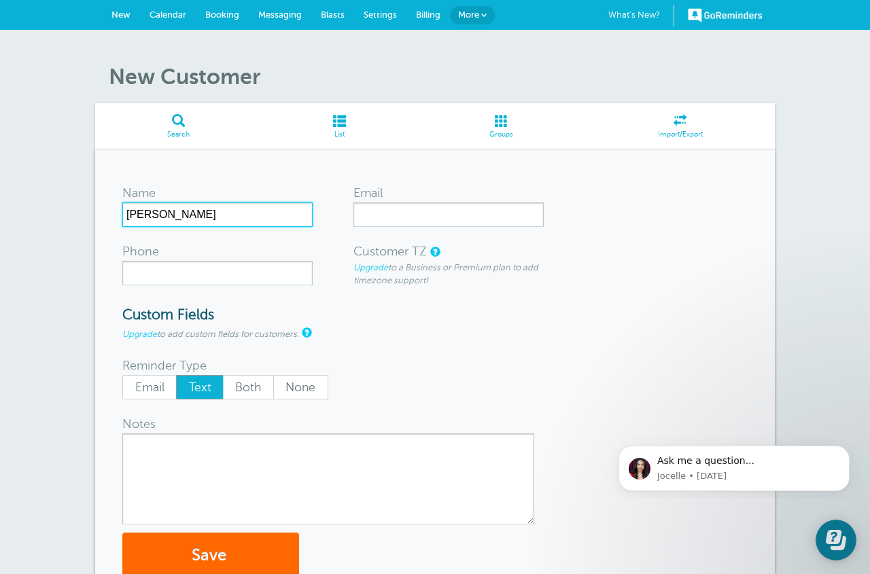
type input "Katie Walsh"
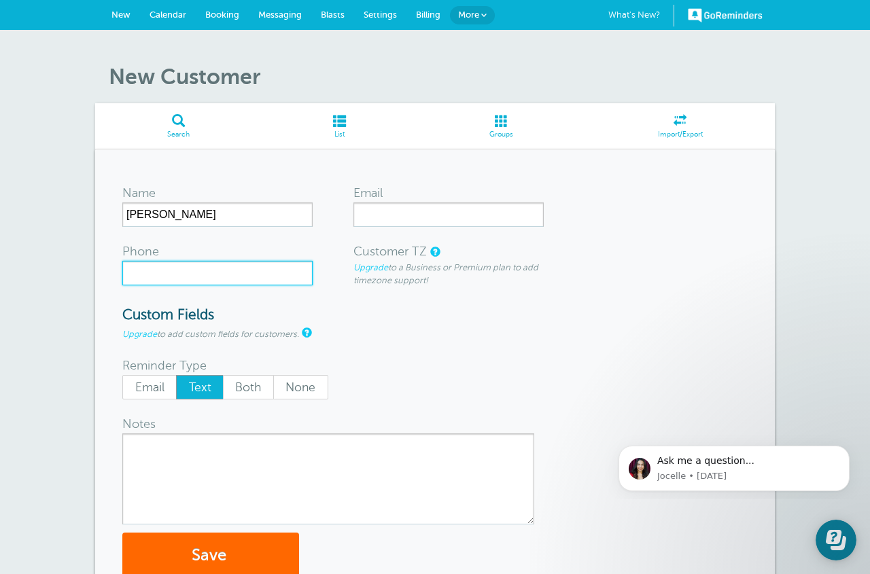
click at [177, 276] on input "Phone" at bounding box center [217, 273] width 190 height 24
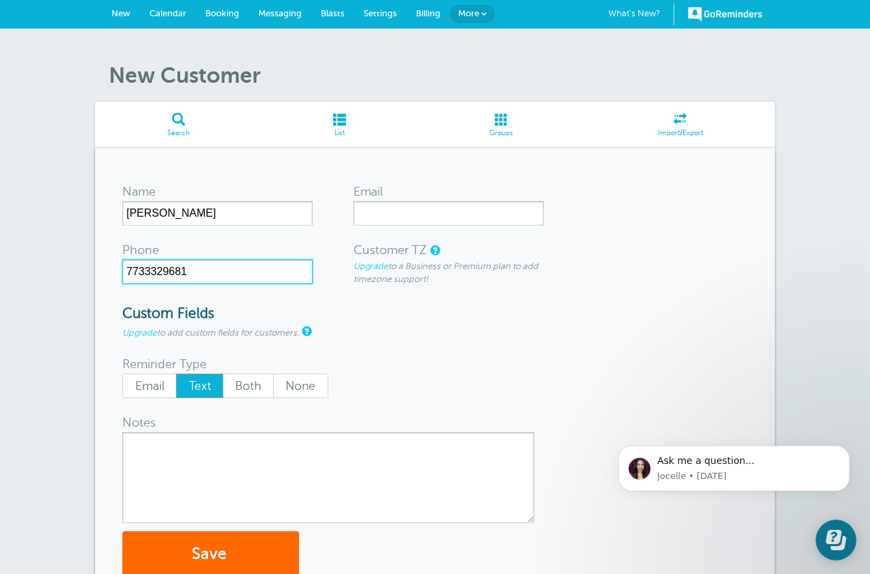
type input "7733329681"
click at [171, 448] on textarea "Notes" at bounding box center [328, 477] width 412 height 91
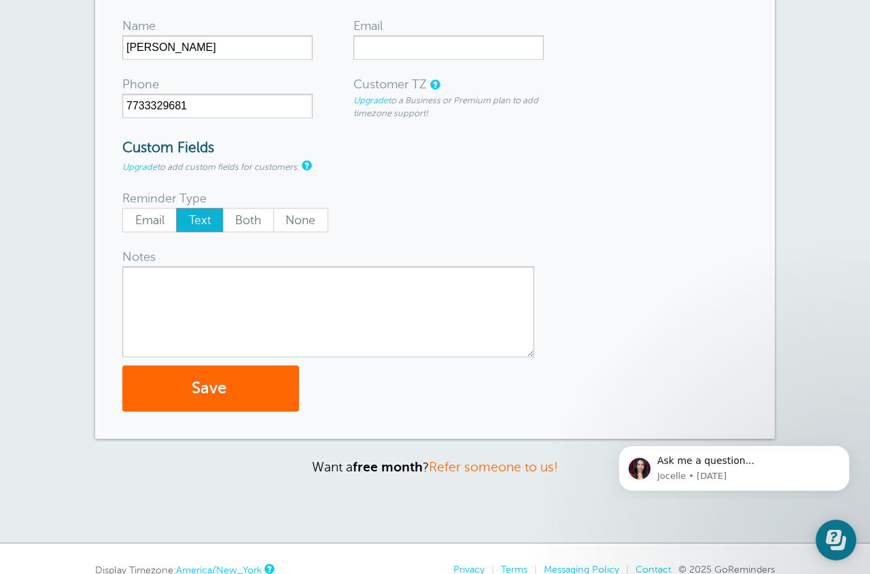
scroll to position [175, 0]
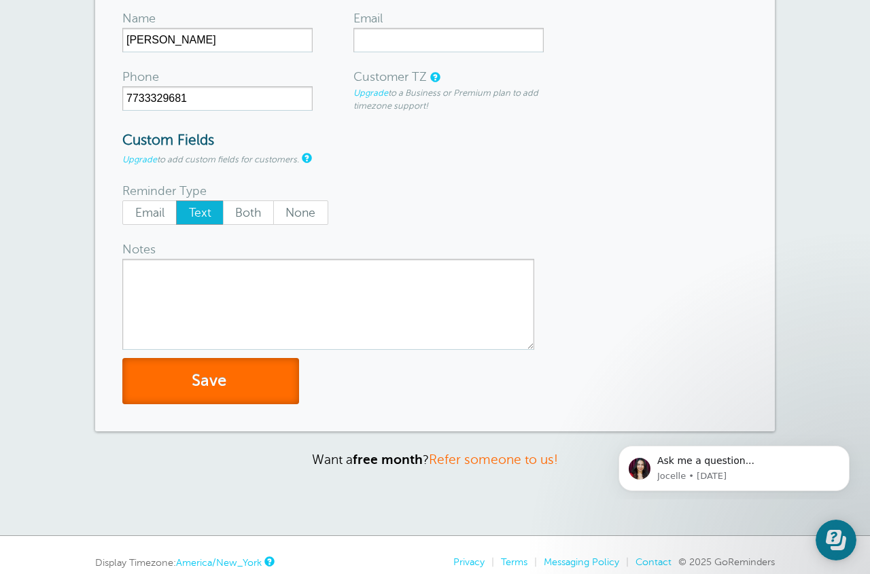
click at [211, 381] on button "Save" at bounding box center [210, 381] width 177 height 47
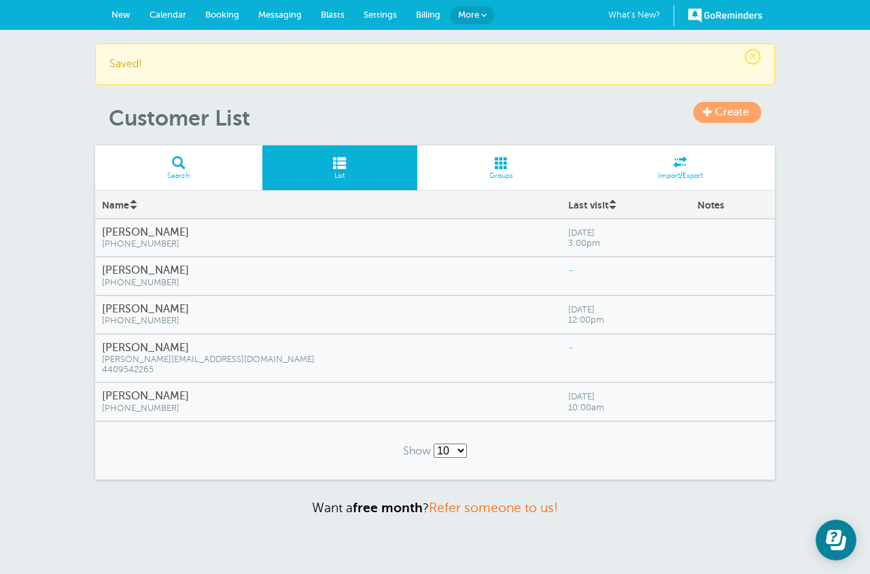
click at [140, 272] on h4 "[PERSON_NAME]" at bounding box center [328, 270] width 453 height 13
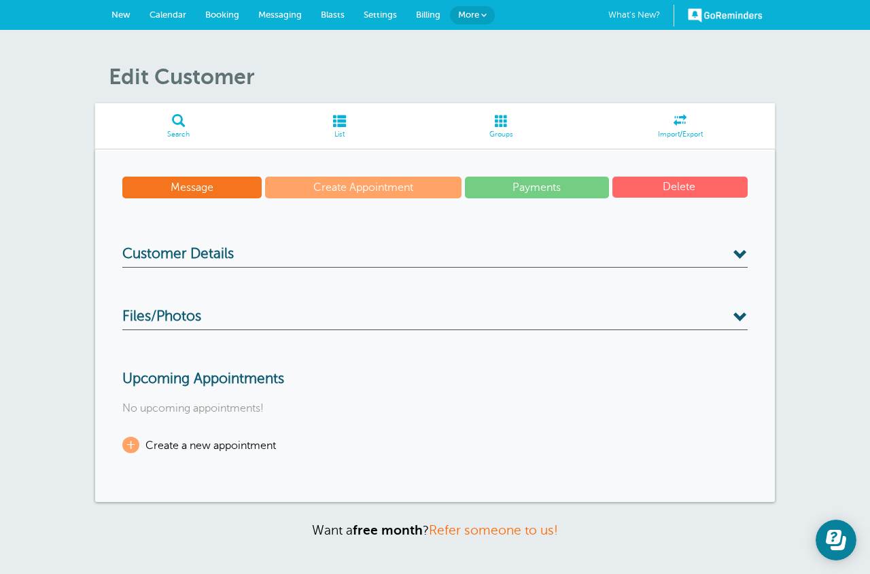
click at [173, 186] on link "Message" at bounding box center [191, 188] width 139 height 22
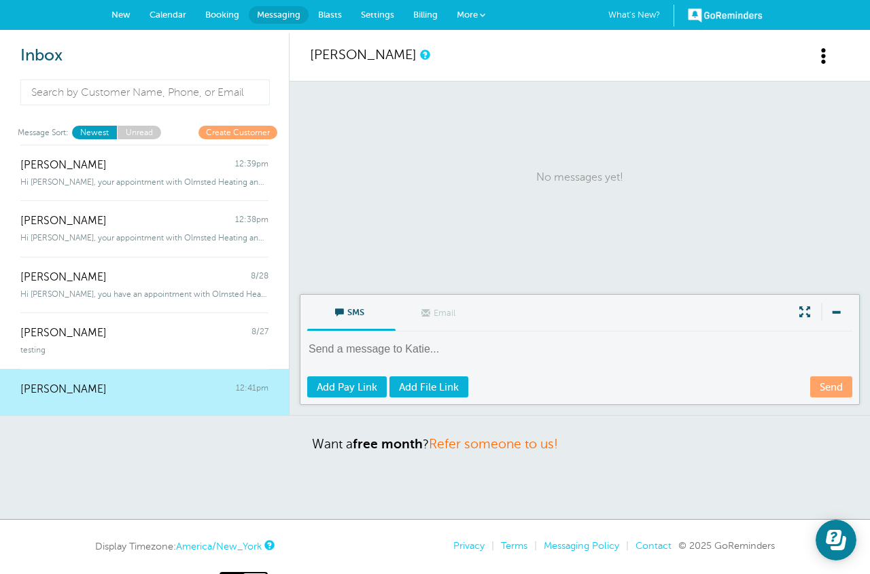
click at [105, 397] on div at bounding box center [144, 398] width 248 height 5
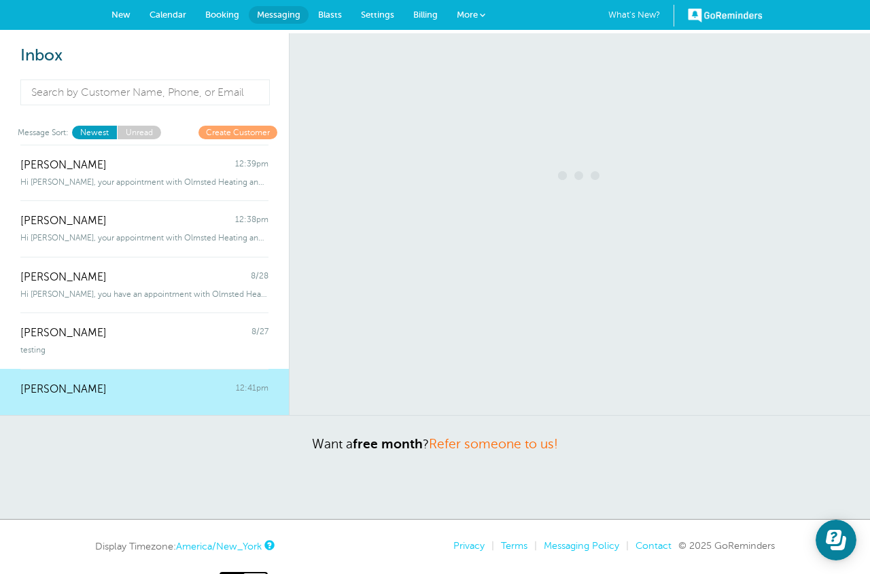
click at [105, 397] on div at bounding box center [144, 398] width 248 height 5
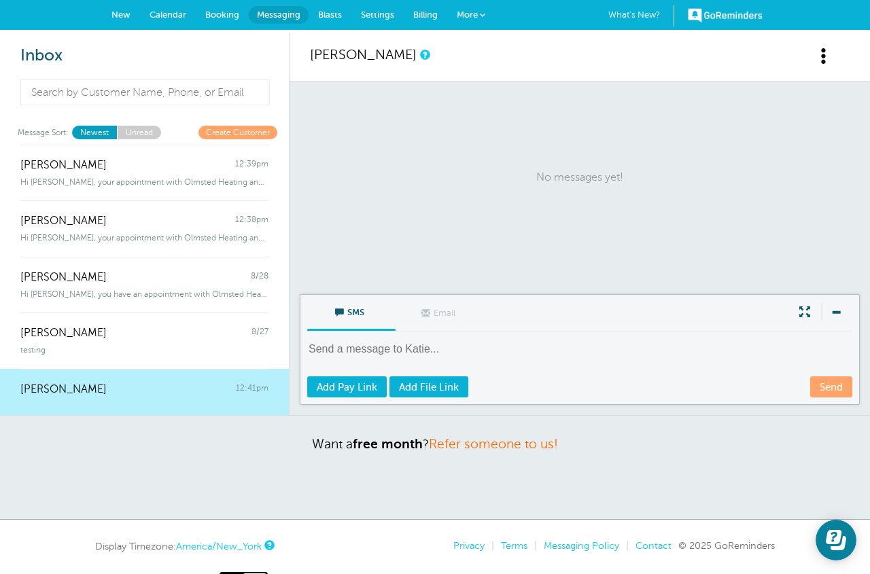
click at [389, 354] on textarea at bounding box center [581, 358] width 548 height 33
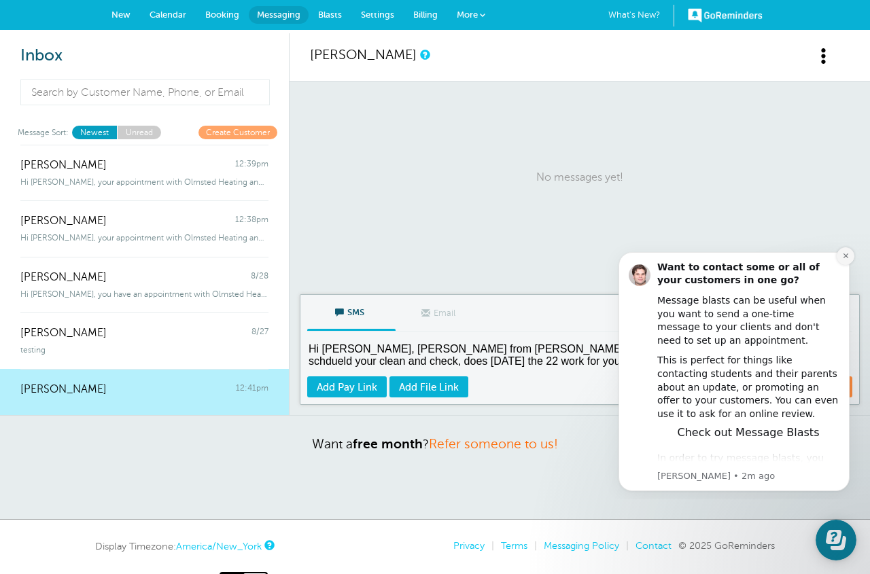
click at [840, 253] on button "Dismiss notification" at bounding box center [845, 256] width 18 height 18
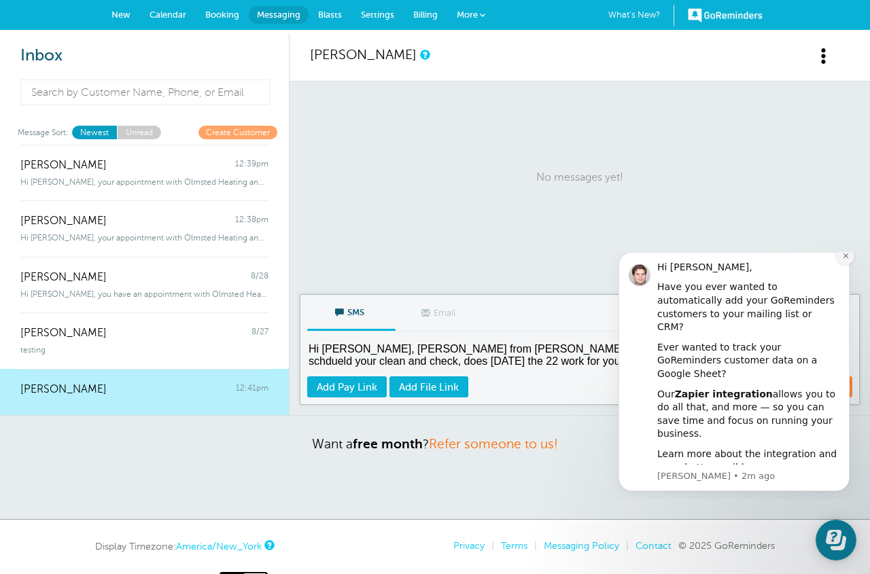
click at [842, 260] on icon "Dismiss notification" at bounding box center [845, 255] width 7 height 7
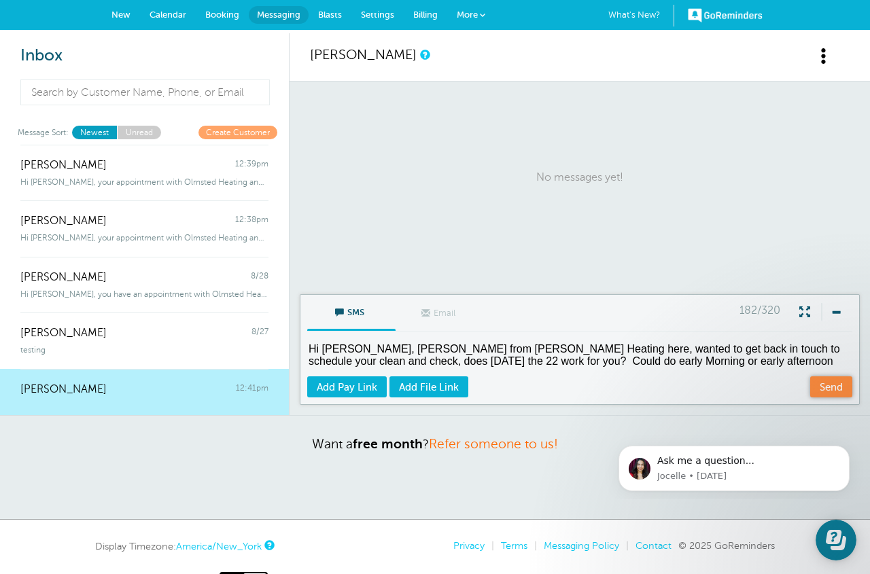
type textarea "Hi Katie, Monica from Olmsted Heating here, wanted to get back in touch to sche…"
click at [838, 391] on link "Send" at bounding box center [831, 386] width 42 height 21
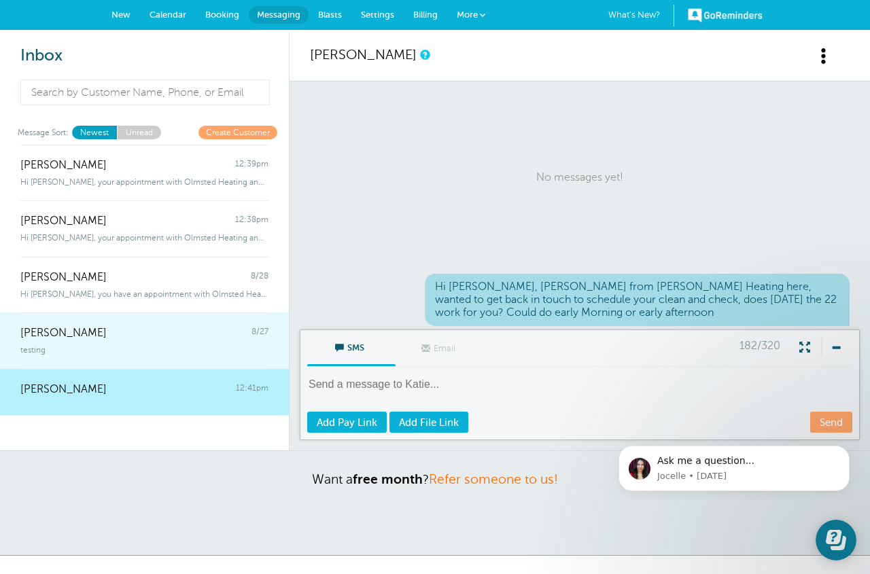
click at [177, 345] on div "testing" at bounding box center [144, 347] width 248 height 15
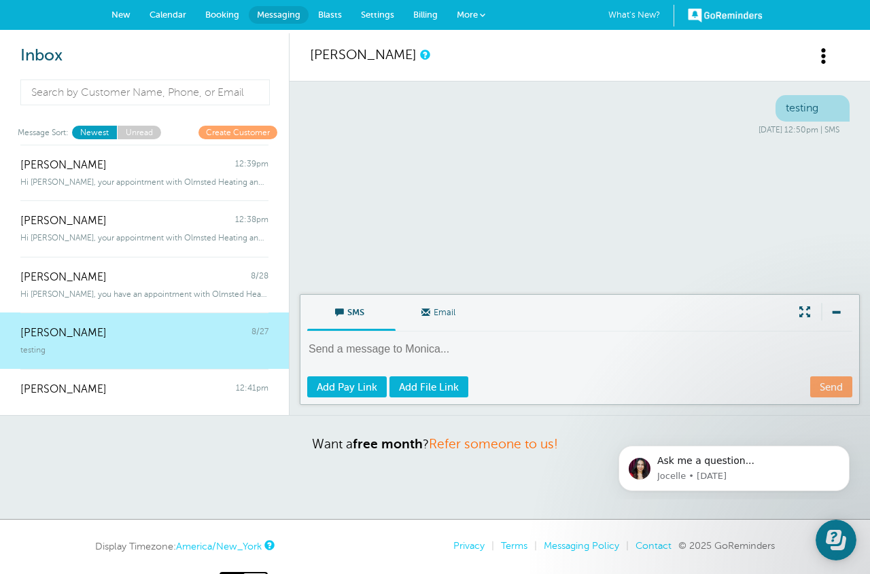
click at [397, 356] on textarea at bounding box center [581, 358] width 548 height 33
type textarea "Testing"
click at [828, 387] on link "Send" at bounding box center [831, 386] width 42 height 21
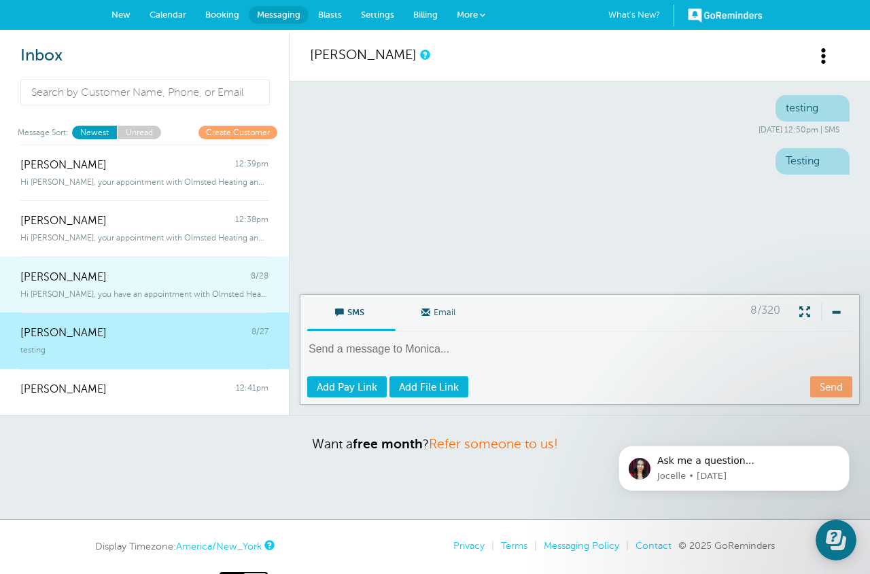
click at [75, 282] on div "Katy Gross 8/28" at bounding box center [144, 270] width 248 height 27
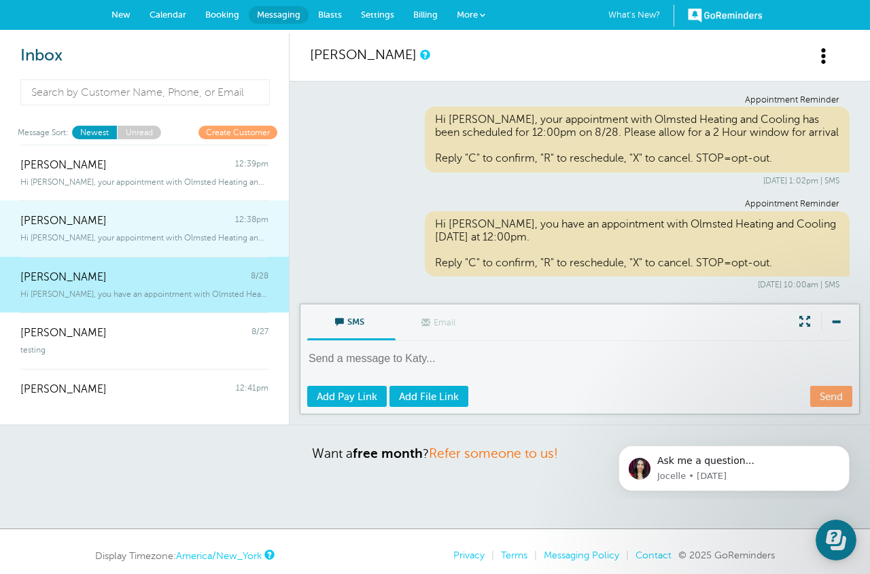
click at [86, 208] on div "Pamela Gregory 12:38pm" at bounding box center [144, 213] width 248 height 27
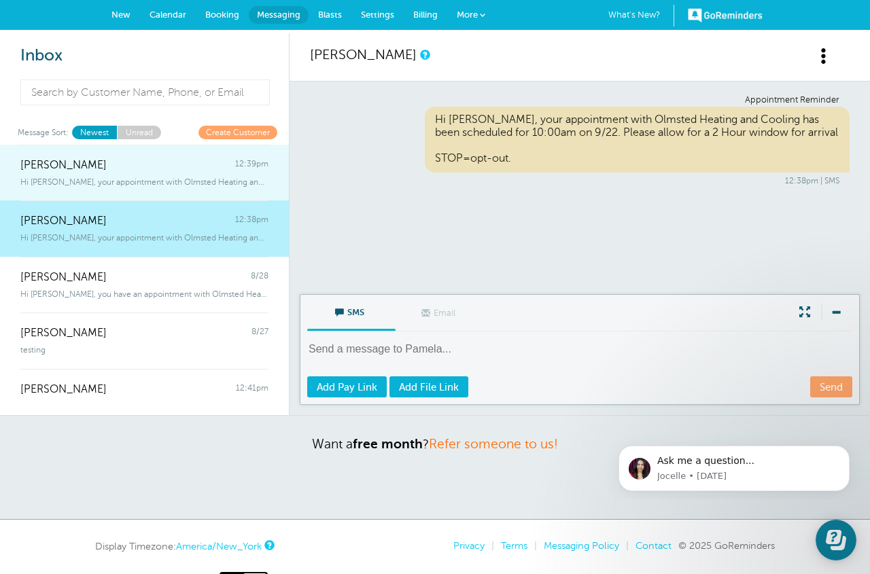
click at [124, 184] on span "Hi Ann, your appointment with Olmsted Heating and Cooling has been schedule" at bounding box center [144, 182] width 248 height 10
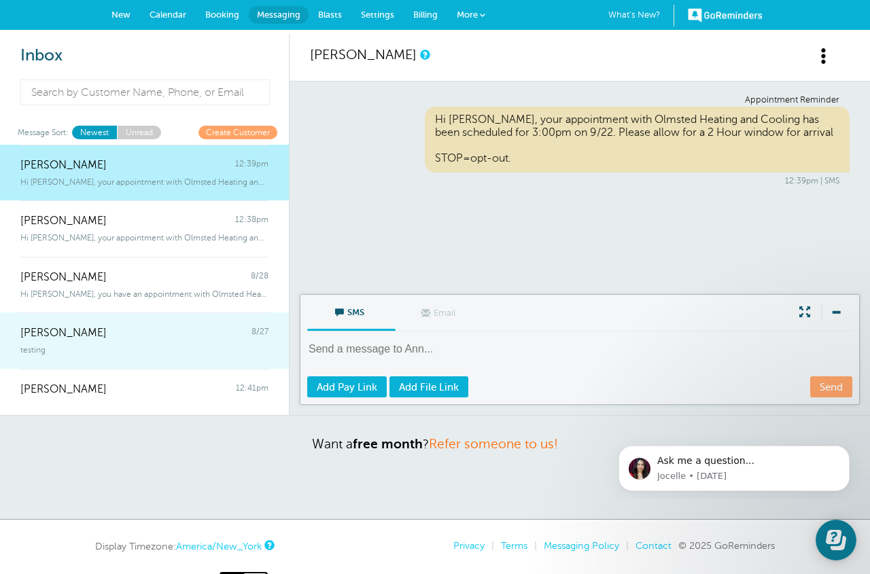
click at [86, 347] on div "testing" at bounding box center [144, 347] width 248 height 15
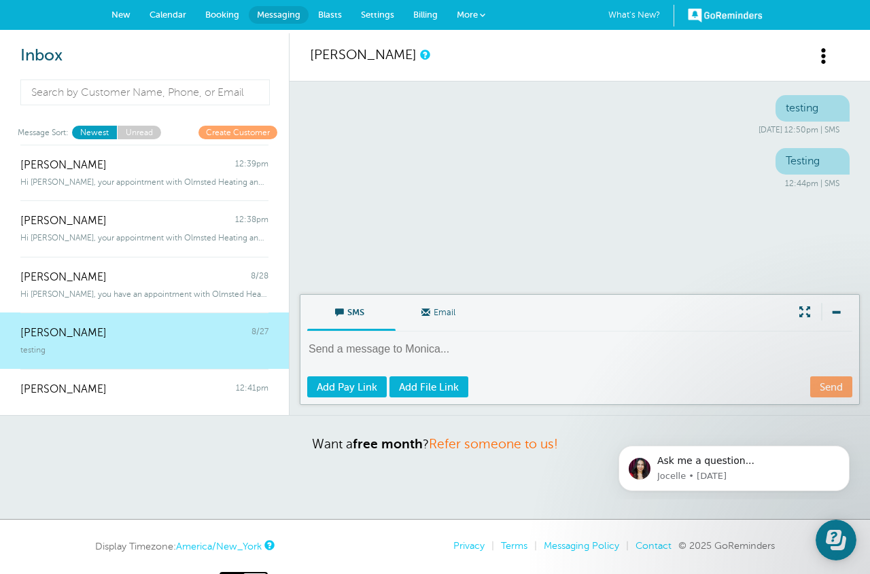
click at [113, 16] on span "New" at bounding box center [120, 15] width 19 height 10
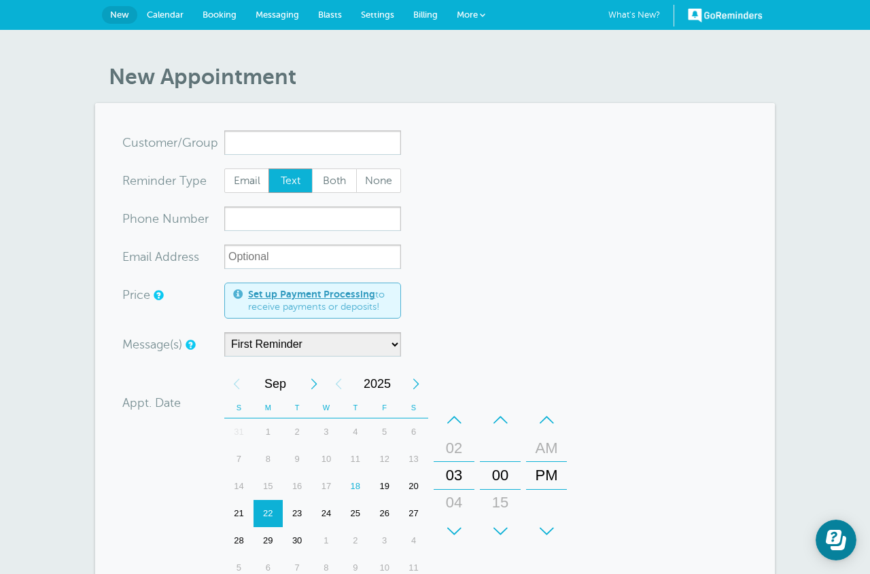
click at [465, 15] on span "More" at bounding box center [467, 15] width 21 height 10
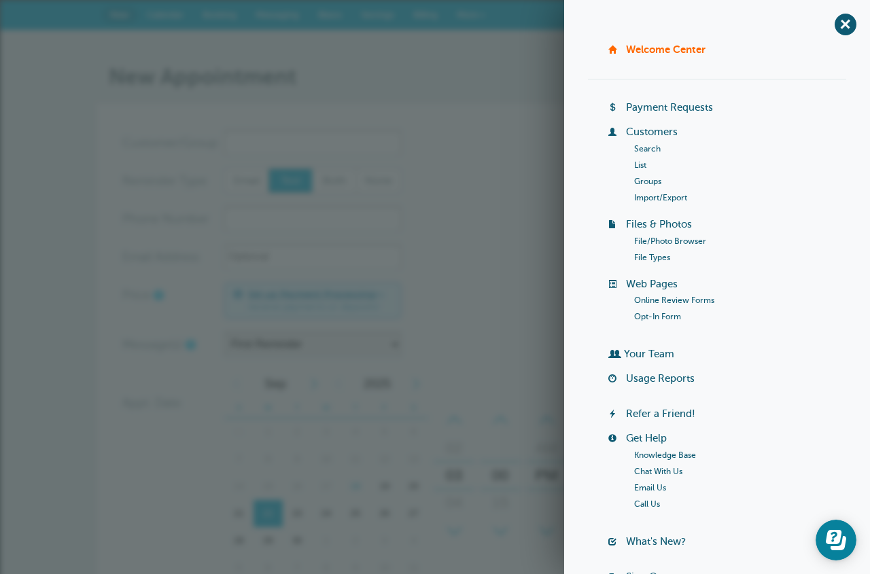
click at [465, 15] on span "More" at bounding box center [467, 15] width 21 height 10
click at [660, 47] on link "Welcome Center" at bounding box center [665, 49] width 79 height 12
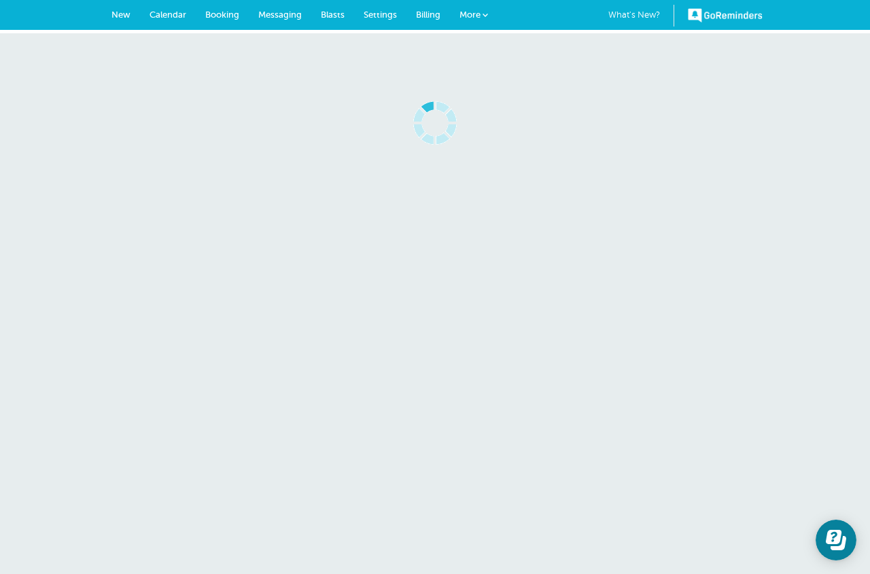
click at [730, 14] on link "GoReminders" at bounding box center [725, 15] width 75 height 30
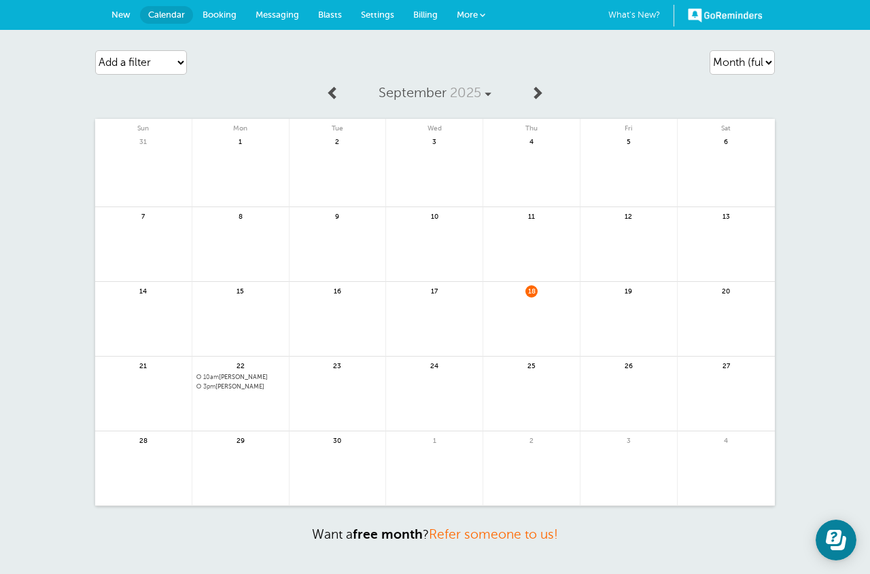
click at [718, 14] on link "GoReminders" at bounding box center [725, 15] width 75 height 30
click at [324, 14] on span "Blasts" at bounding box center [330, 15] width 24 height 10
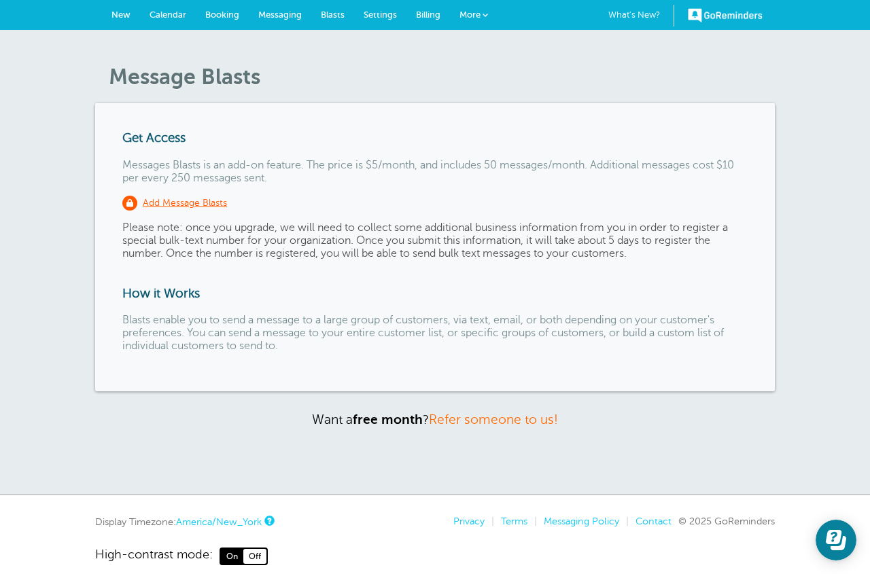
click at [436, 14] on span "Billing" at bounding box center [428, 15] width 24 height 10
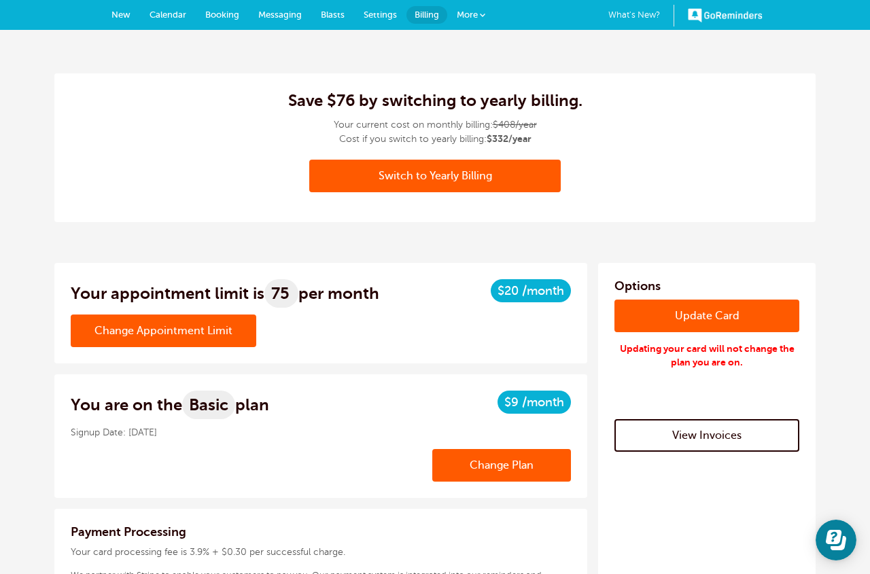
click at [290, 16] on span "Messaging" at bounding box center [279, 15] width 43 height 10
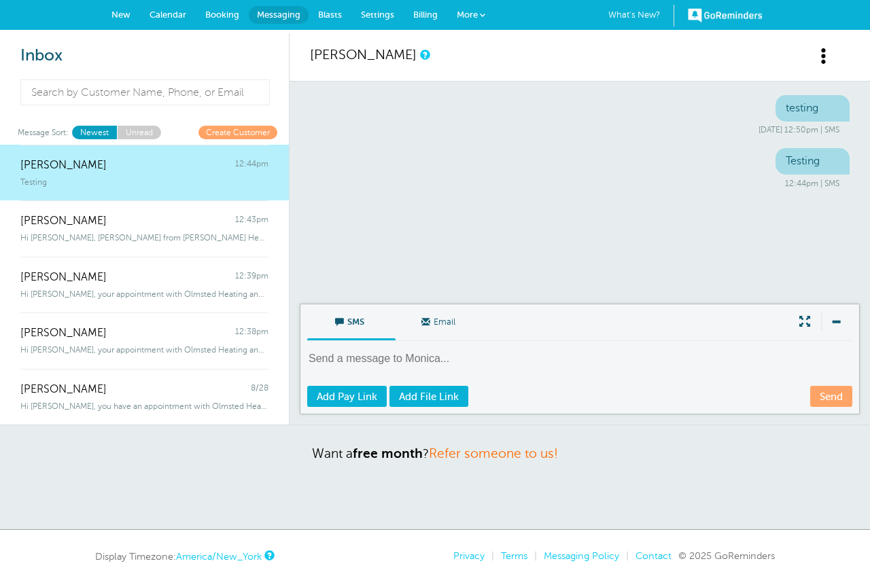
click at [228, 15] on span "Booking" at bounding box center [222, 15] width 34 height 10
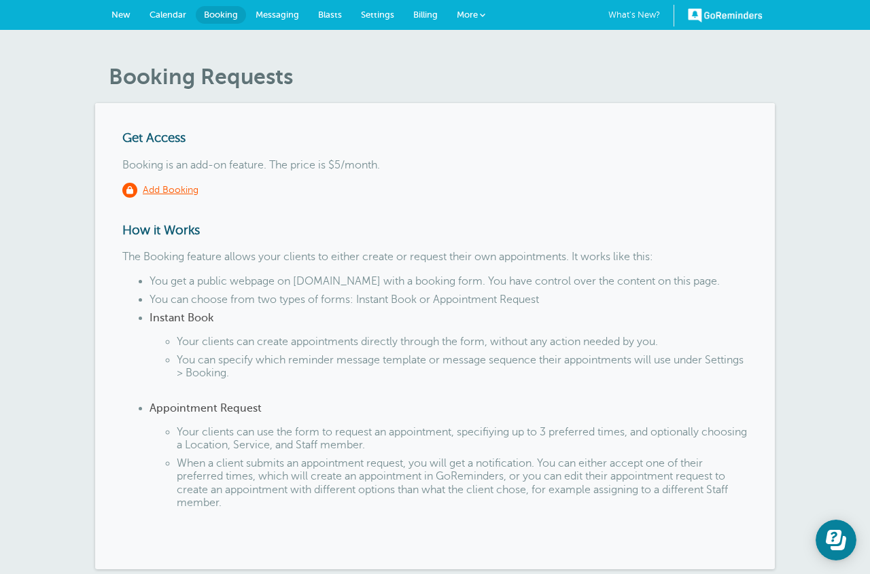
click at [169, 15] on span "Calendar" at bounding box center [167, 15] width 37 height 10
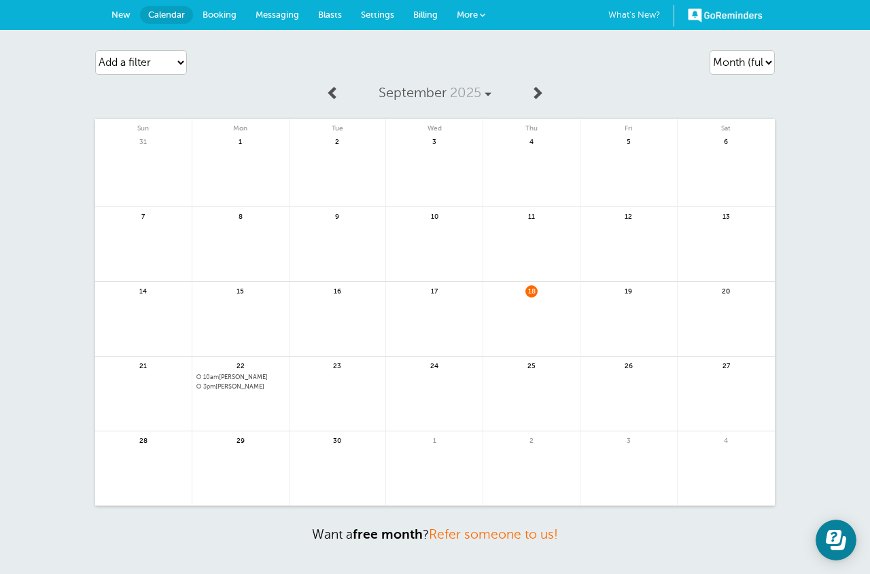
click at [118, 17] on span "New" at bounding box center [120, 15] width 19 height 10
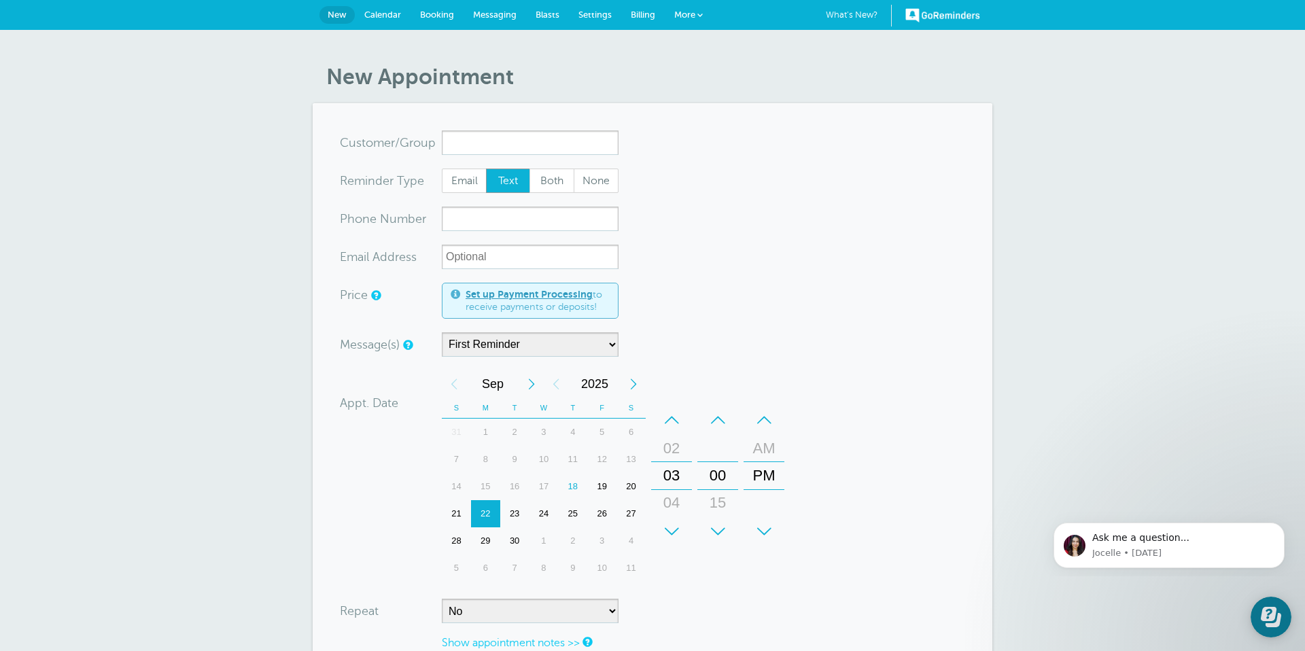
click at [869, 28] on div "GoReminders What's New? 1 New Calendar Booking Messaging Blasts Settings Billin…" at bounding box center [652, 15] width 1305 height 30
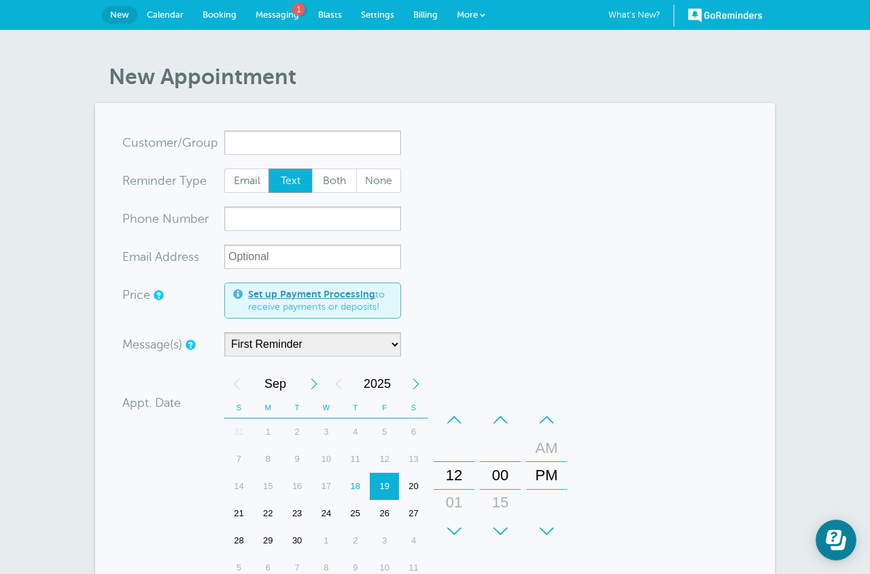
click at [321, 14] on span "Blasts" at bounding box center [330, 15] width 24 height 10
click at [289, 15] on span "Messaging" at bounding box center [276, 15] width 43 height 10
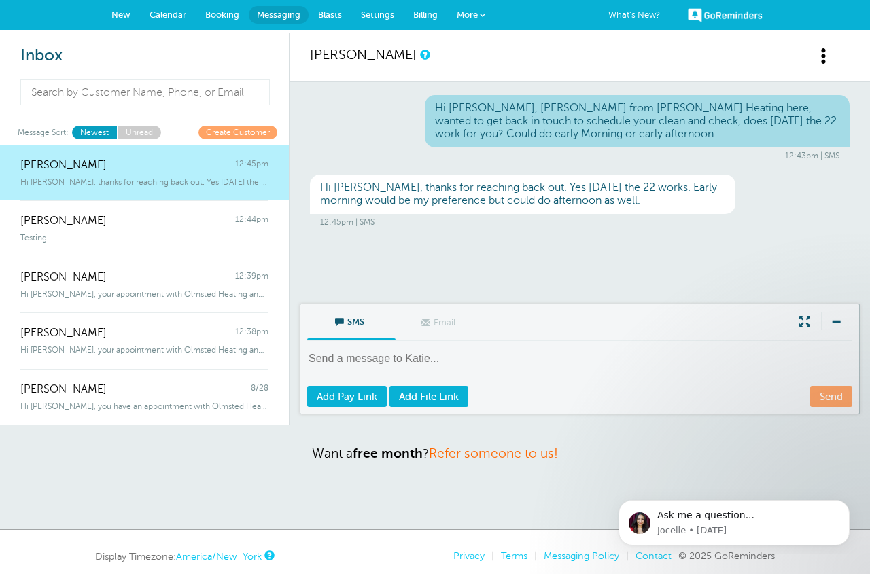
click at [446, 361] on textarea at bounding box center [581, 367] width 548 height 33
type textarea "Great, Ill put you on between 8-10 if that works"
click at [830, 398] on link "Send" at bounding box center [831, 396] width 42 height 21
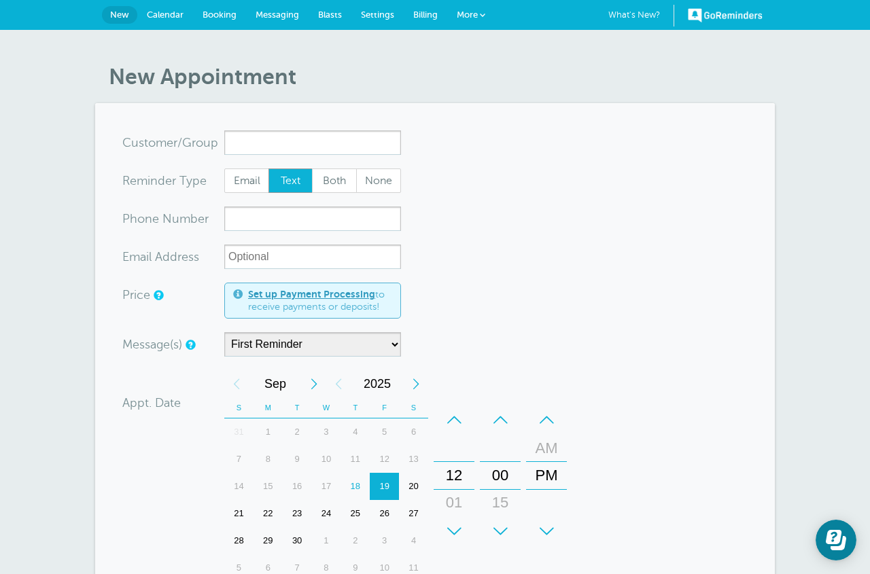
click at [247, 138] on input "x-no-autofill" at bounding box center [312, 142] width 177 height 24
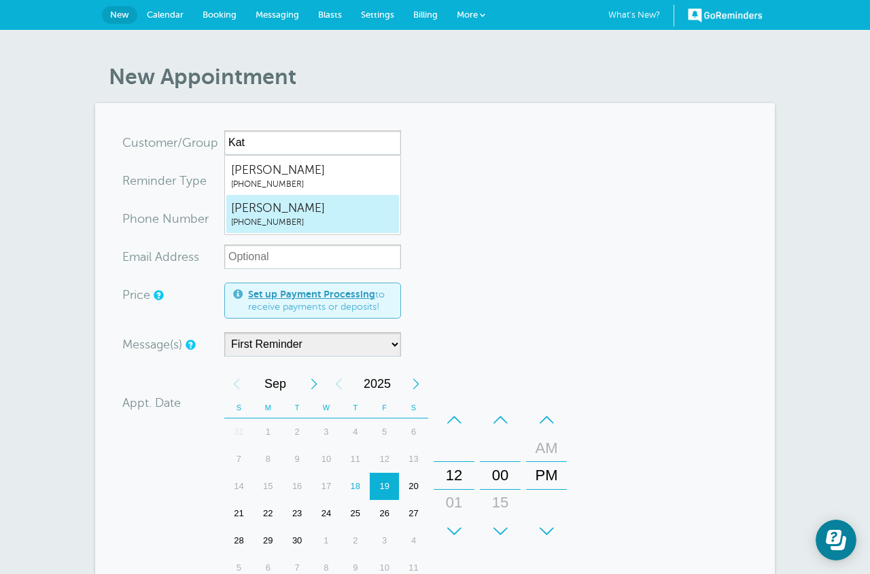
click at [243, 208] on span "[PERSON_NAME]" at bounding box center [312, 208] width 163 height 17
type input "KatieWalsh7733329681"
type input "Katie Walsh"
type input "(773) 332-9681"
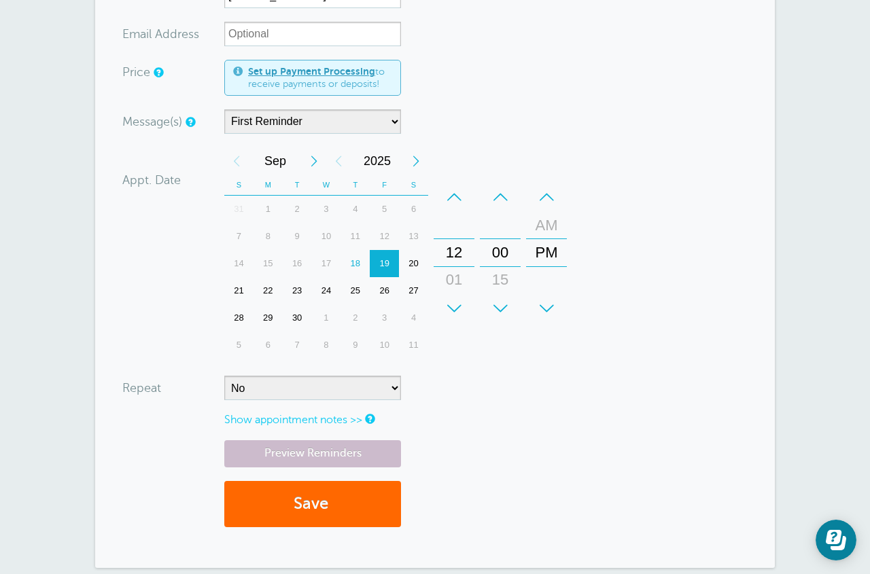
scroll to position [232, 0]
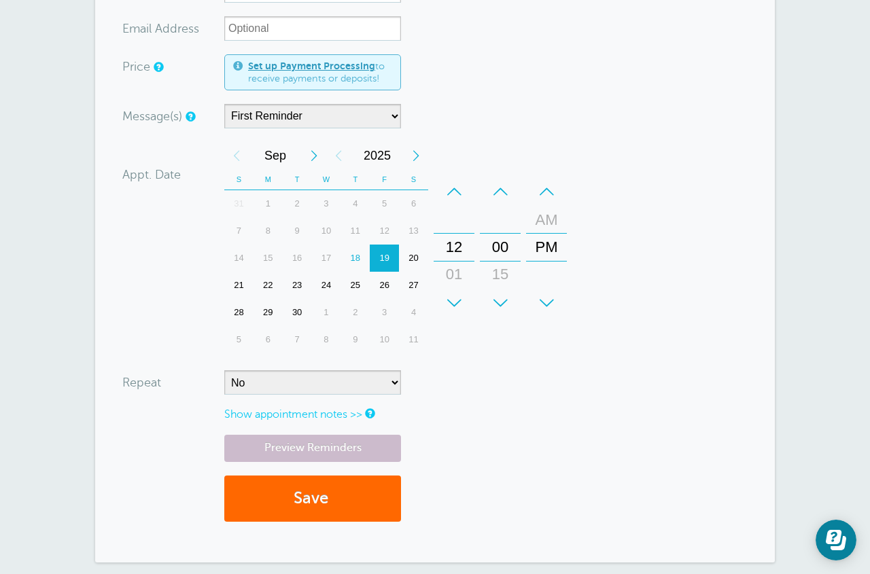
click at [268, 288] on div "22" at bounding box center [267, 285] width 29 height 27
click at [452, 268] on div "01" at bounding box center [454, 274] width 33 height 27
click at [452, 268] on div "02" at bounding box center [454, 274] width 33 height 27
click at [452, 288] on div "03" at bounding box center [454, 301] width 33 height 27
click at [452, 268] on div "03" at bounding box center [454, 274] width 33 height 27
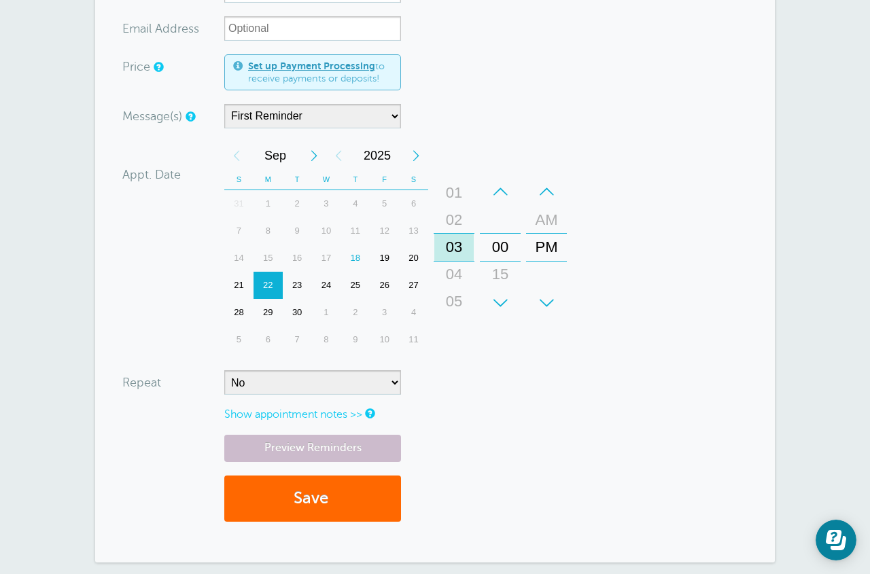
click at [452, 268] on div "12 01 02 03 04 05 06 07 08 09 10 11" at bounding box center [453, 315] width 39 height 326
click at [452, 268] on div "04" at bounding box center [454, 274] width 33 height 27
click at [452, 268] on div "05" at bounding box center [454, 274] width 33 height 27
click at [452, 268] on div "06" at bounding box center [454, 274] width 33 height 27
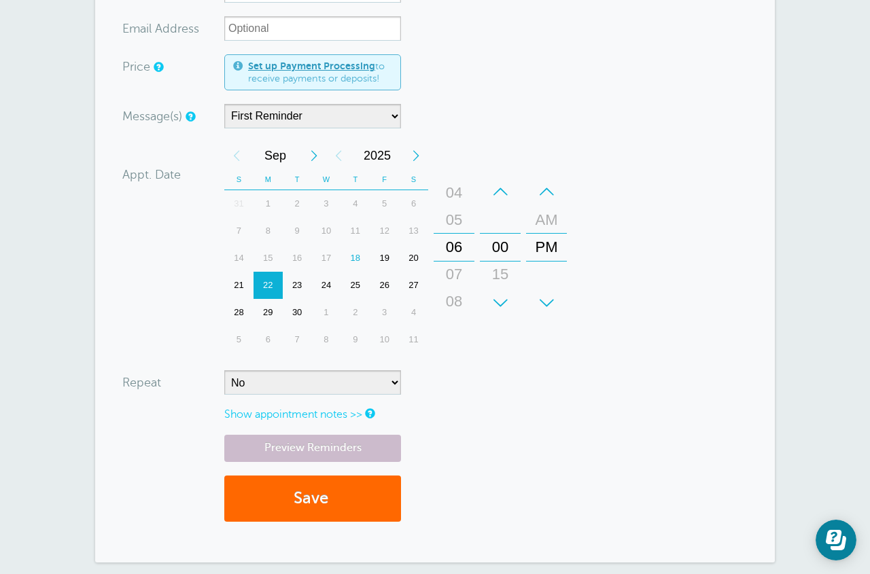
click at [452, 268] on div "07" at bounding box center [454, 274] width 33 height 27
click at [452, 268] on div "08" at bounding box center [454, 274] width 33 height 27
click at [541, 249] on div "PM" at bounding box center [546, 247] width 33 height 27
click at [544, 219] on div "AM" at bounding box center [546, 220] width 33 height 27
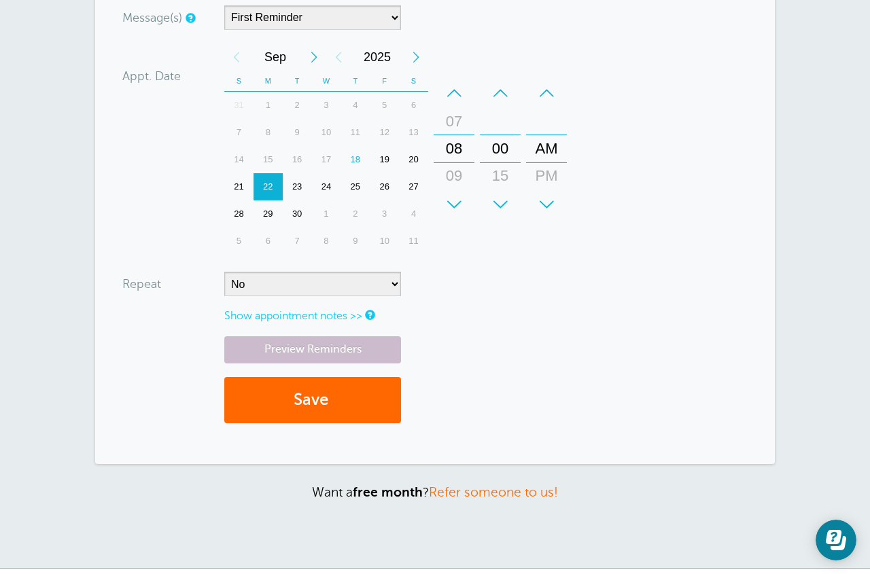
scroll to position [337, 0]
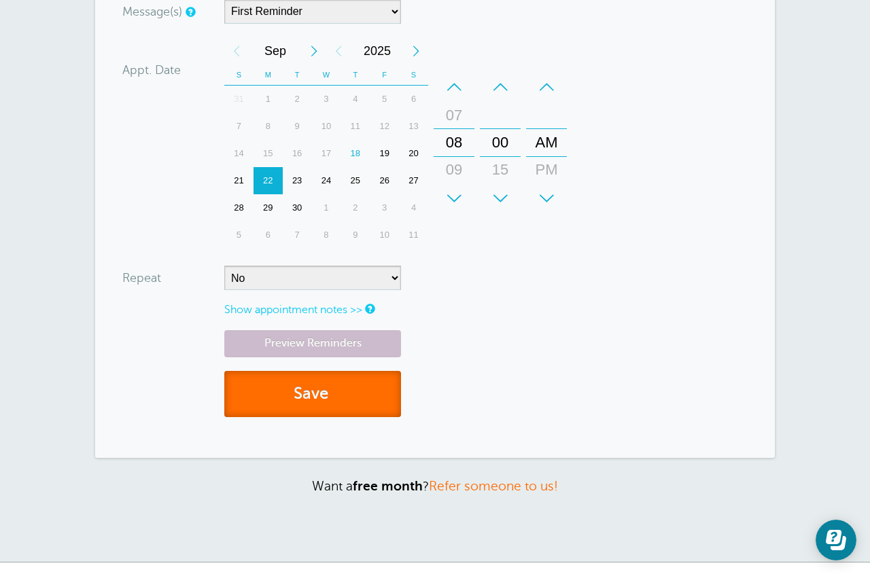
click at [294, 404] on button "Save" at bounding box center [312, 394] width 177 height 47
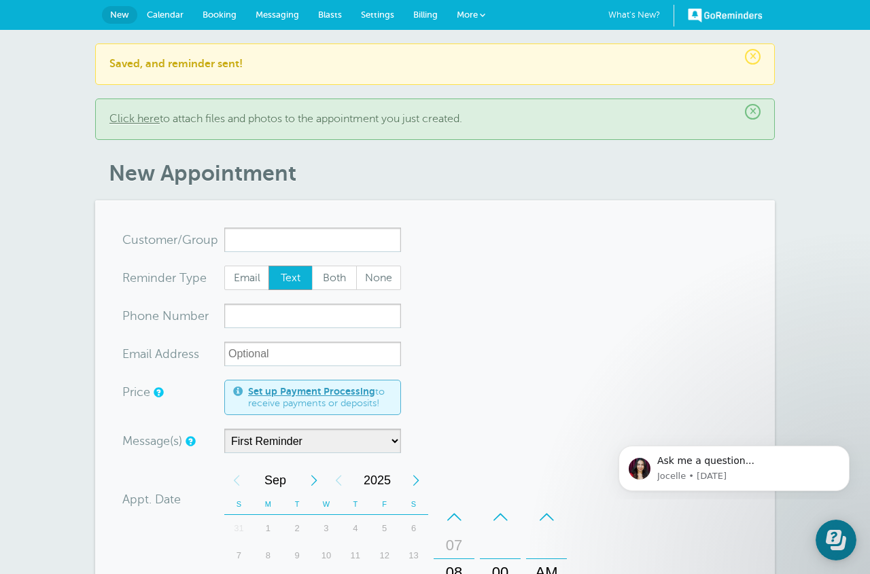
click at [173, 16] on span "Calendar" at bounding box center [165, 15] width 37 height 10
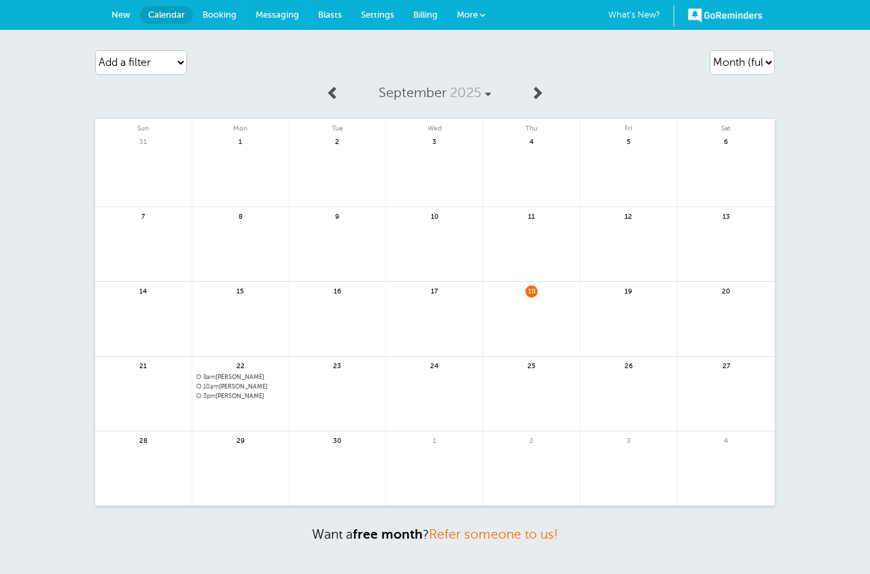
click at [272, 18] on span "Messaging" at bounding box center [276, 15] width 43 height 10
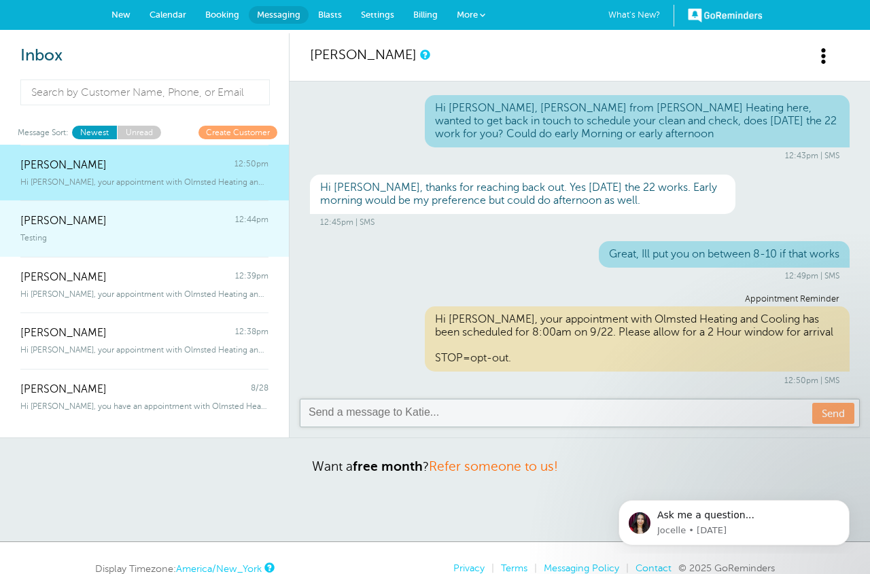
click at [124, 242] on div "Testing" at bounding box center [144, 235] width 248 height 15
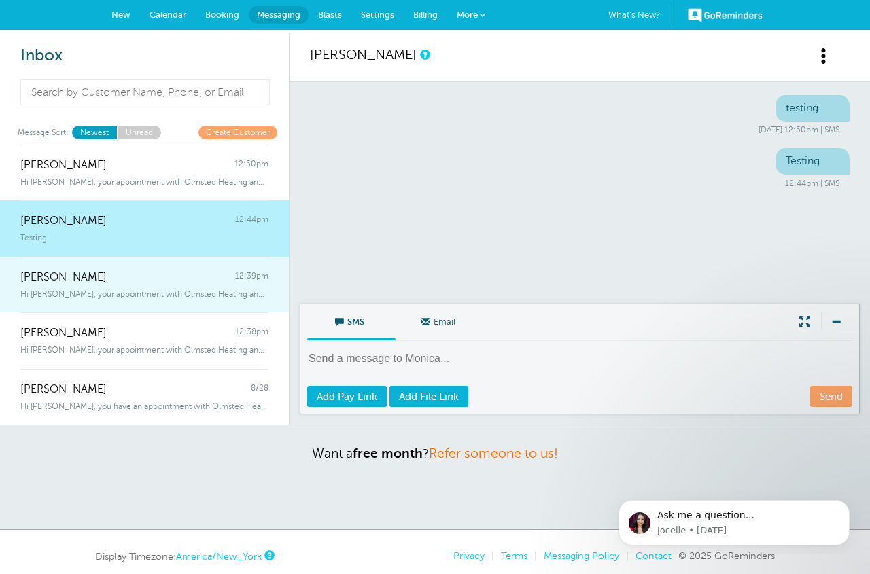
click at [92, 285] on div "Hi [PERSON_NAME], your appointment with Olmsted Heating and Cooling has been sc…" at bounding box center [144, 291] width 248 height 15
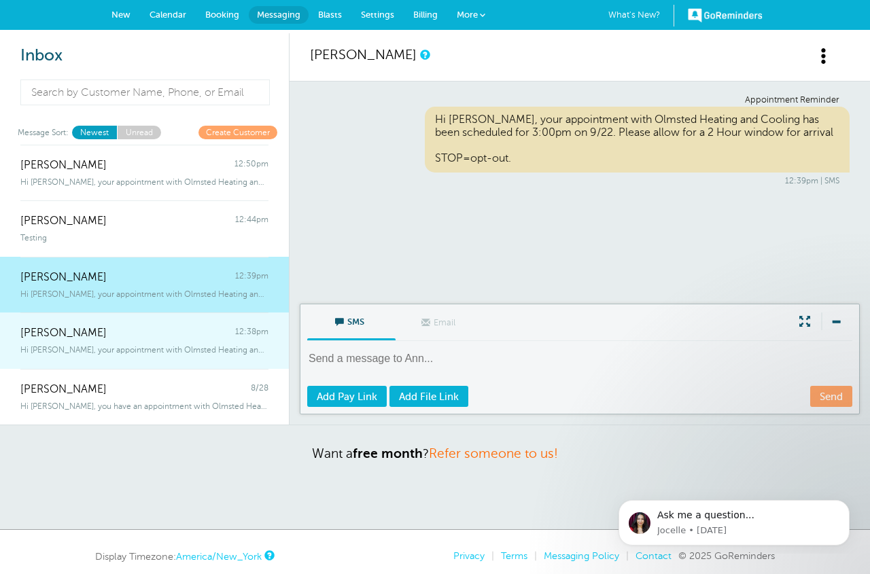
click at [76, 342] on div "Hi [PERSON_NAME], your appointment with Olmsted Heating and Cooling has been sc…" at bounding box center [144, 347] width 248 height 15
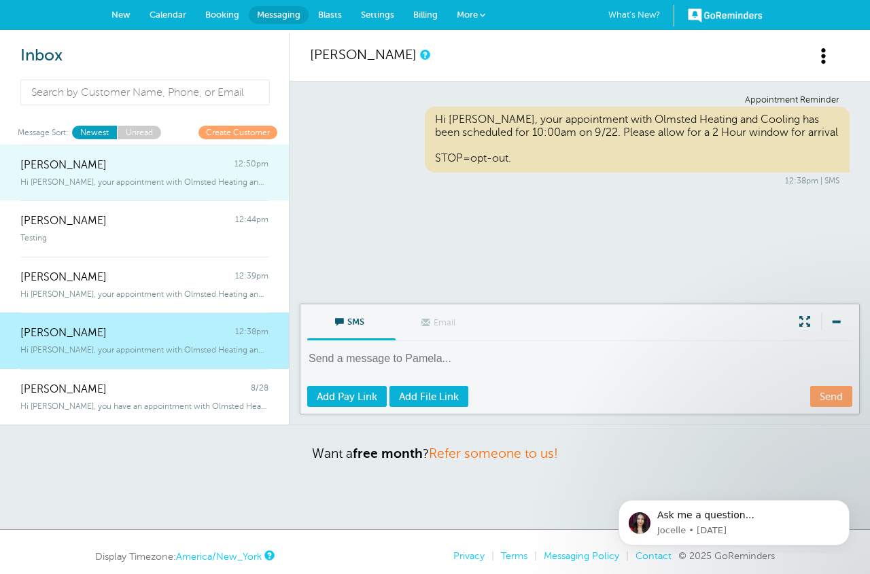
click at [117, 192] on link "Katie Walsh 12:50pm Hi Katie, your appointment with Olmsted Heating and Cooling…" at bounding box center [144, 173] width 289 height 56
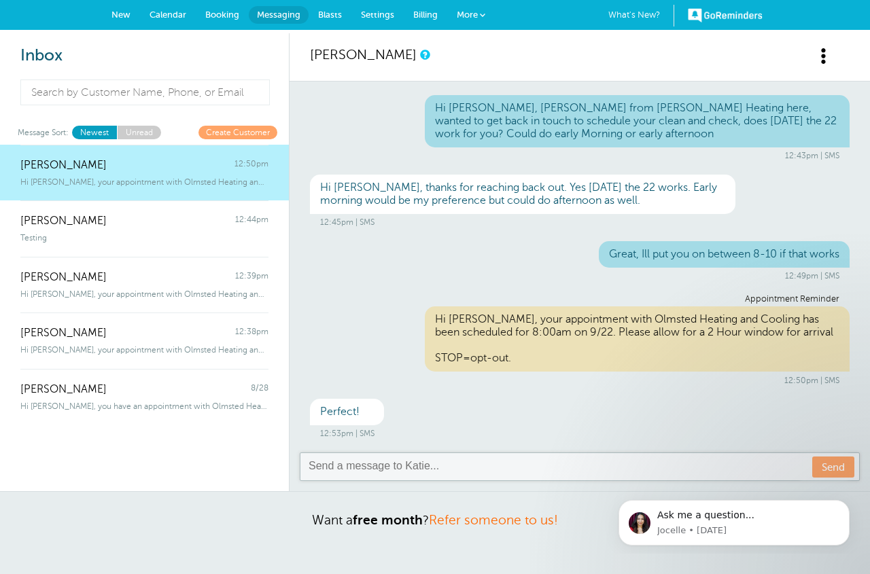
click at [113, 12] on span "New" at bounding box center [120, 15] width 19 height 10
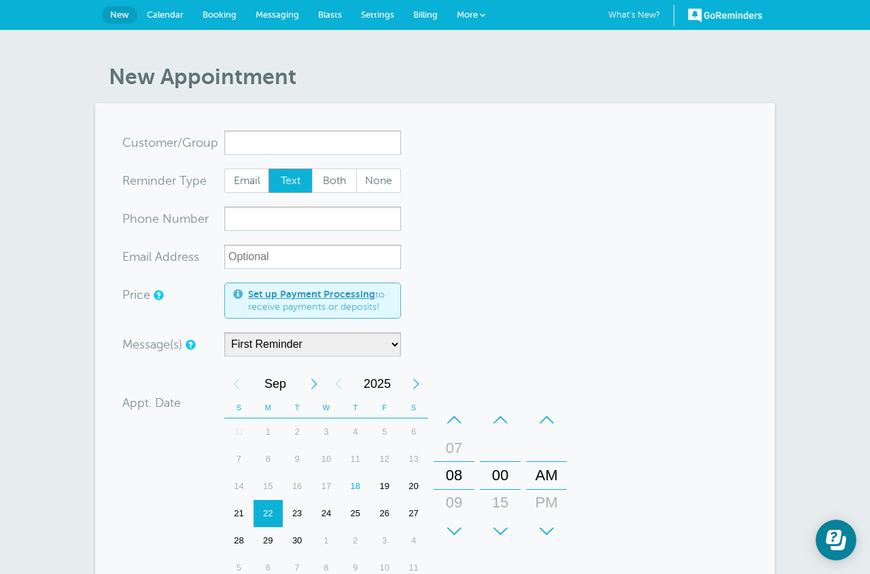
click at [238, 140] on input "x-no-autofill" at bounding box center [312, 142] width 177 height 24
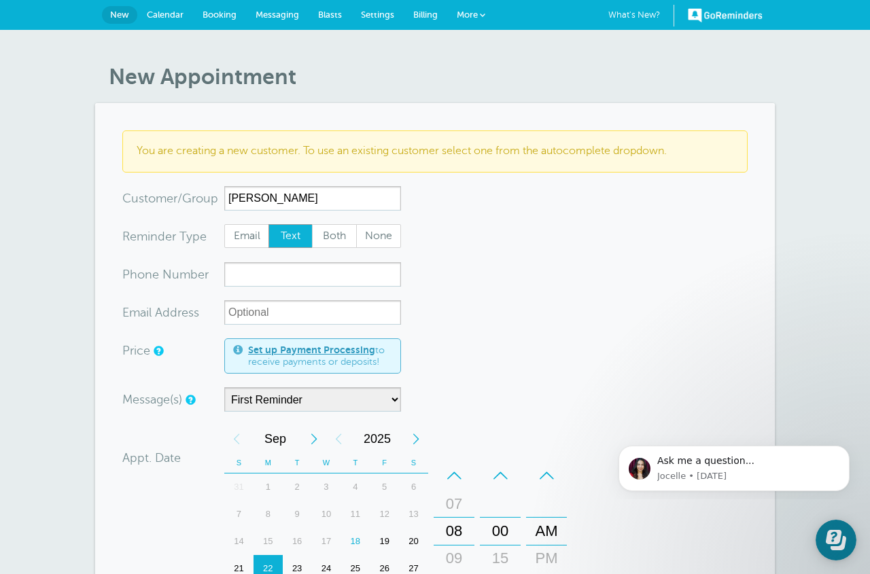
type input "Sue Happensack"
click at [274, 283] on input "xxx-no-autofill" at bounding box center [312, 274] width 177 height 24
type input "4407739571"
click at [528, 313] on form "You are creating a new customer. To use an existing customer select one from th…" at bounding box center [434, 474] width 625 height 688
drag, startPoint x: 304, startPoint y: 277, endPoint x: 131, endPoint y: 270, distance: 172.7
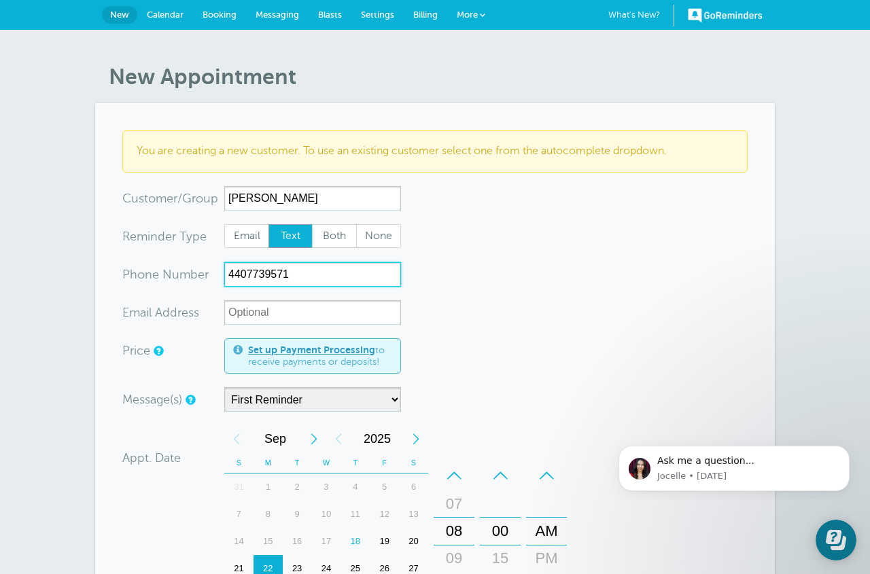
click at [132, 270] on div "xxx-no-autofill Pho ne Nu mber 4407739571" at bounding box center [261, 274] width 279 height 24
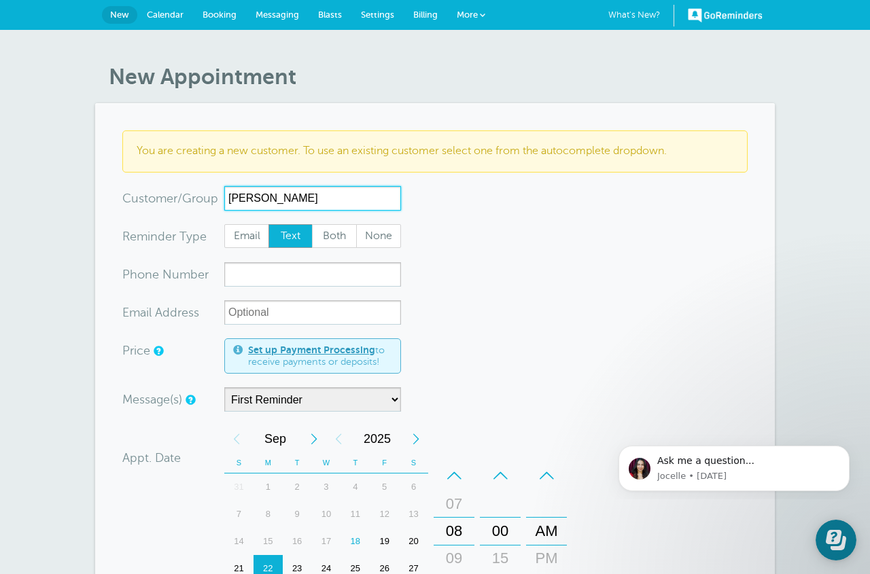
drag, startPoint x: 319, startPoint y: 199, endPoint x: 176, endPoint y: 193, distance: 142.8
click at [176, 193] on div "x-no-autofill Cus tomer/Group Sue Happensack No search results. Edit Remove" at bounding box center [261, 198] width 279 height 24
drag, startPoint x: 580, startPoint y: 247, endPoint x: 397, endPoint y: 105, distance: 231.6
click at [580, 247] on form "You are creating a new customer. To use an existing customer select one from th…" at bounding box center [434, 474] width 625 height 688
click at [125, 14] on span "New" at bounding box center [119, 15] width 19 height 10
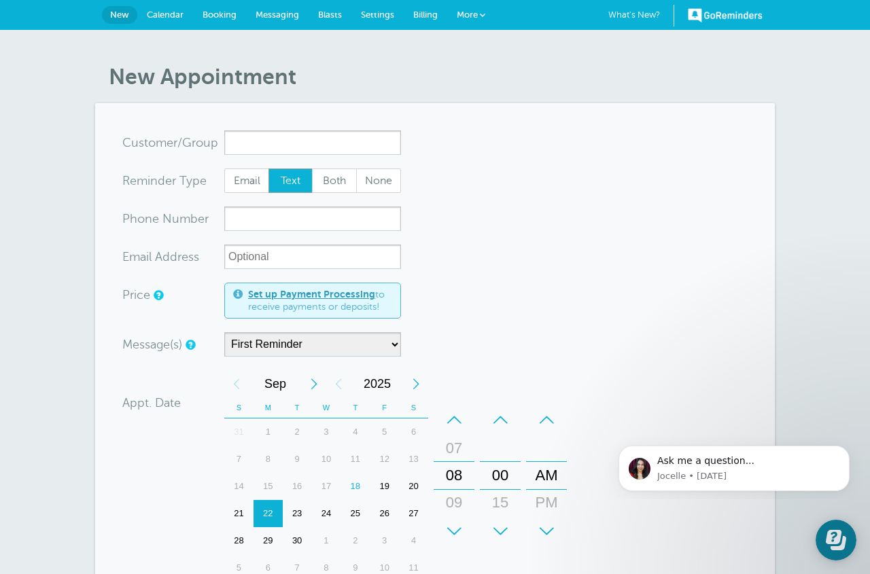
click at [470, 18] on span "More" at bounding box center [467, 15] width 21 height 10
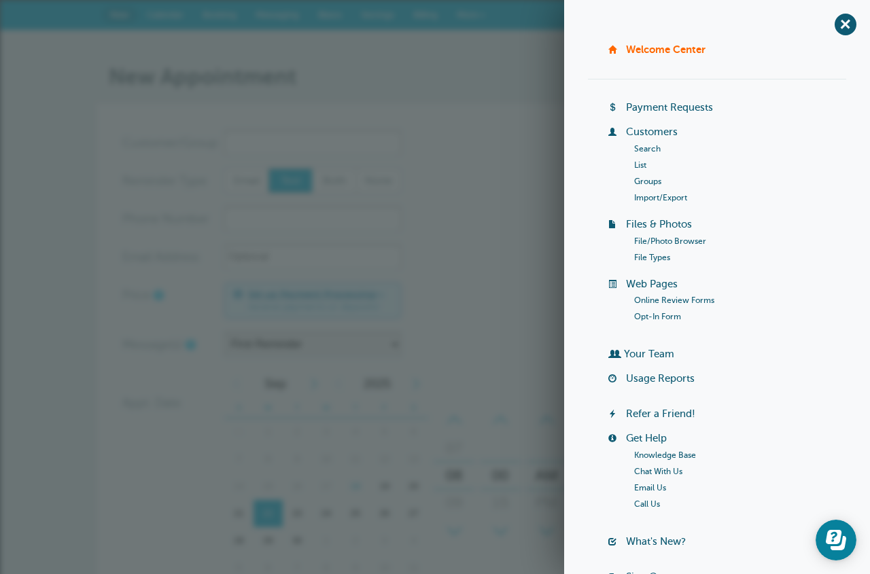
click at [651, 137] on link "Customers" at bounding box center [652, 131] width 52 height 11
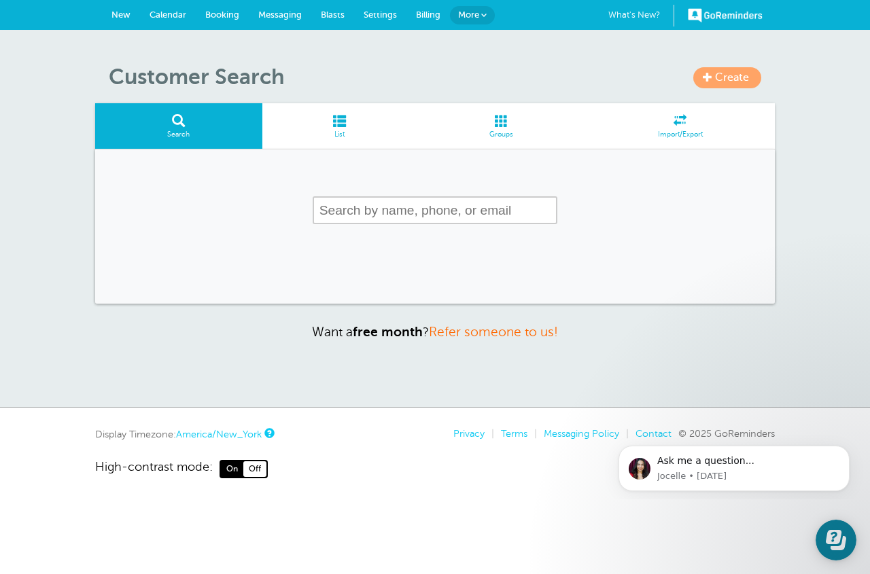
click at [679, 130] on span "Import/Export" at bounding box center [680, 134] width 176 height 8
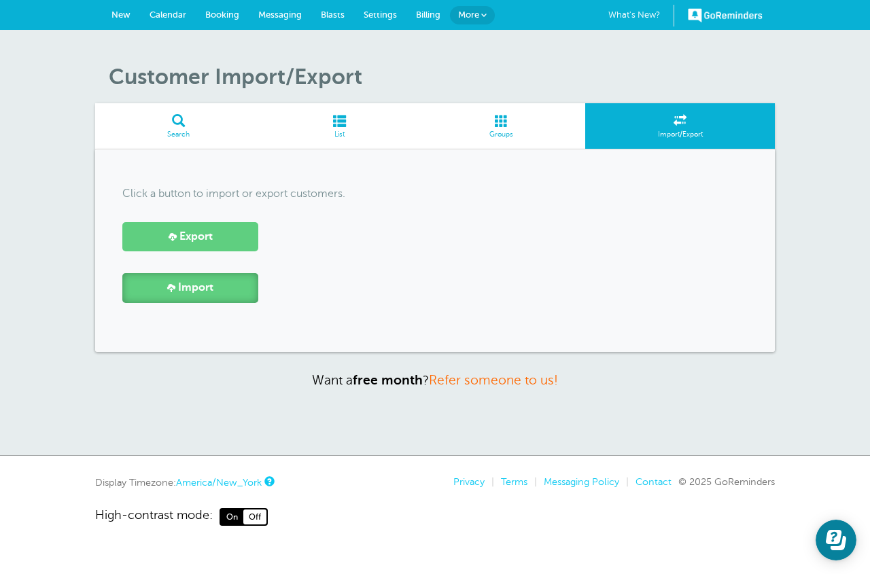
click at [169, 293] on link "Import" at bounding box center [190, 287] width 136 height 29
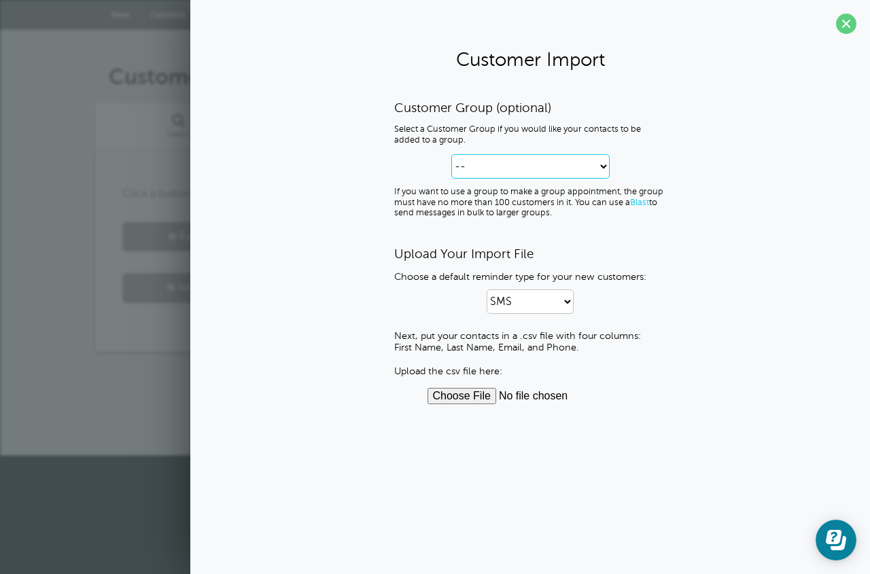
click at [599, 169] on select "-- Create new Customer Group" at bounding box center [530, 166] width 158 height 24
click at [451, 154] on select "-- Create new Customer Group" at bounding box center [530, 166] width 158 height 24
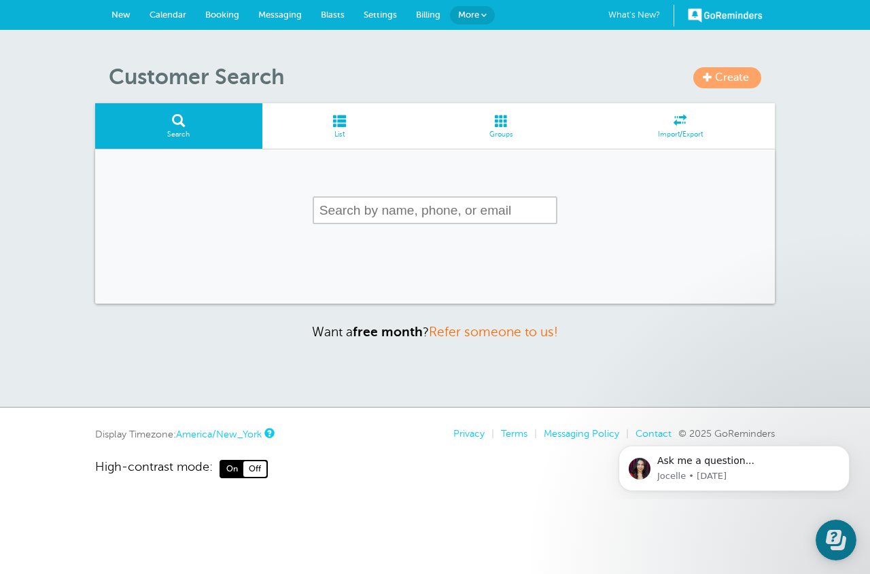
click at [122, 8] on link "New" at bounding box center [121, 15] width 38 height 30
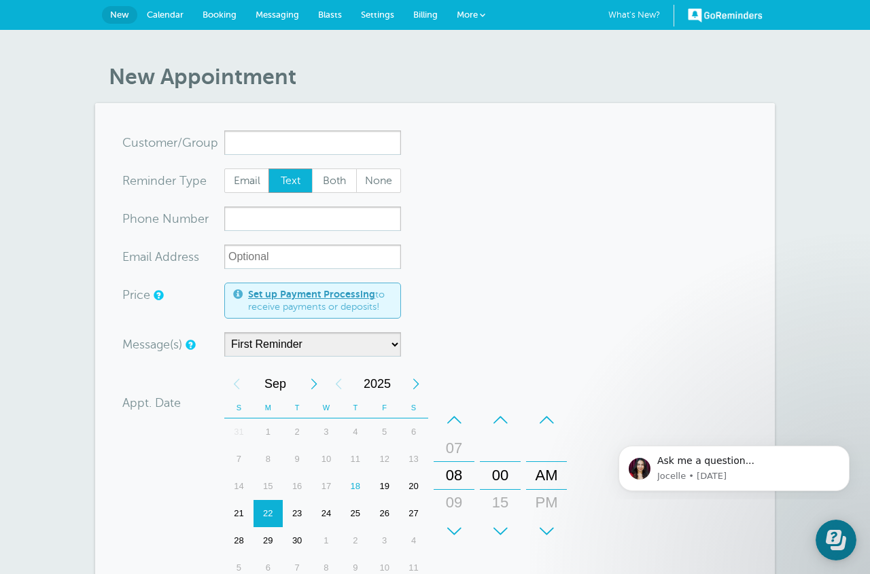
click at [724, 18] on link "GoReminders" at bounding box center [725, 15] width 75 height 30
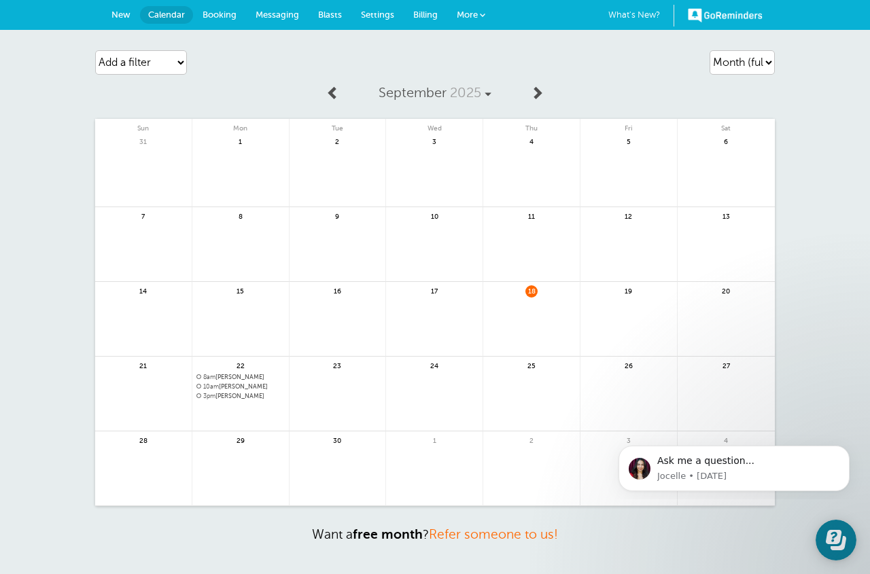
click at [464, 13] on span "More" at bounding box center [467, 15] width 21 height 10
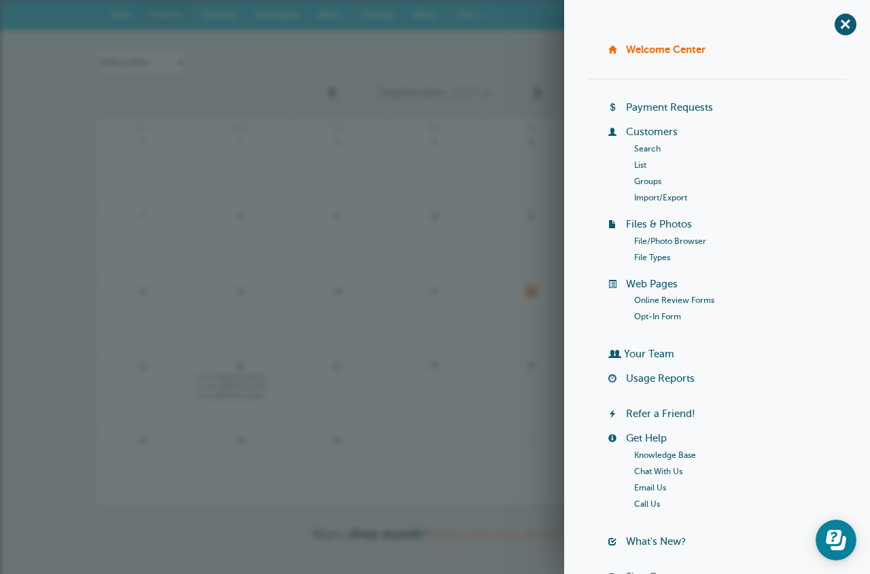
click at [643, 164] on link "List" at bounding box center [640, 165] width 12 height 10
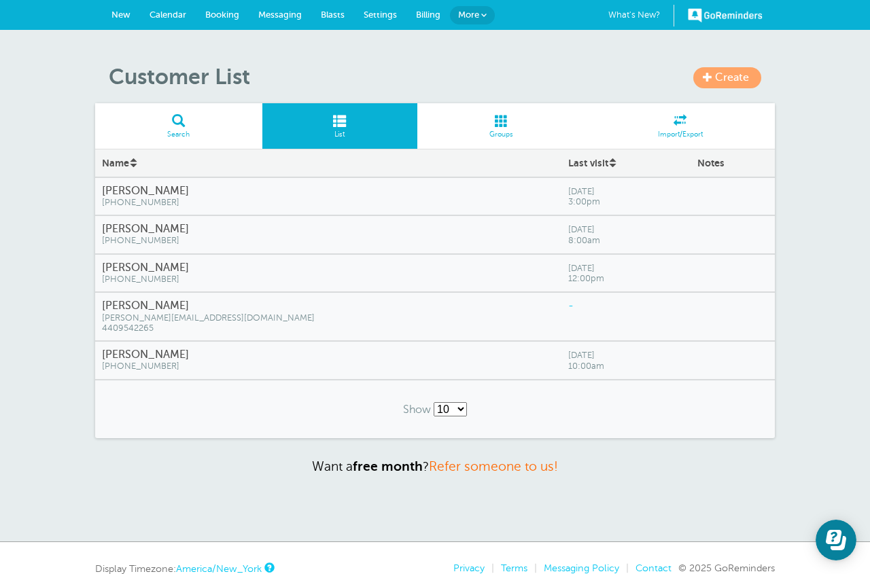
click at [713, 79] on link "Create" at bounding box center [727, 77] width 68 height 21
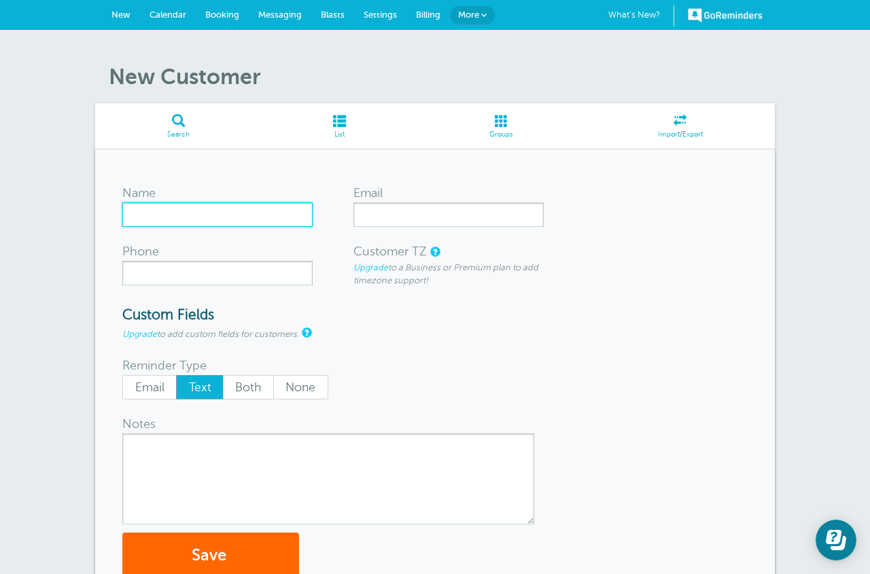
click at [211, 214] on input "Name" at bounding box center [217, 214] width 190 height 24
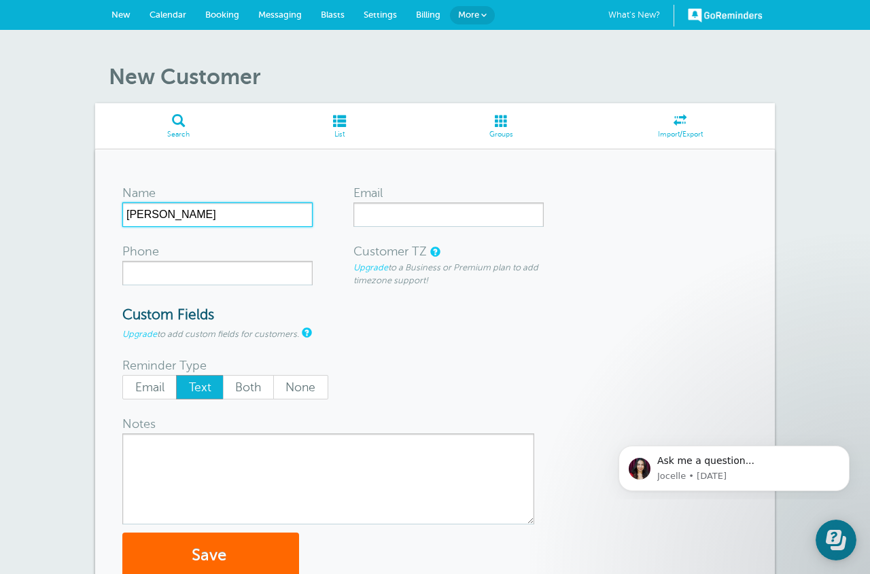
type input "[PERSON_NAME]"
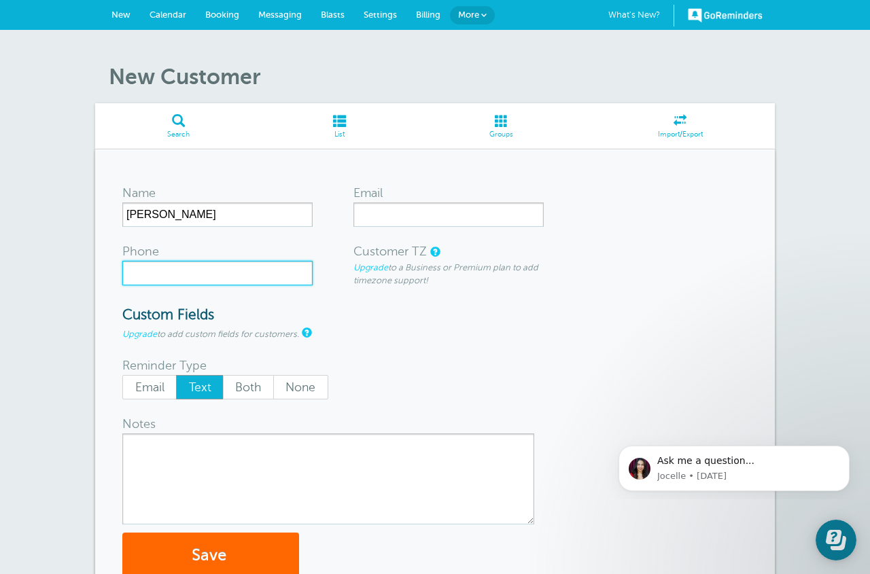
click at [176, 277] on input "Phone" at bounding box center [217, 273] width 190 height 24
type input "4407739571"
click at [357, 330] on form "Name Sue Happensack Email Phone 4407739571 Customer TZ Upgrade to a Business or…" at bounding box center [434, 378] width 625 height 402
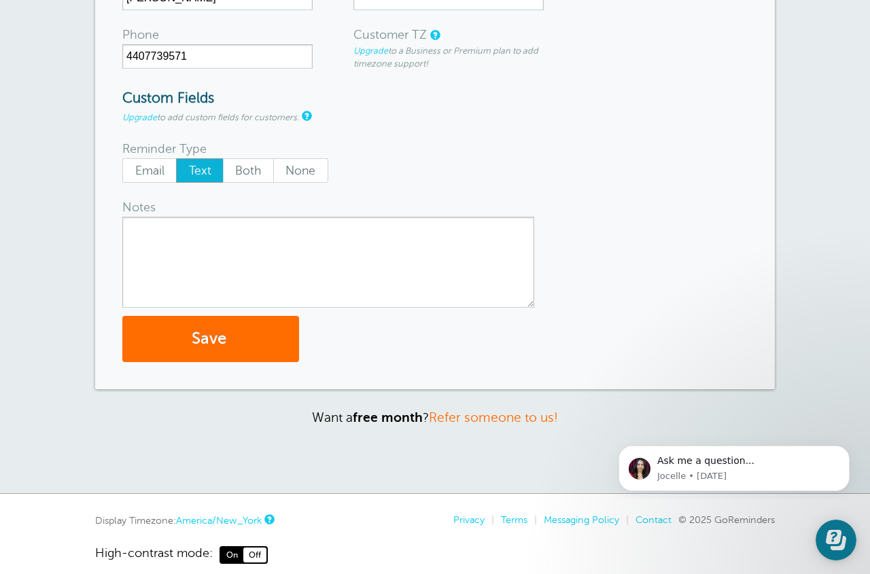
scroll to position [218, 0]
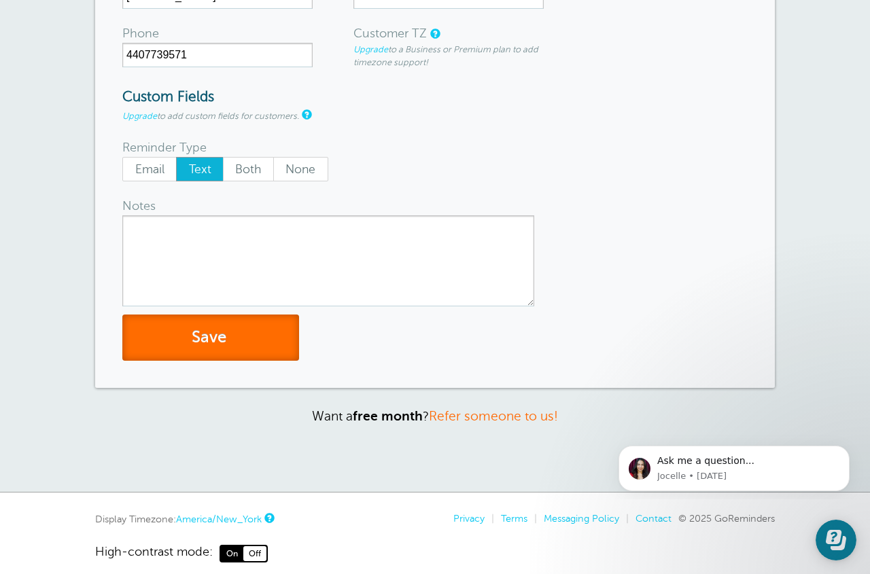
click at [211, 342] on button "Save" at bounding box center [210, 338] width 177 height 47
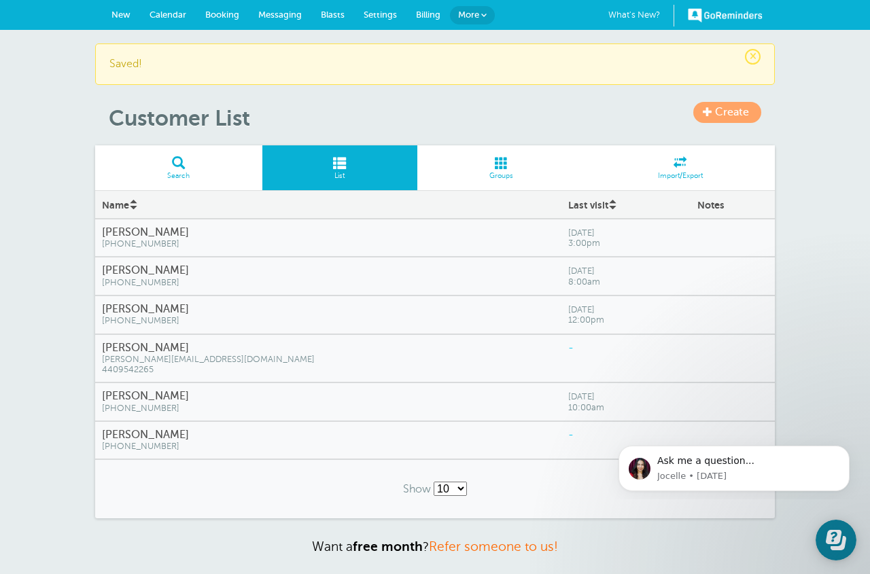
scroll to position [1, 0]
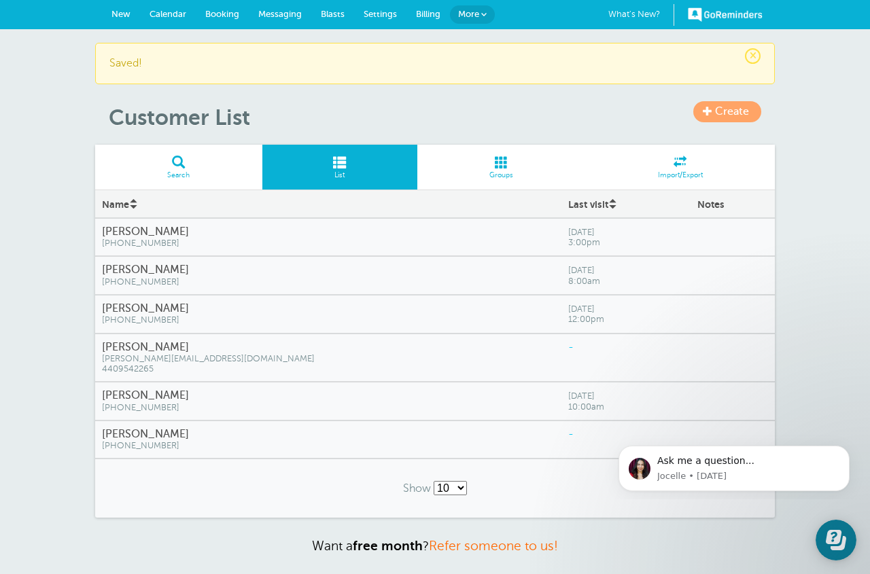
click at [200, 275] on h4 "[PERSON_NAME]" at bounding box center [328, 270] width 453 height 13
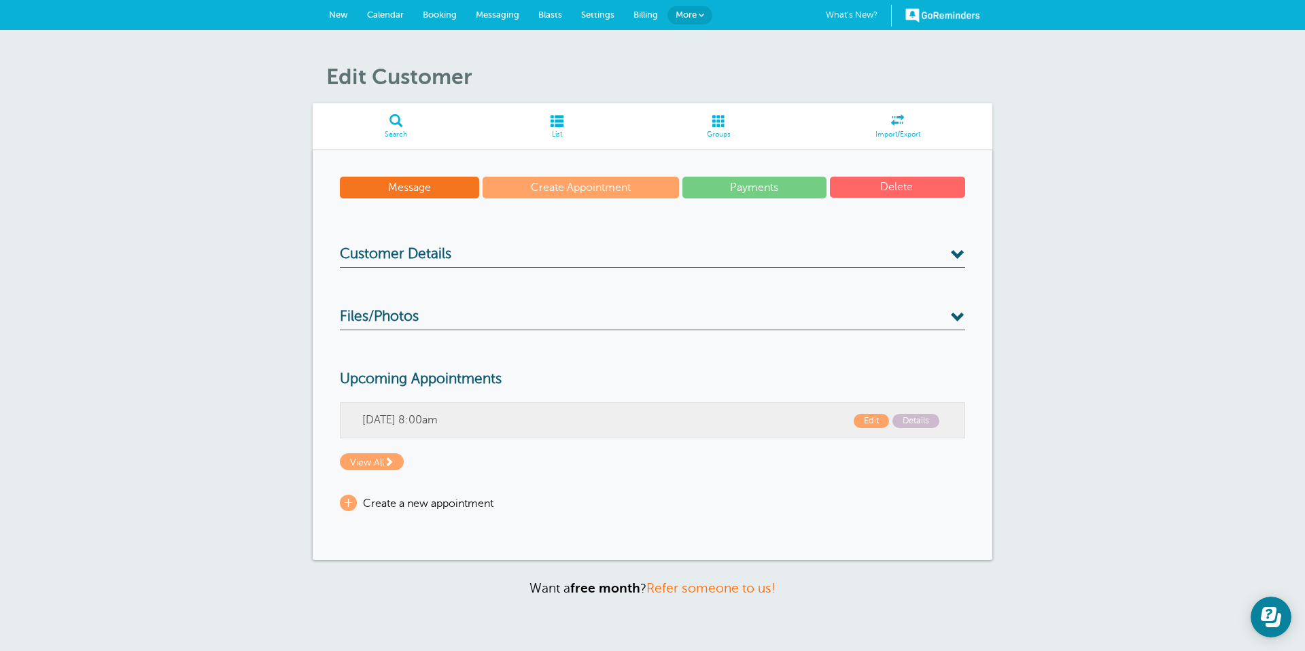
click at [339, 10] on span "New" at bounding box center [338, 15] width 19 height 10
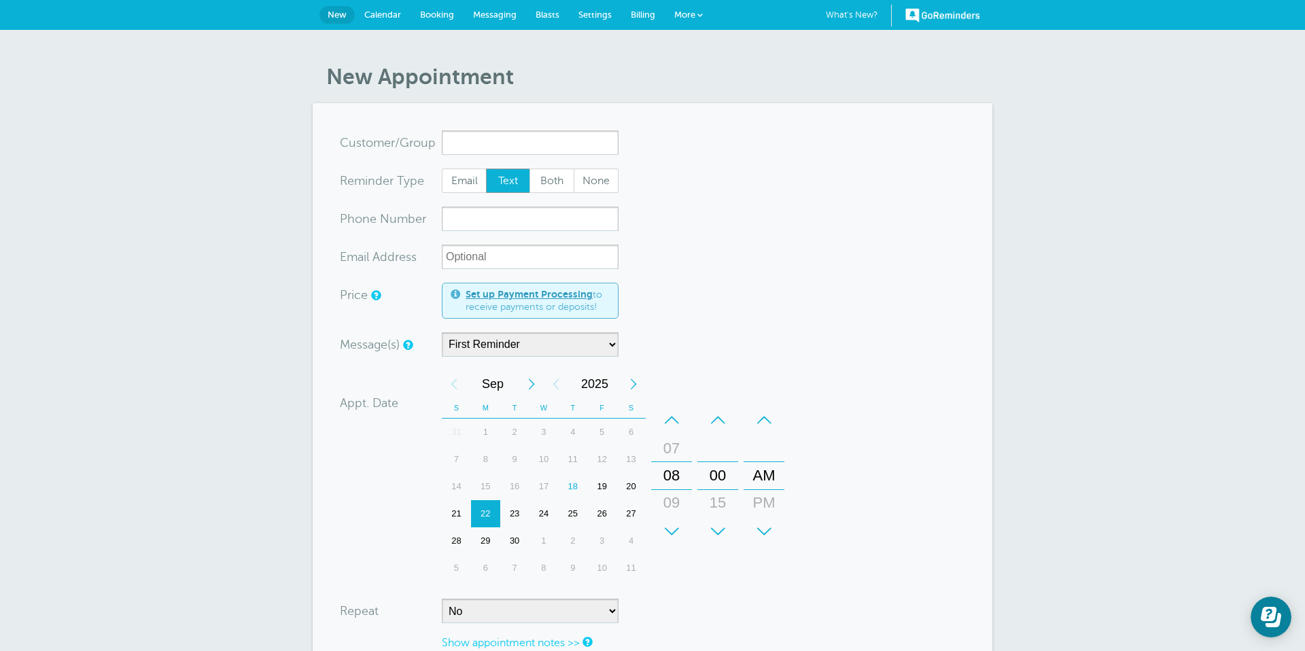
click at [384, 10] on span "Calendar" at bounding box center [382, 15] width 37 height 10
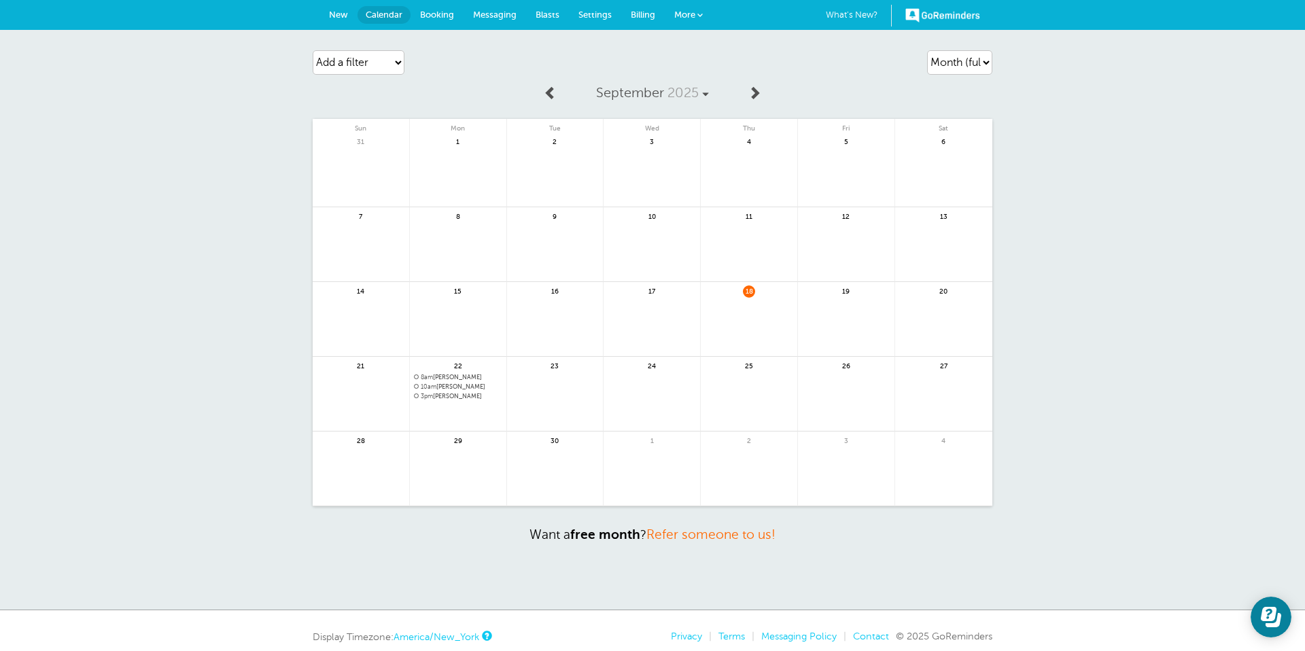
click at [505, 14] on span "Messaging" at bounding box center [494, 15] width 43 height 10
